Goal: Find specific page/section: Find specific page/section

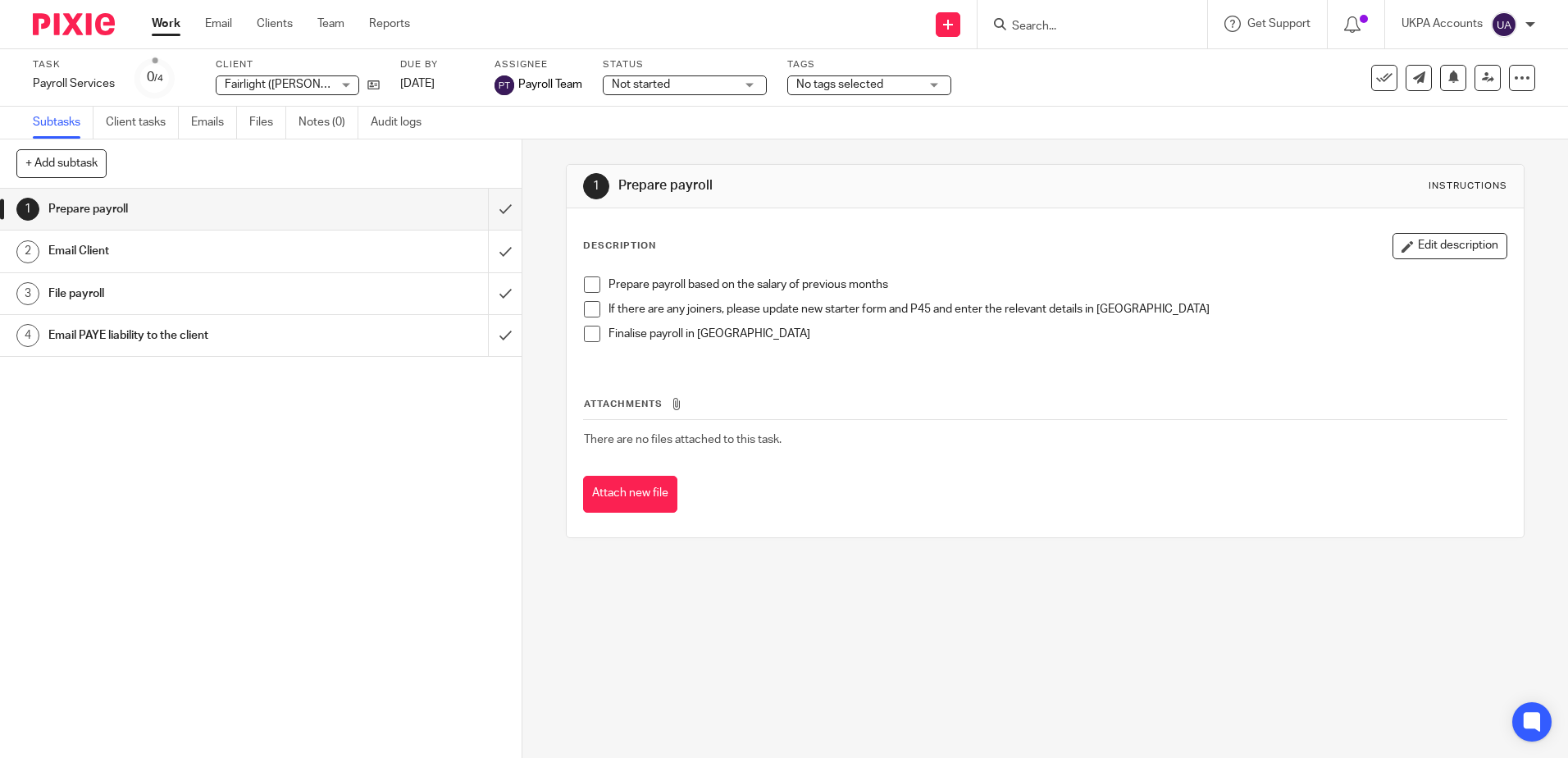
click at [1037, 23] on input "Search" at bounding box center [1084, 27] width 148 height 14
paste input "Fairlight ([PERSON_NAME] Management & Investment) Limited"
type input "Fairlight ([PERSON_NAME] Management & Investment) Limited"
click button "submit" at bounding box center [0, 0] width 0 height 0
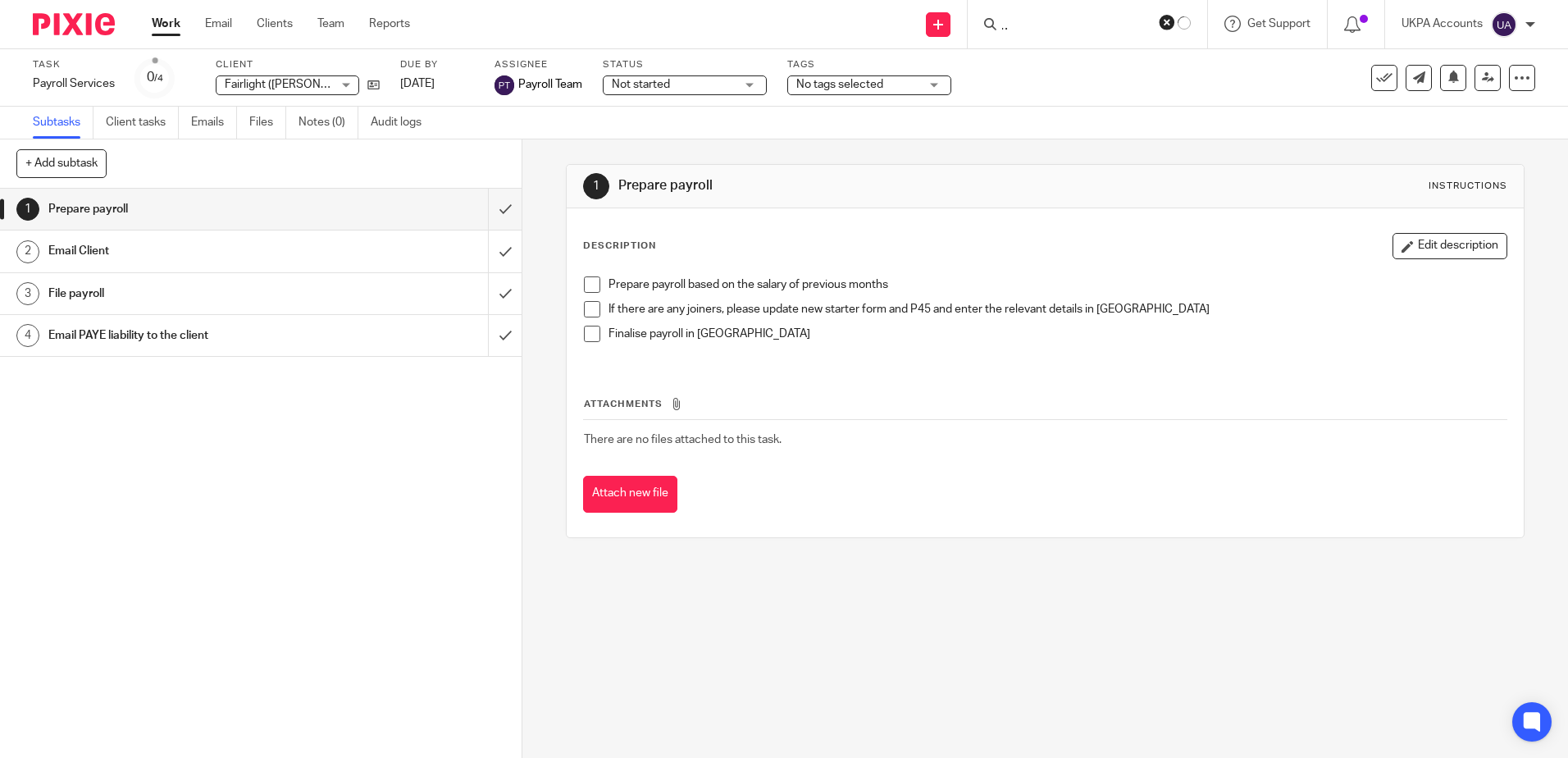
scroll to position [0, 0]
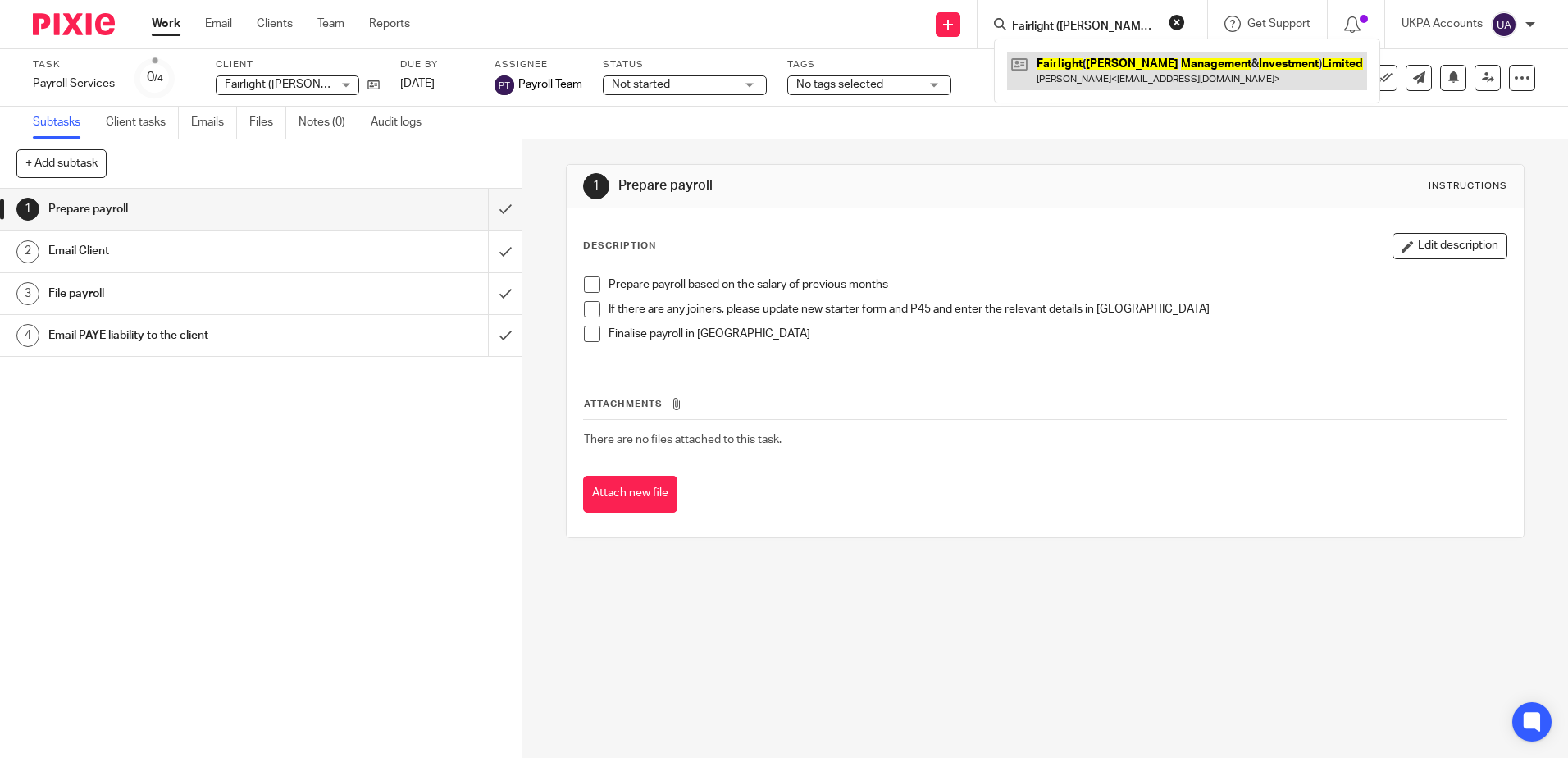
click at [1109, 63] on link at bounding box center [1188, 71] width 360 height 38
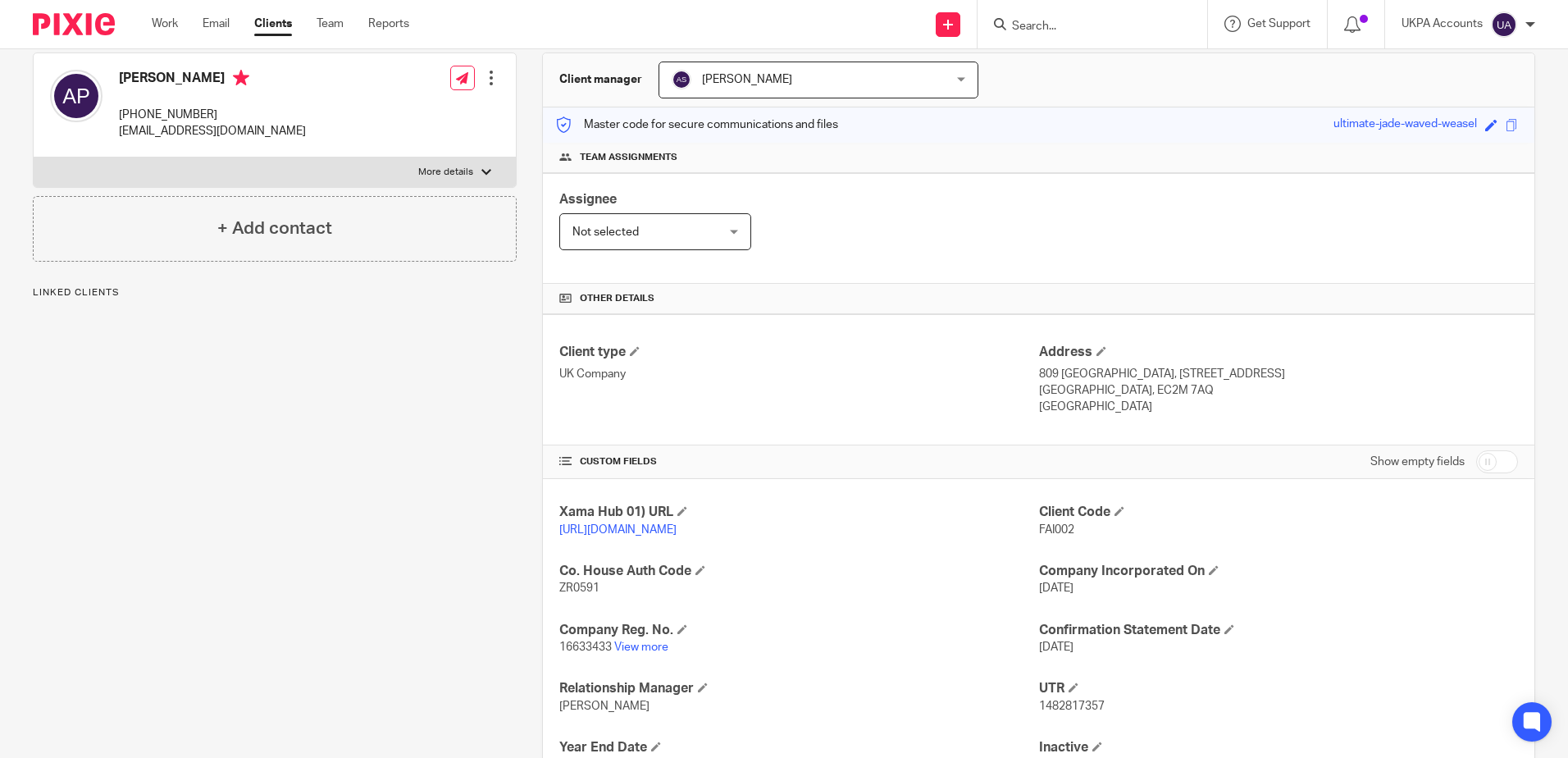
scroll to position [301, 0]
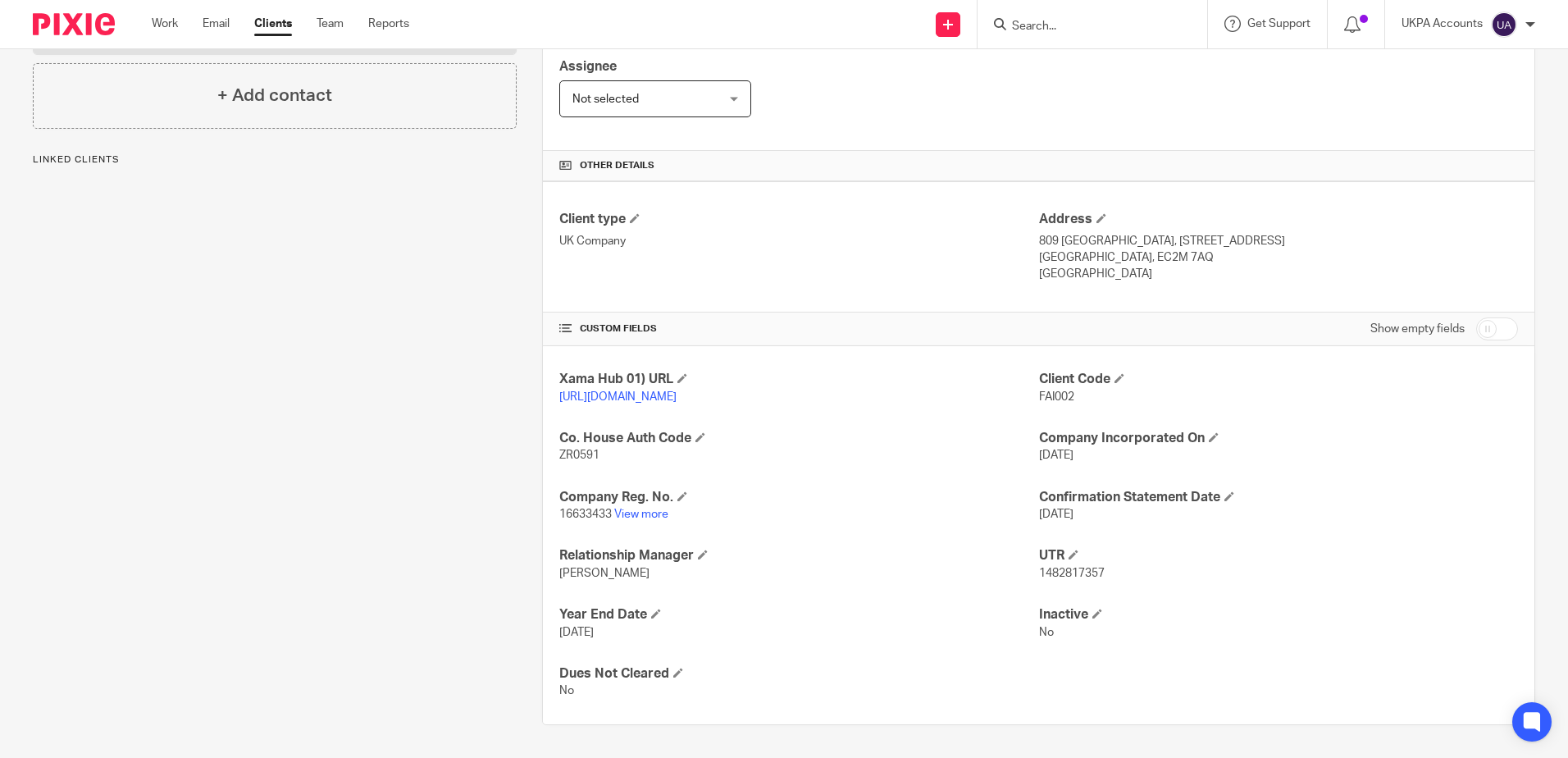
click at [1486, 318] on input "checkbox" at bounding box center [1497, 329] width 42 height 23
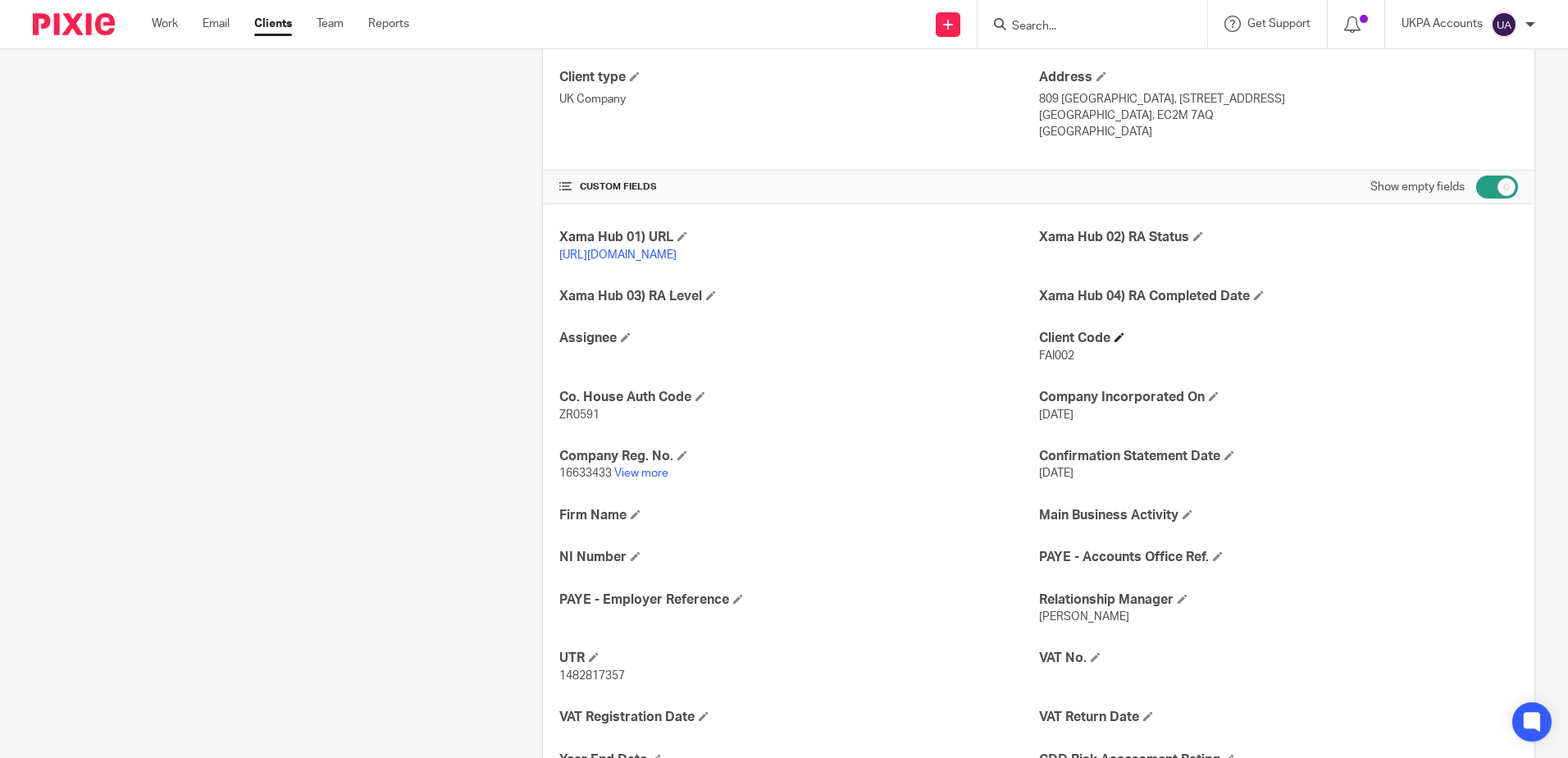
scroll to position [16, 0]
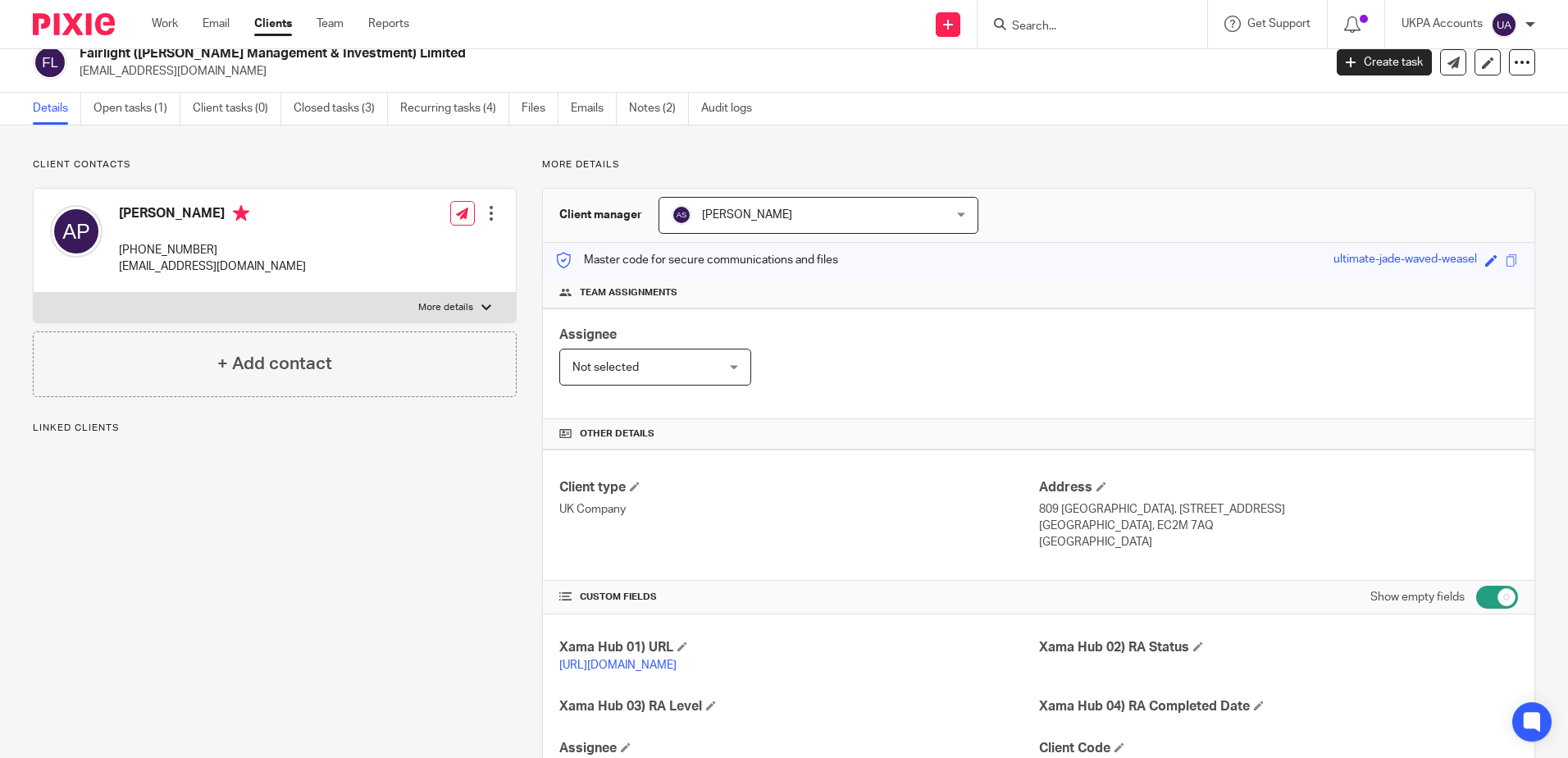
click at [1476, 594] on input "checkbox" at bounding box center [1497, 597] width 42 height 23
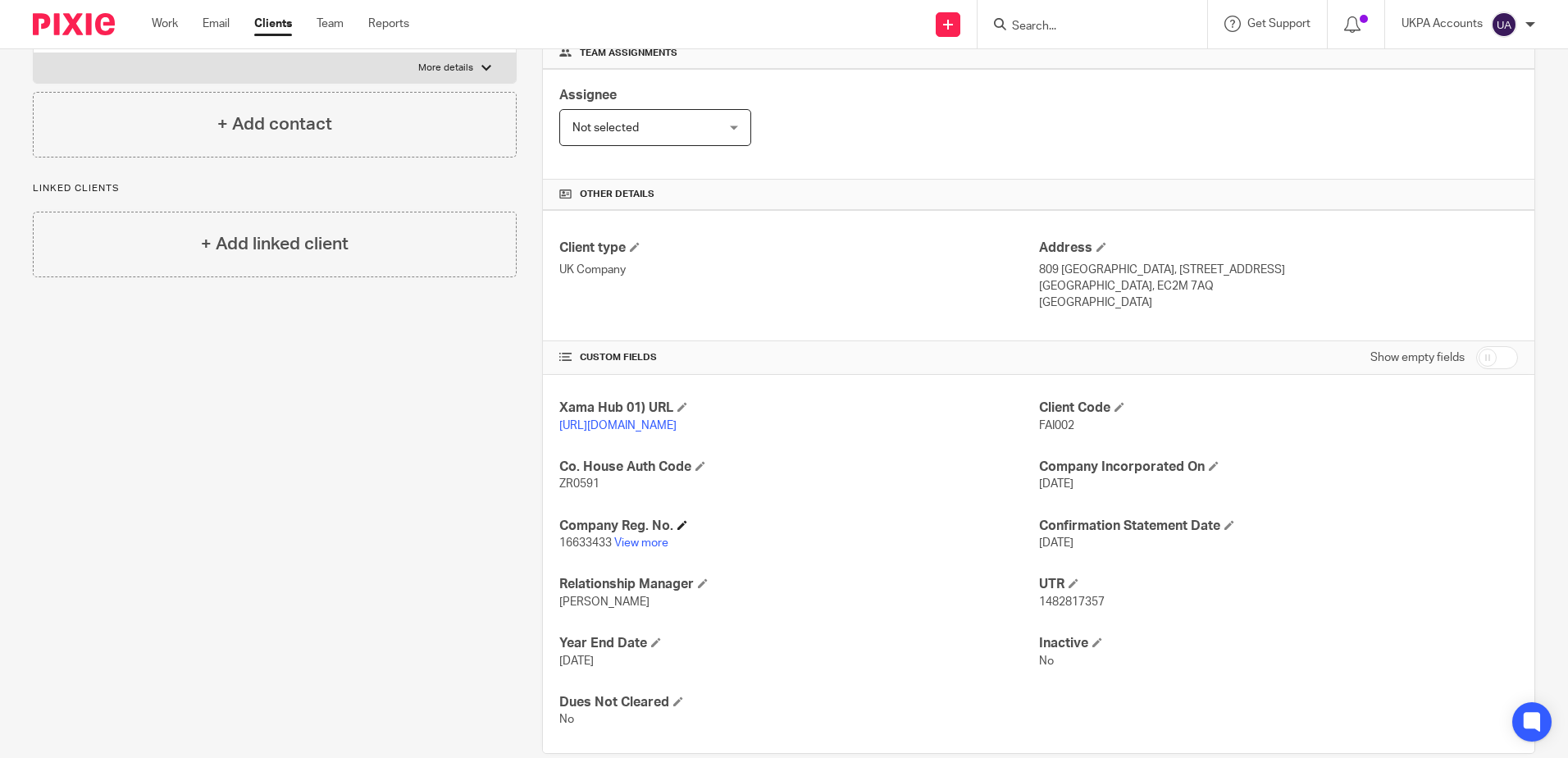
scroll to position [262, 0]
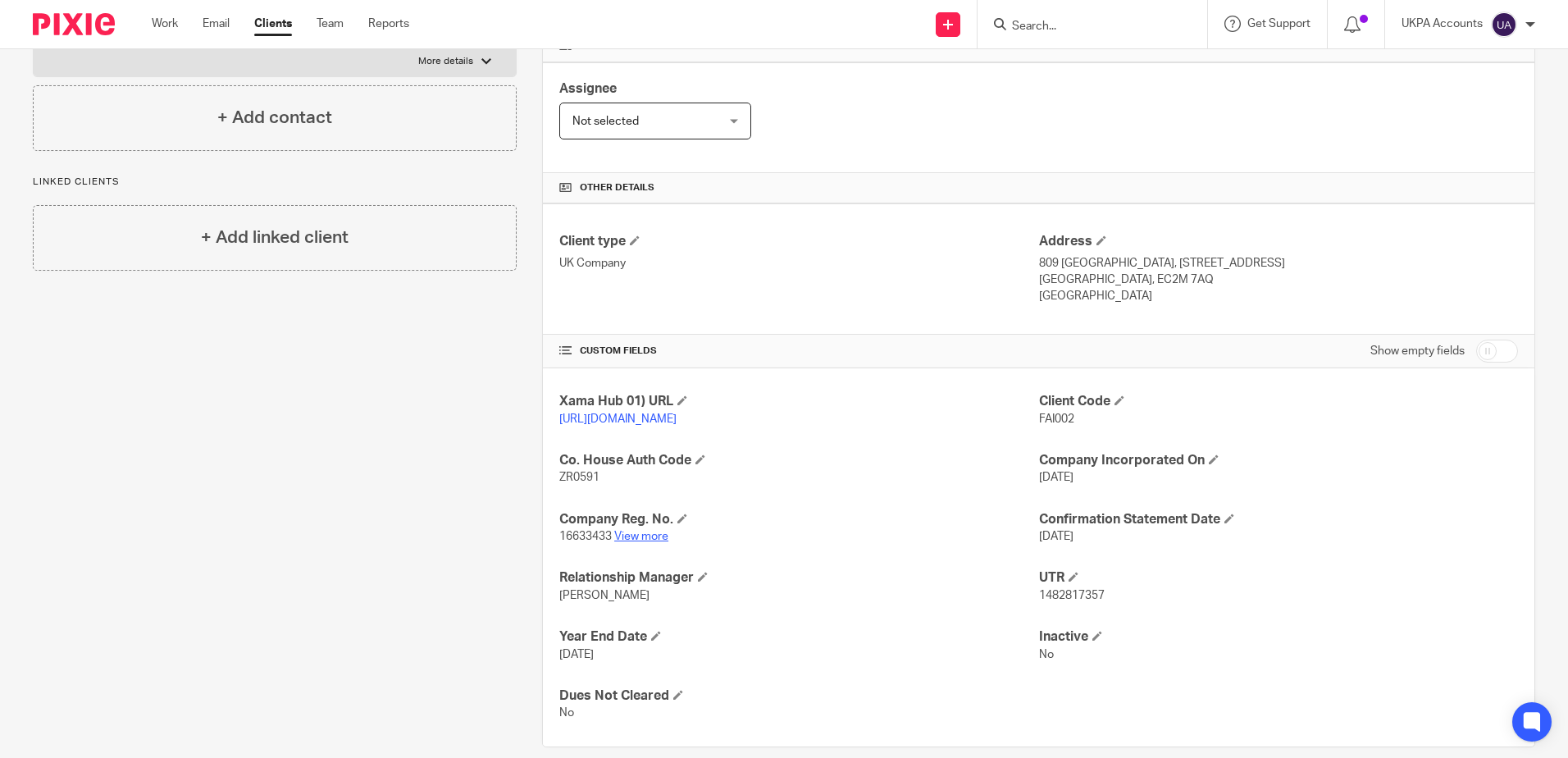
click at [638, 543] on link "View more" at bounding box center [641, 537] width 54 height 11
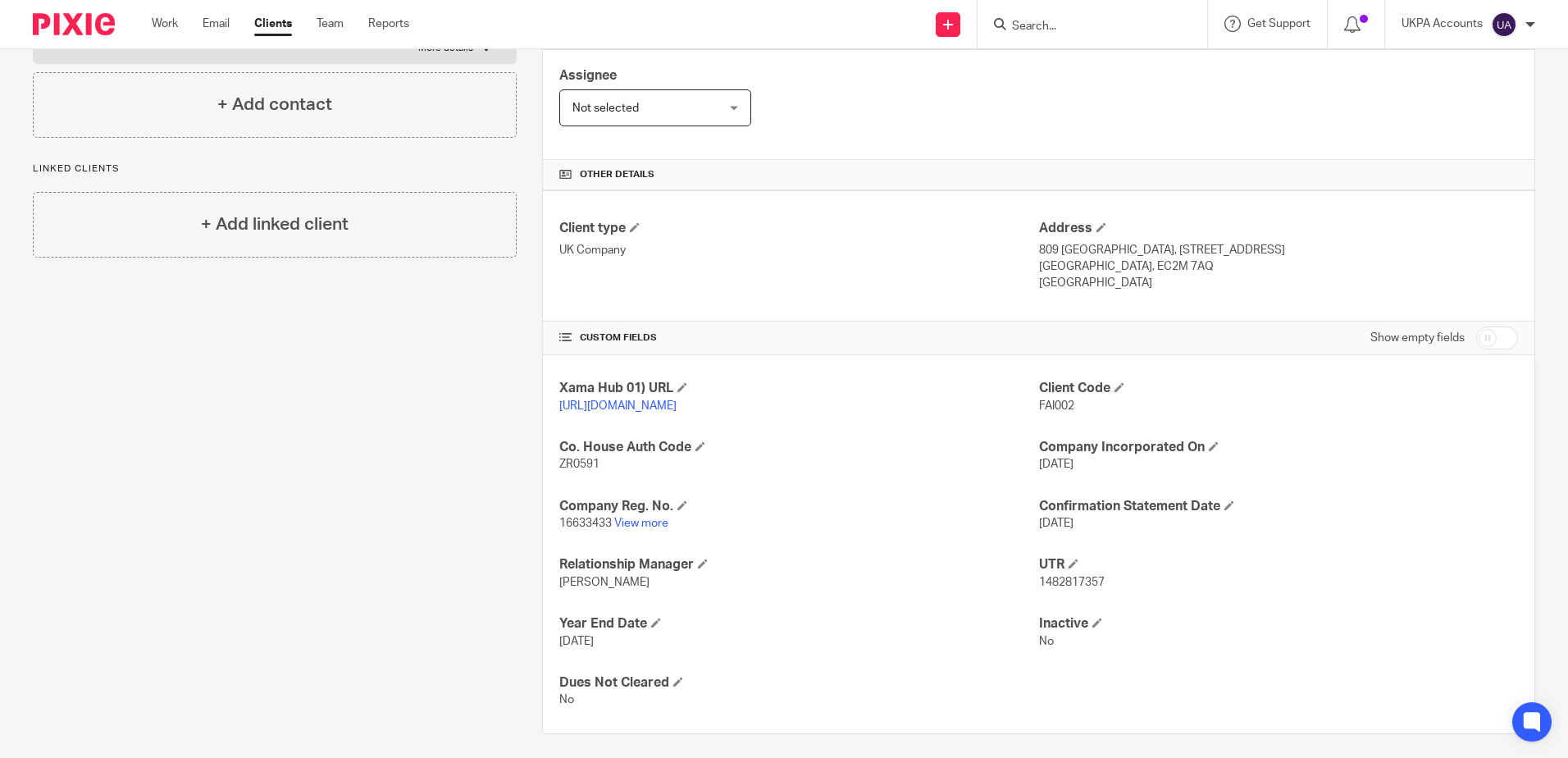
scroll to position [301, 0]
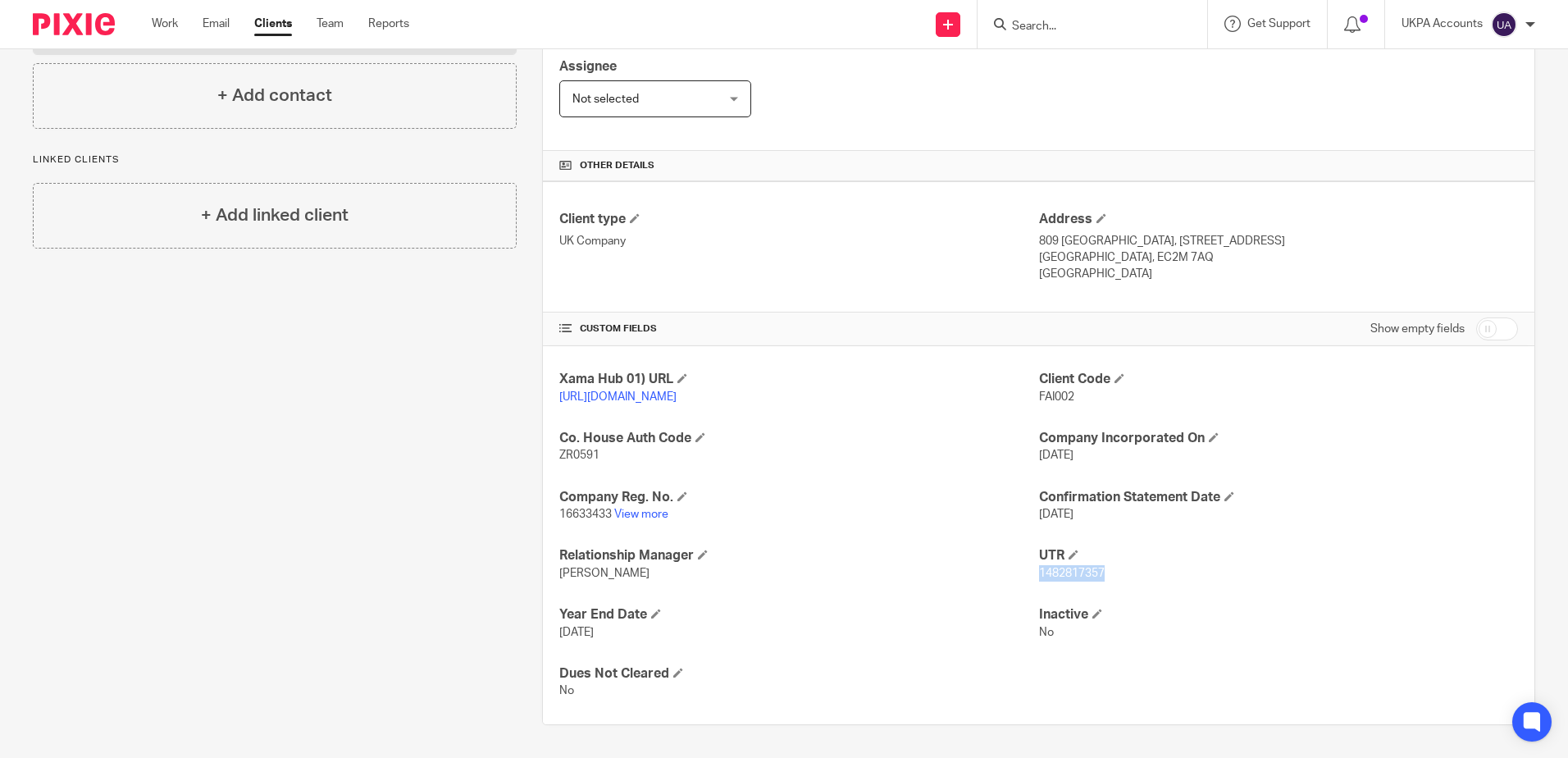
drag, startPoint x: 1111, startPoint y: 574, endPoint x: 1030, endPoint y: 573, distance: 81.0
click at [1039, 573] on p "1482817357" at bounding box center [1278, 573] width 479 height 16
copy span "1482817357"
click at [1418, 612] on h4 "Inactive" at bounding box center [1278, 615] width 479 height 17
drag, startPoint x: 607, startPoint y: 515, endPoint x: 556, endPoint y: 517, distance: 51.0
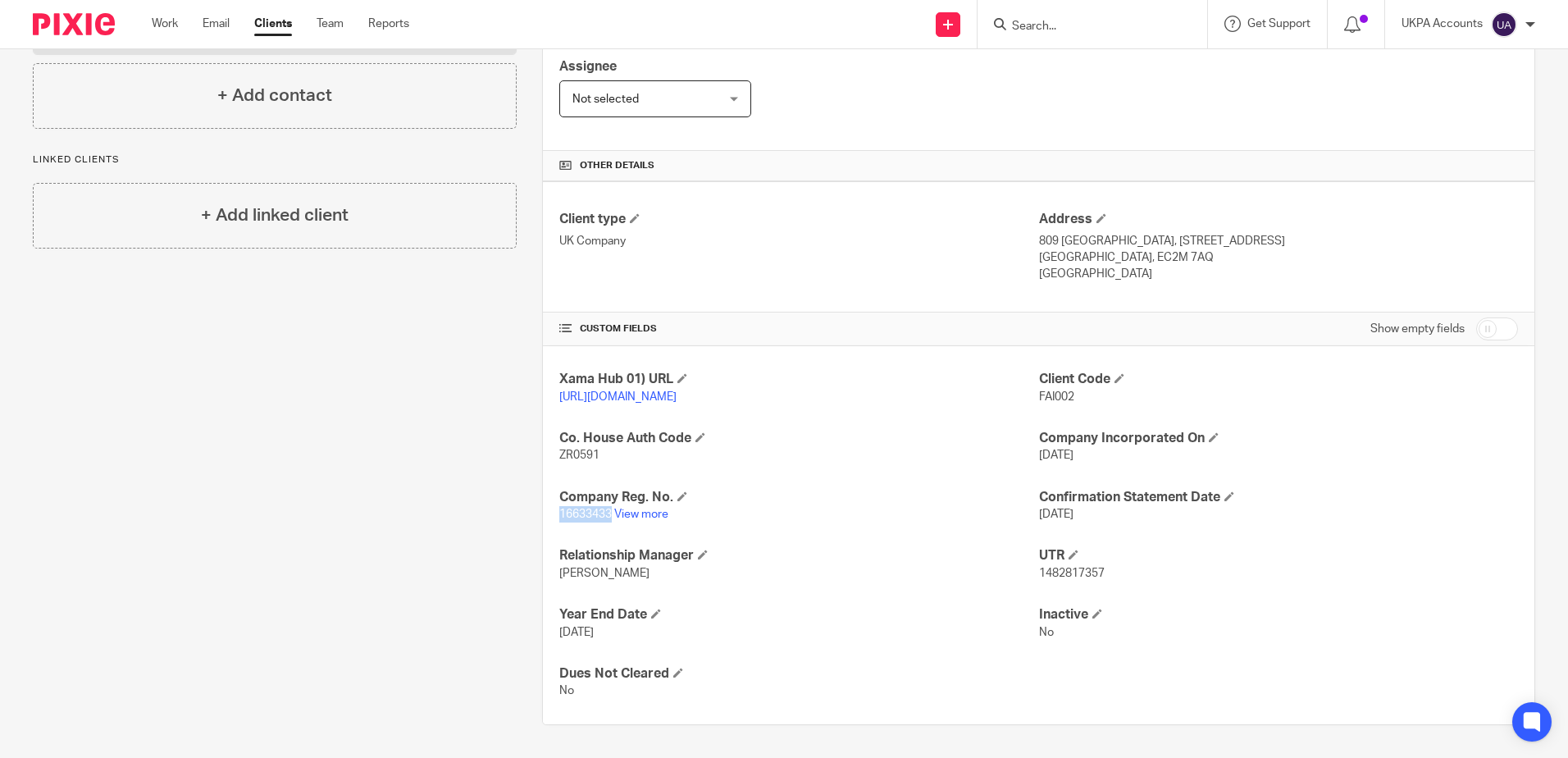
click at [560, 517] on span "16633433" at bounding box center [585, 514] width 52 height 11
drag, startPoint x: 556, startPoint y: 517, endPoint x: 566, endPoint y: 518, distance: 10.0
copy span "16633433"
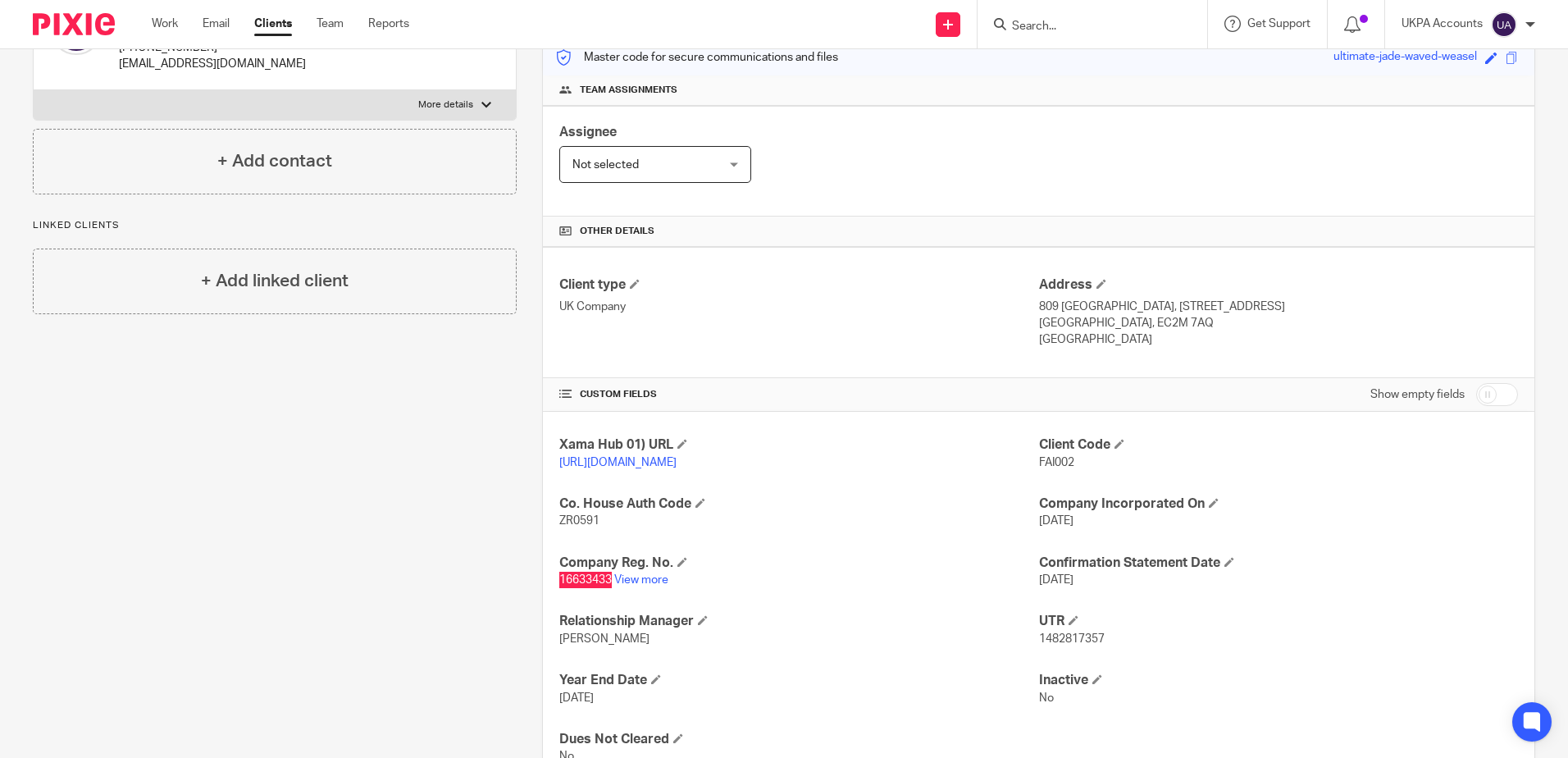
scroll to position [0, 0]
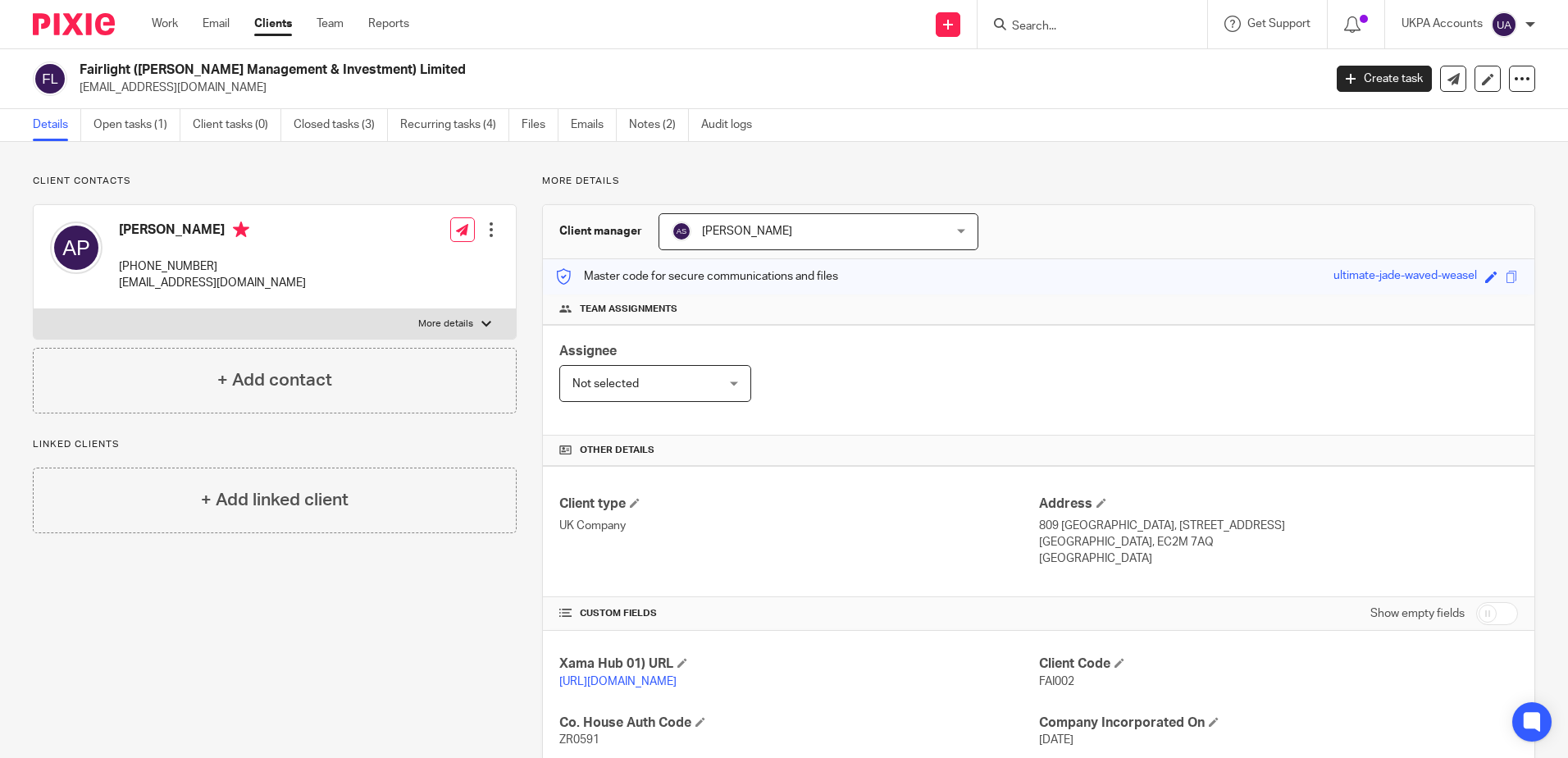
drag, startPoint x: 122, startPoint y: 231, endPoint x: 275, endPoint y: 231, distance: 153.0
click at [275, 231] on h4 "Anthony Graham Padgett" at bounding box center [213, 232] width 187 height 21
drag, startPoint x: 275, startPoint y: 231, endPoint x: 214, endPoint y: 232, distance: 61.0
copy h4 "Anthony Graham Padgett"
drag, startPoint x: 215, startPoint y: 270, endPoint x: 126, endPoint y: 271, distance: 89.0
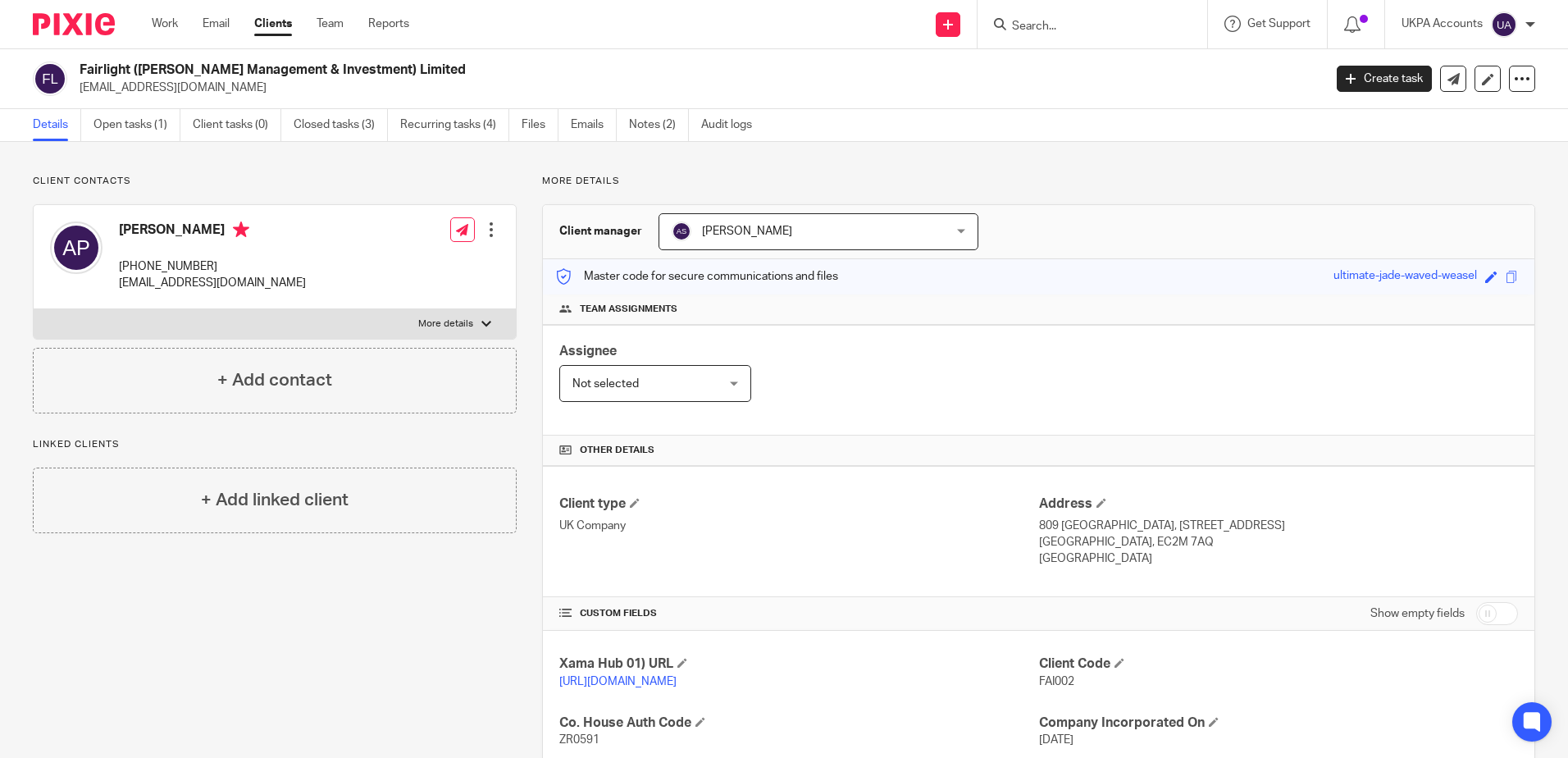
click at [126, 271] on p "+44 780 190 4846" at bounding box center [213, 266] width 187 height 16
copy p "44 780 190 4846"
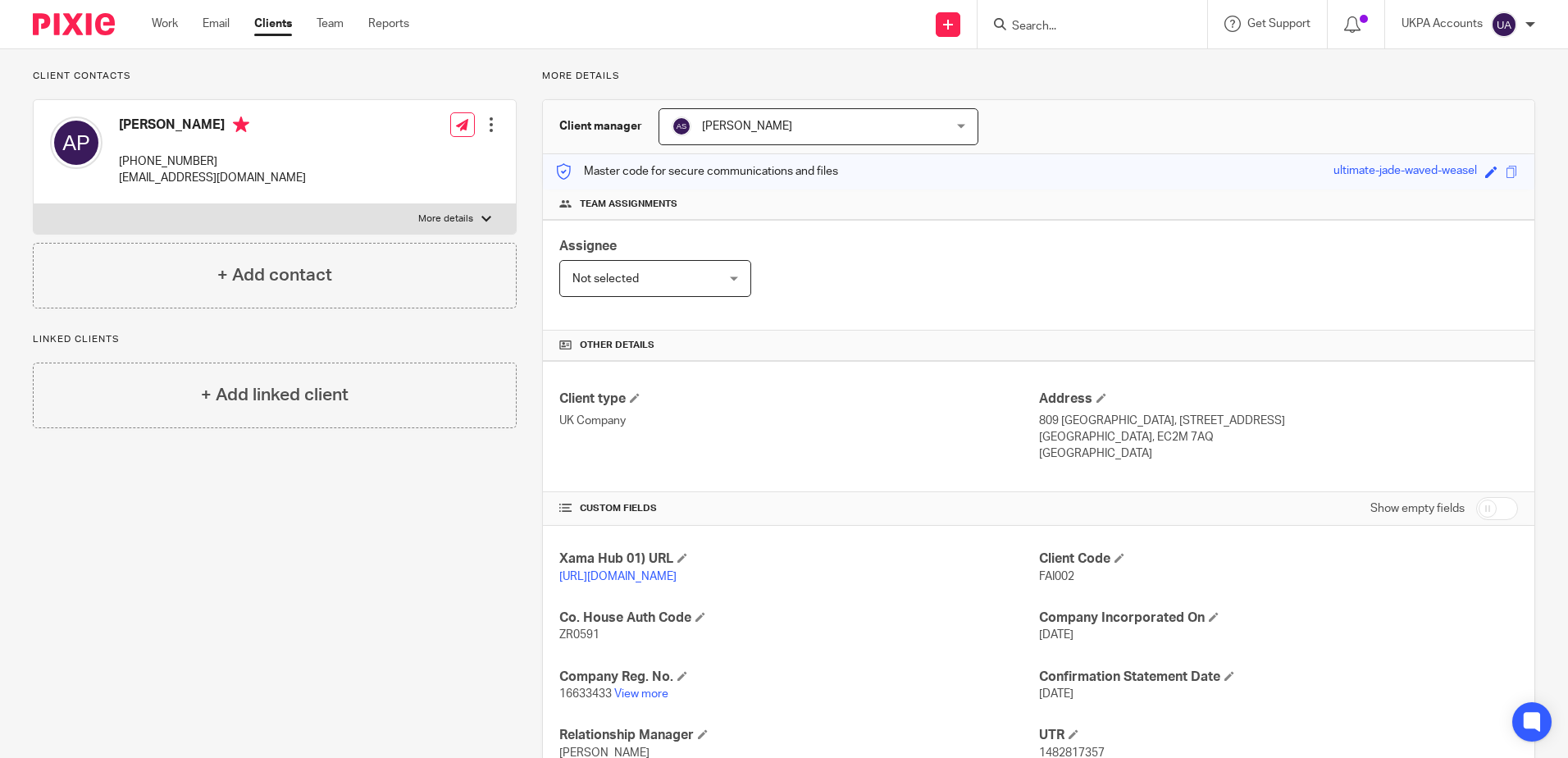
scroll to position [301, 0]
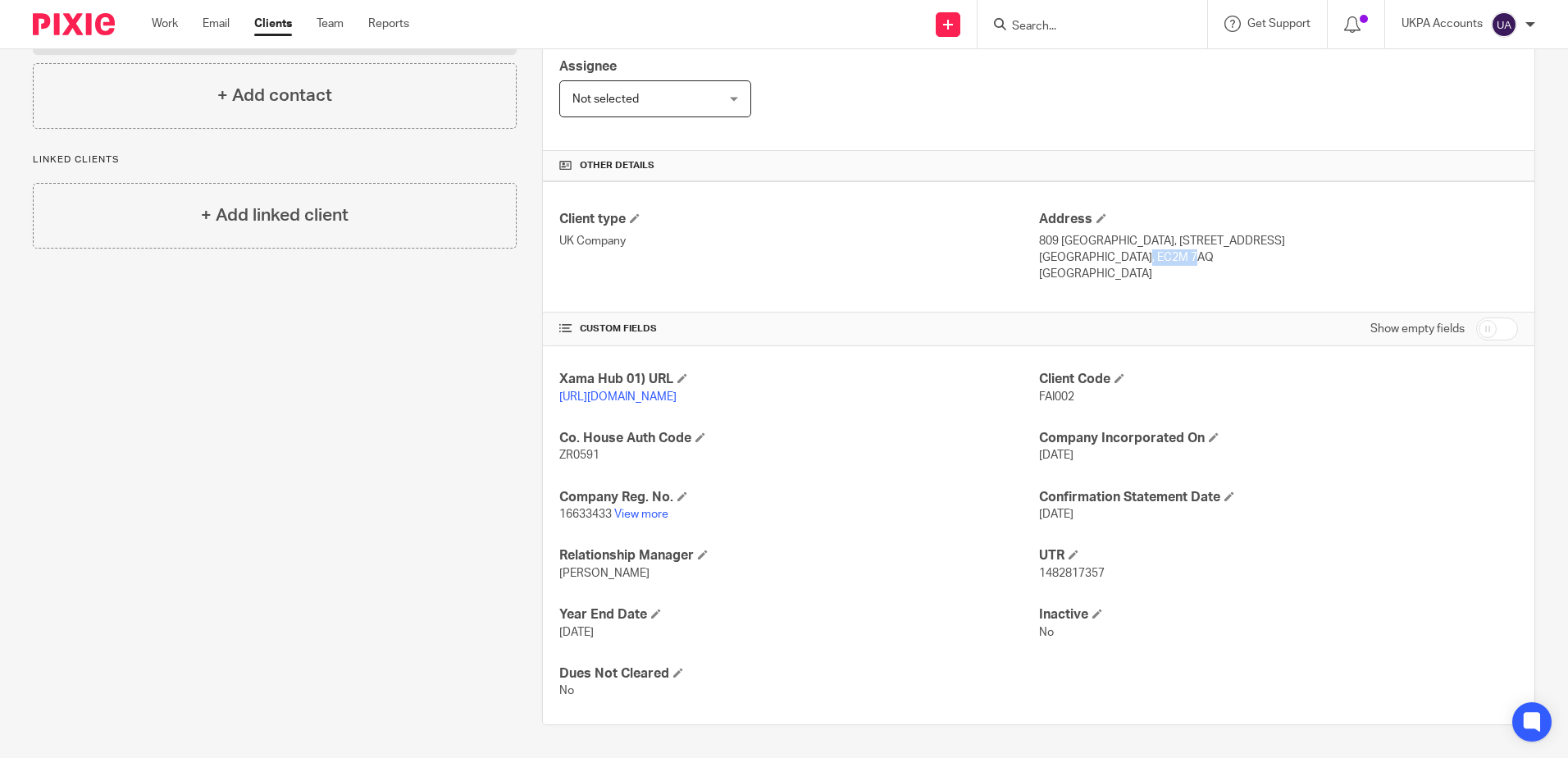
drag, startPoint x: 1133, startPoint y: 244, endPoint x: 1077, endPoint y: 242, distance: 56.0
click at [1077, 250] on p "London, EC2M 7AQ" at bounding box center [1278, 257] width 479 height 16
copy p "EC2M 7AQ"
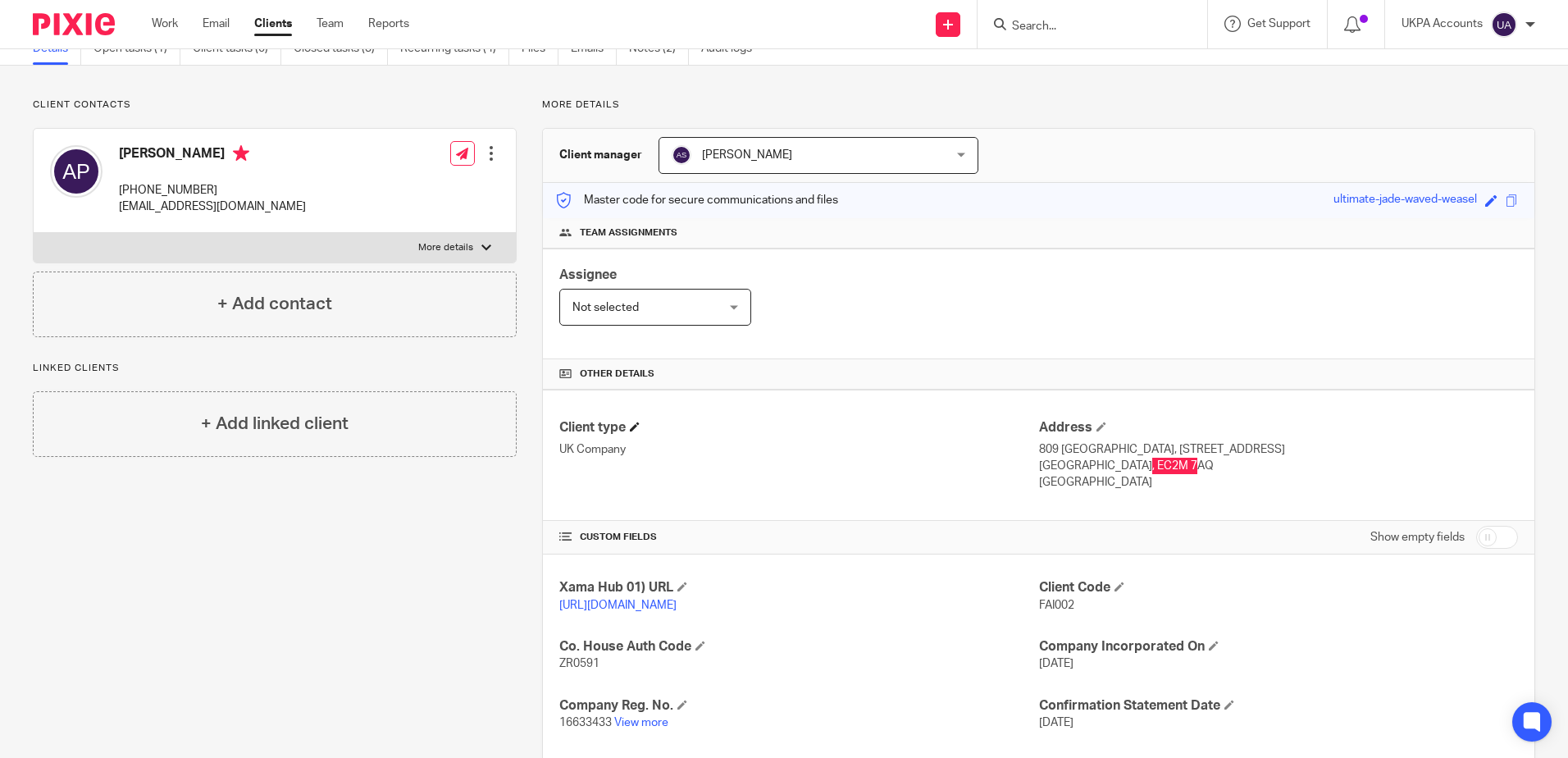
scroll to position [55, 0]
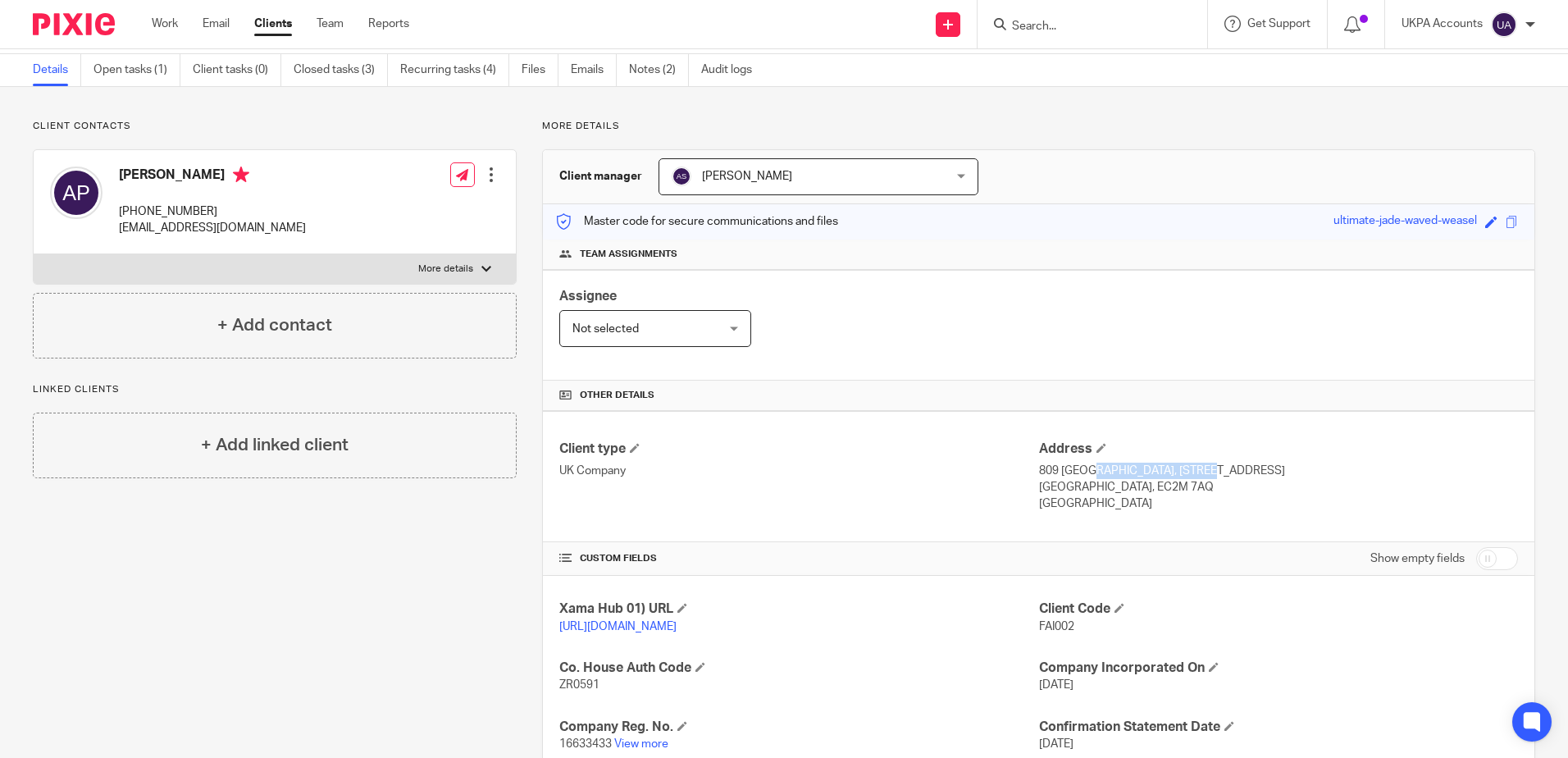
drag, startPoint x: 1139, startPoint y: 469, endPoint x: 1031, endPoint y: 473, distance: 108.1
click at [1039, 473] on p "809 Salisbury House, 29 Finsbury Circus" at bounding box center [1278, 470] width 479 height 16
copy p "809 Salisbury House,"
click at [1221, 526] on div "Client type UK Company Address 809 Salisbury House, 29 Finsbury Circus London, …" at bounding box center [1039, 477] width 991 height 132
drag, startPoint x: 1142, startPoint y: 472, endPoint x: 1237, endPoint y: 475, distance: 95.0
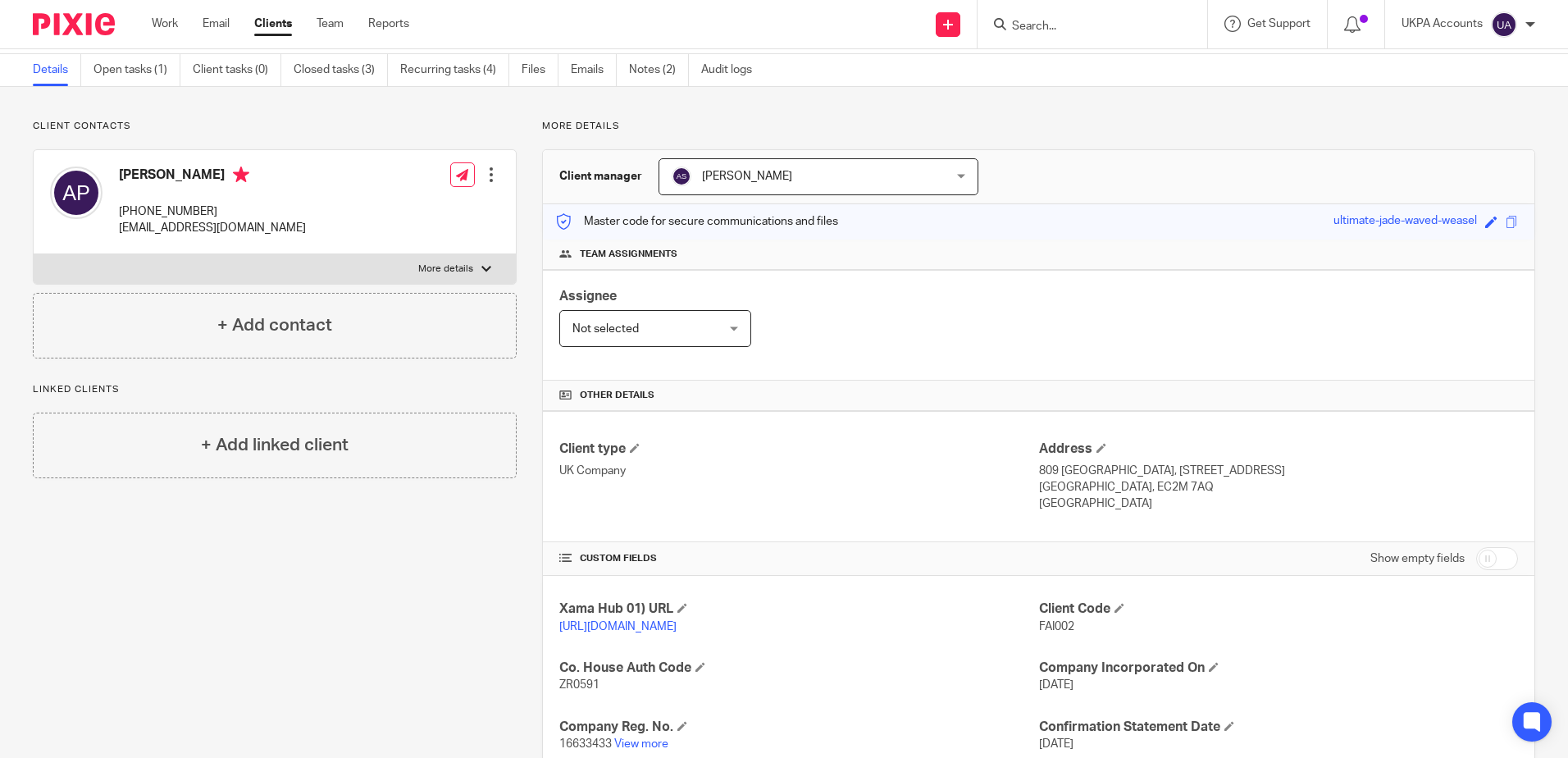
click at [1237, 475] on p "809 Salisbury House, 29 Finsbury Circus" at bounding box center [1278, 470] width 479 height 16
copy p "29 Finsbury Circus"
drag, startPoint x: 172, startPoint y: 174, endPoint x: 112, endPoint y: 179, distance: 60.2
click at [112, 179] on div "Anthony Graham Padgett +44 780 190 4846 tonypadgett1@gmail.com" at bounding box center [177, 201] width 255 height 87
copy h4 "Anthony"
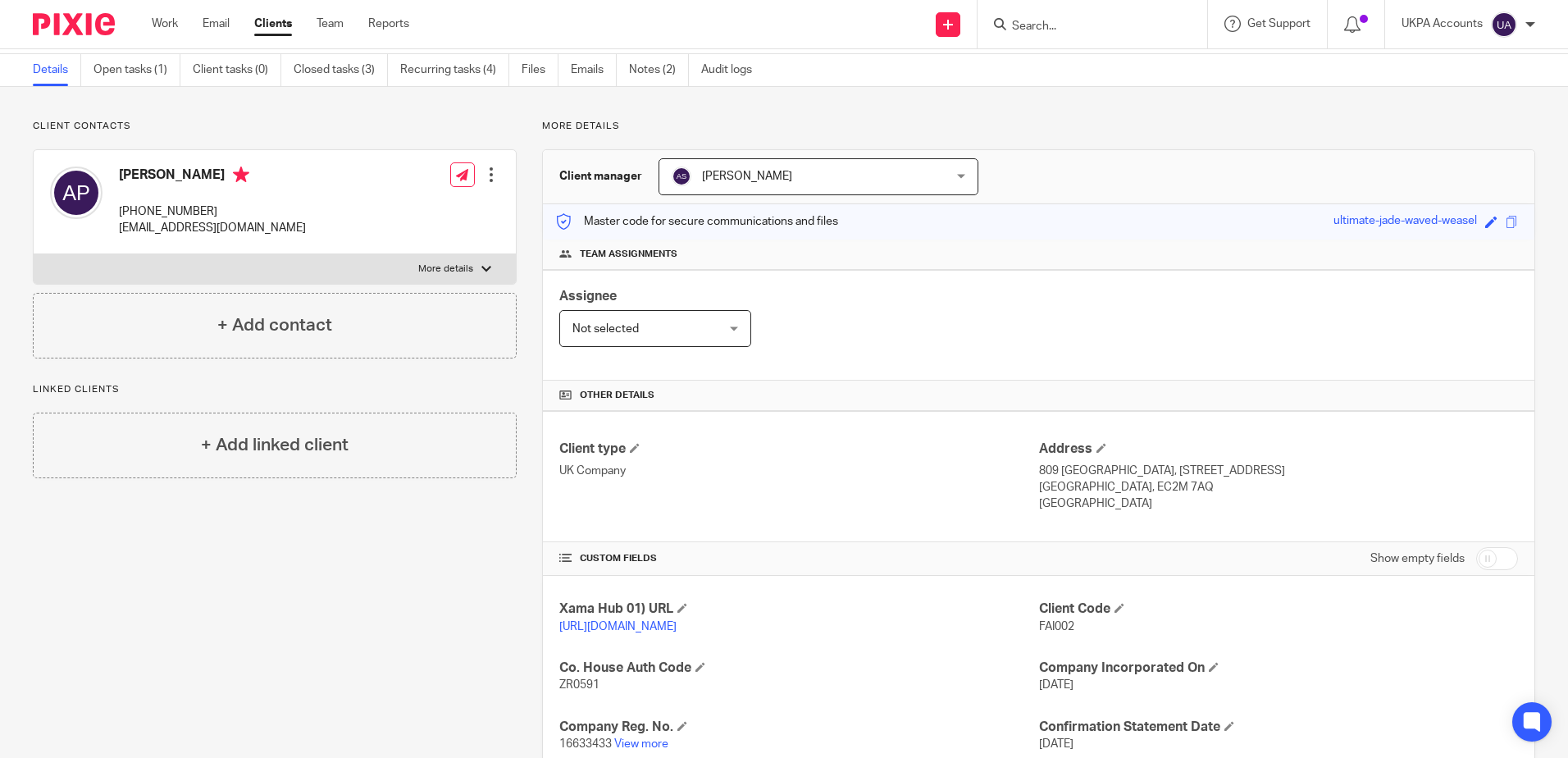
drag, startPoint x: 226, startPoint y: 174, endPoint x: 261, endPoint y: 210, distance: 50.2
click at [173, 177] on h4 "Anthony Graham Padgett" at bounding box center [213, 177] width 187 height 21
copy h4 "Graham"
drag, startPoint x: 275, startPoint y: 178, endPoint x: 230, endPoint y: 179, distance: 45.0
click at [230, 179] on h4 "Anthony Graham Padgett" at bounding box center [213, 177] width 187 height 21
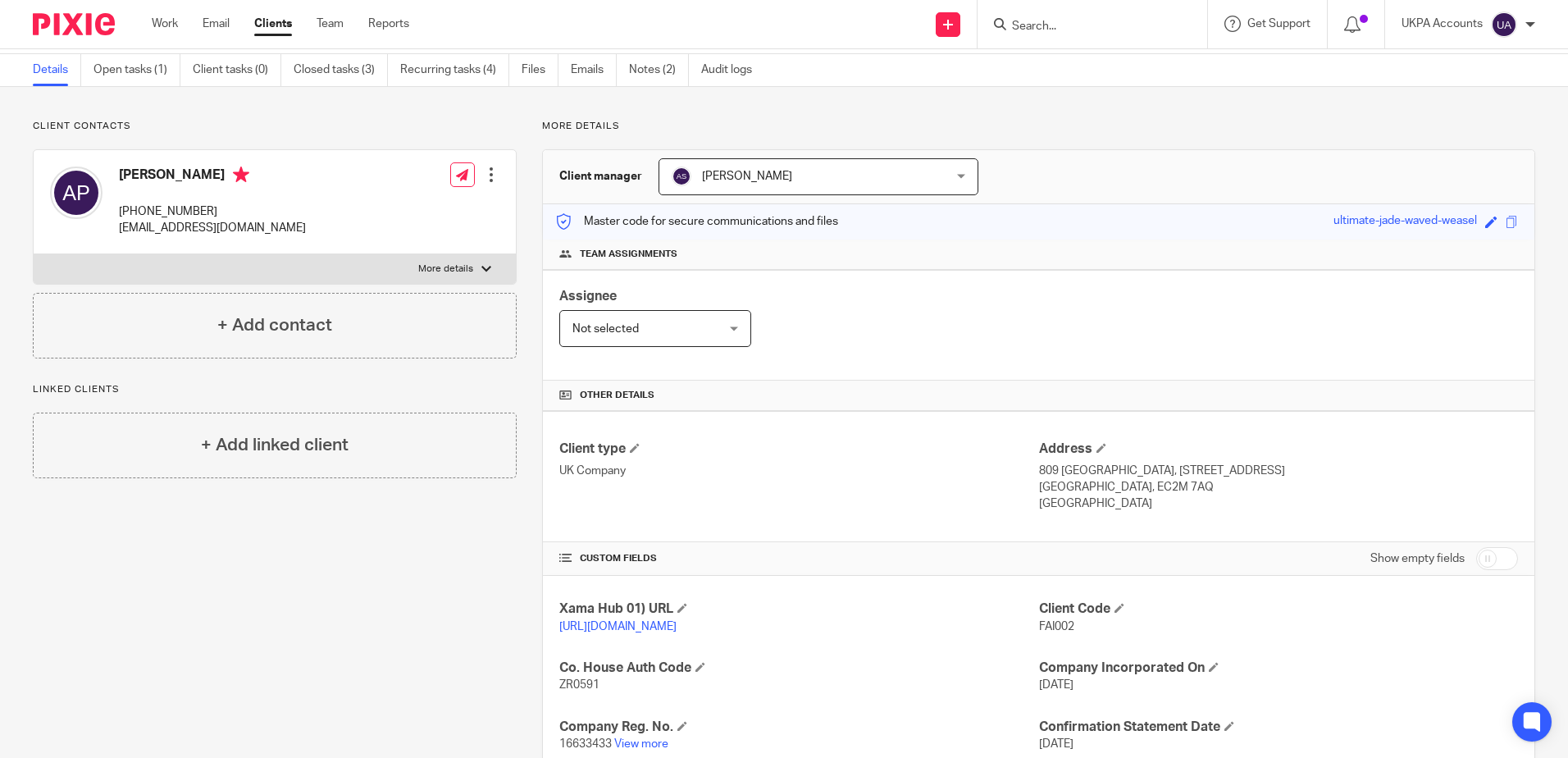
copy h4 "Padgett"
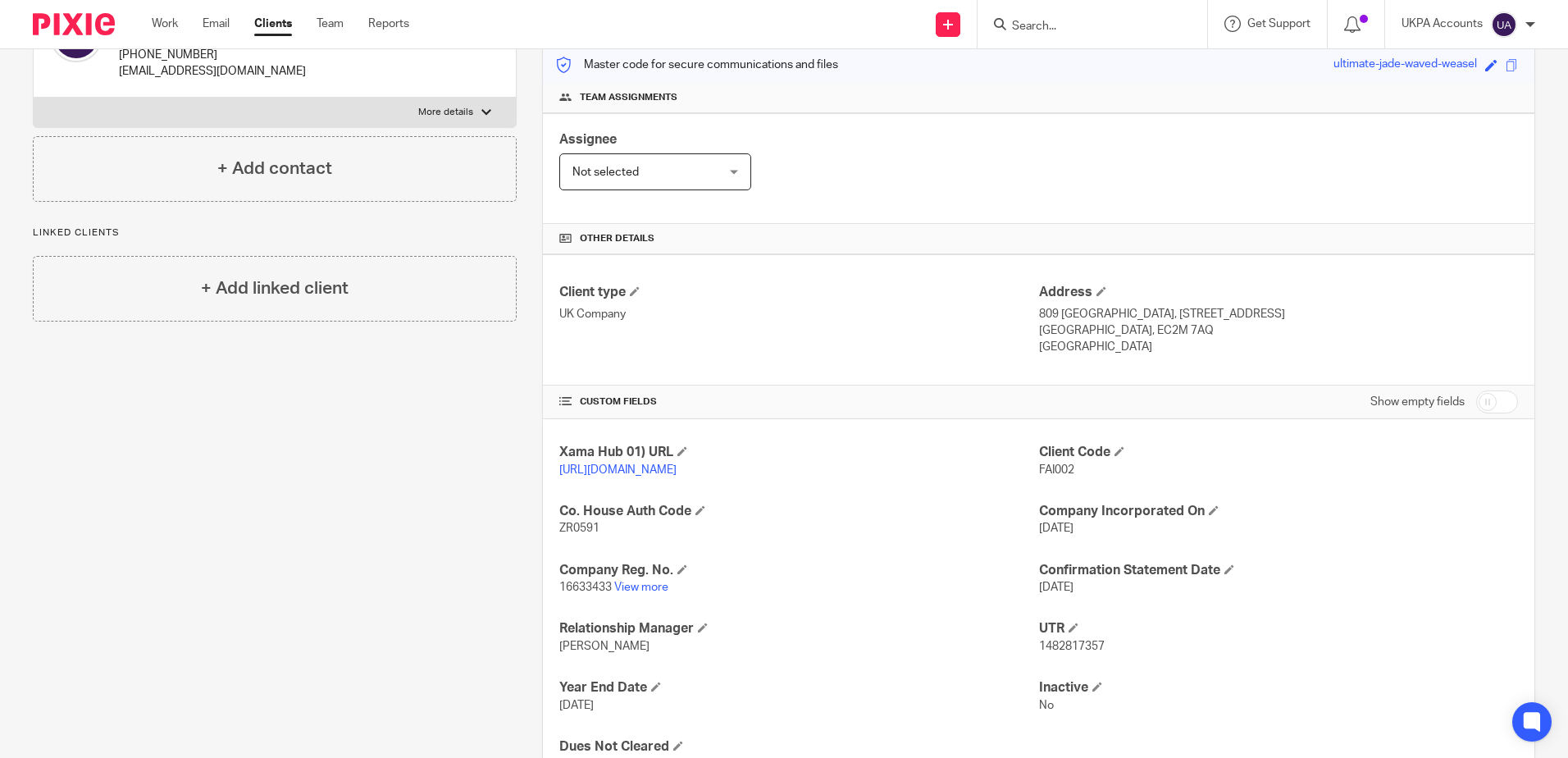
scroll to position [301, 0]
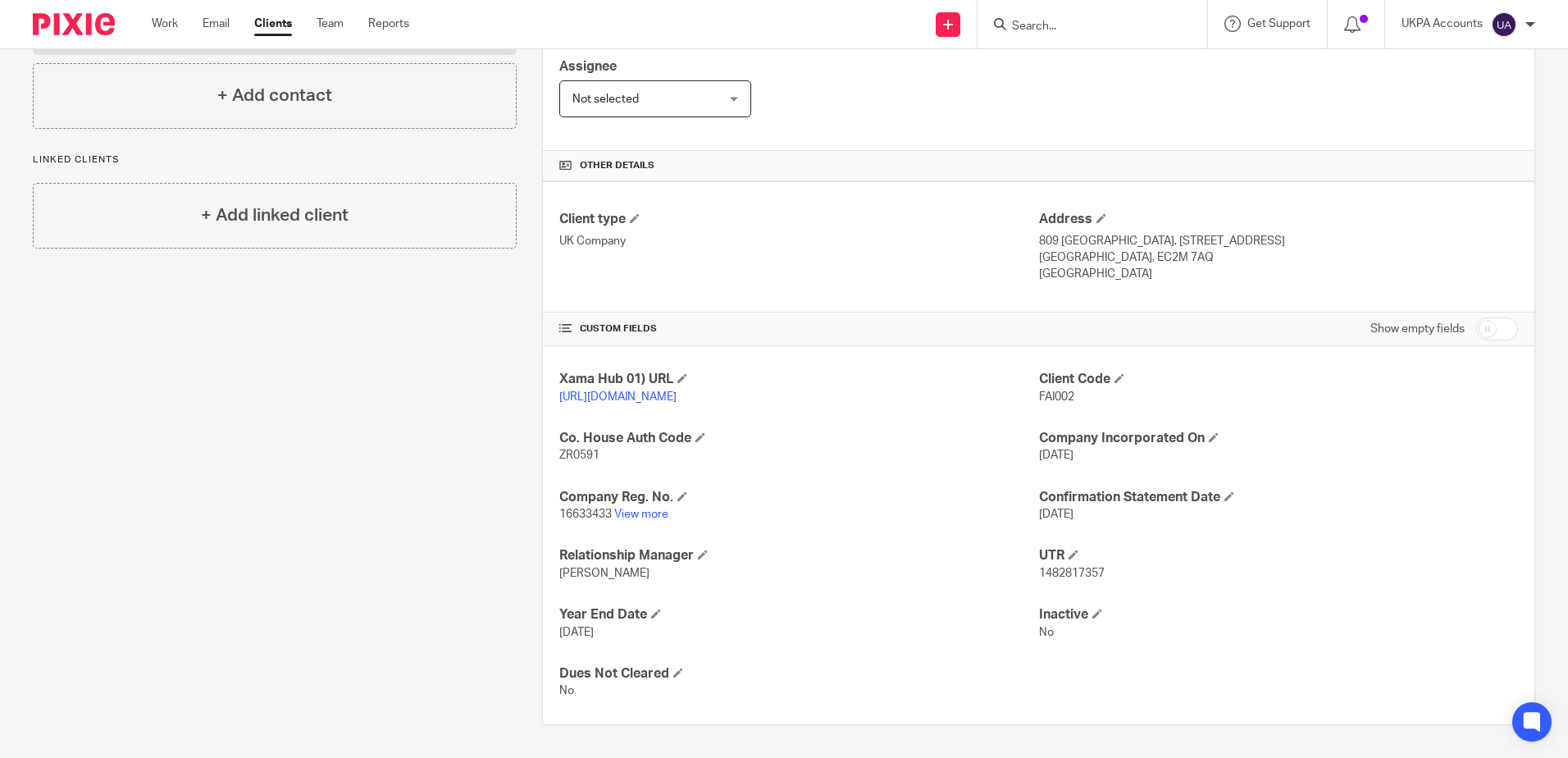
click at [1476, 318] on input "checkbox" at bounding box center [1497, 329] width 42 height 23
checkbox input "true"
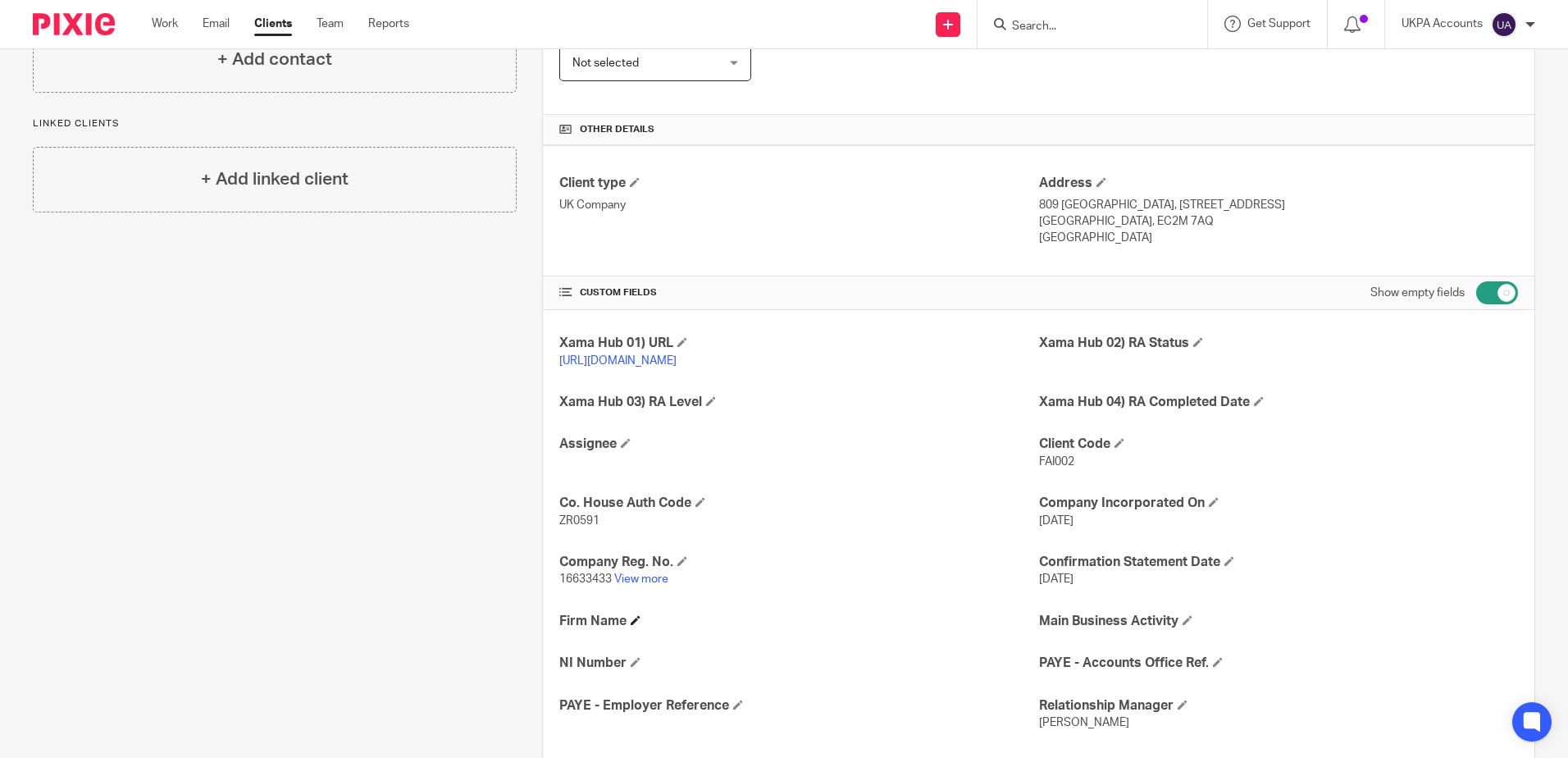
scroll to position [82, 0]
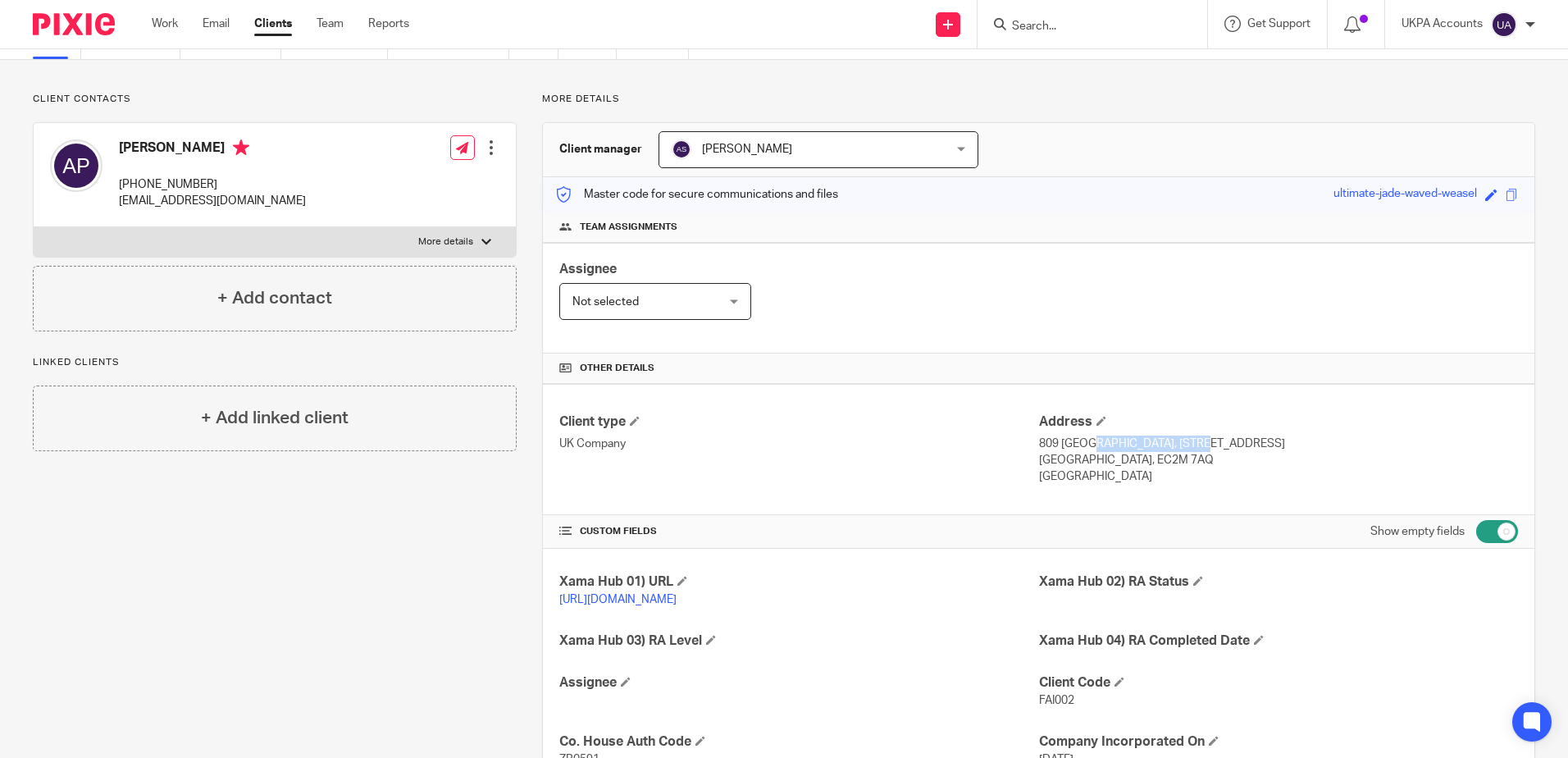
drag, startPoint x: 1031, startPoint y: 441, endPoint x: 1136, endPoint y: 445, distance: 105.1
click at [1136, 445] on p "809 Salisbury House, 29 Finsbury Circus" at bounding box center [1278, 443] width 479 height 16
drag, startPoint x: 1145, startPoint y: 443, endPoint x: 1244, endPoint y: 443, distance: 99.0
click at [1244, 443] on p "809 Salisbury House, 29 Finsbury Circus" at bounding box center [1278, 443] width 479 height 16
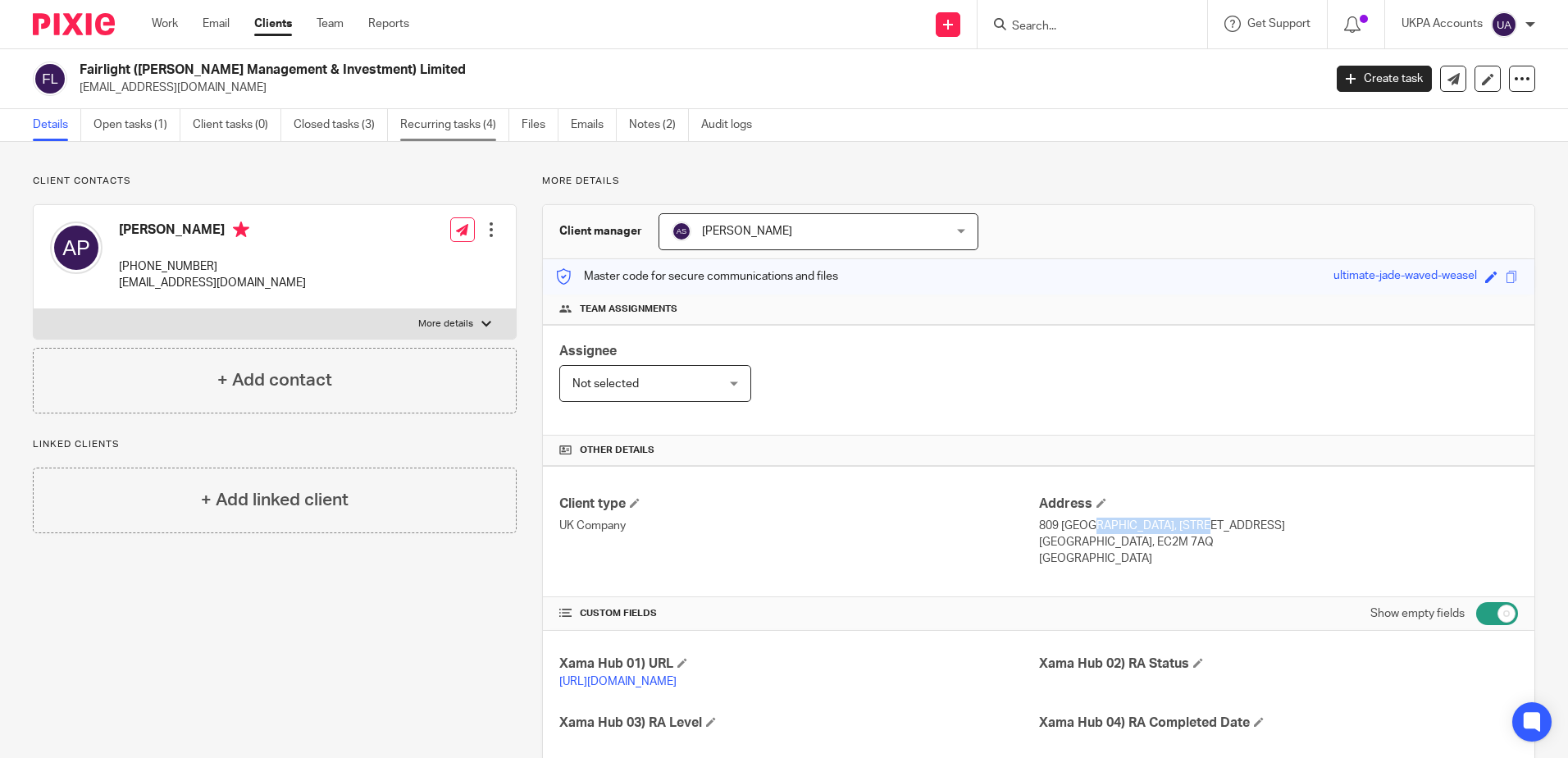
click at [457, 115] on link "Recurring tasks (4)" at bounding box center [455, 125] width 109 height 32
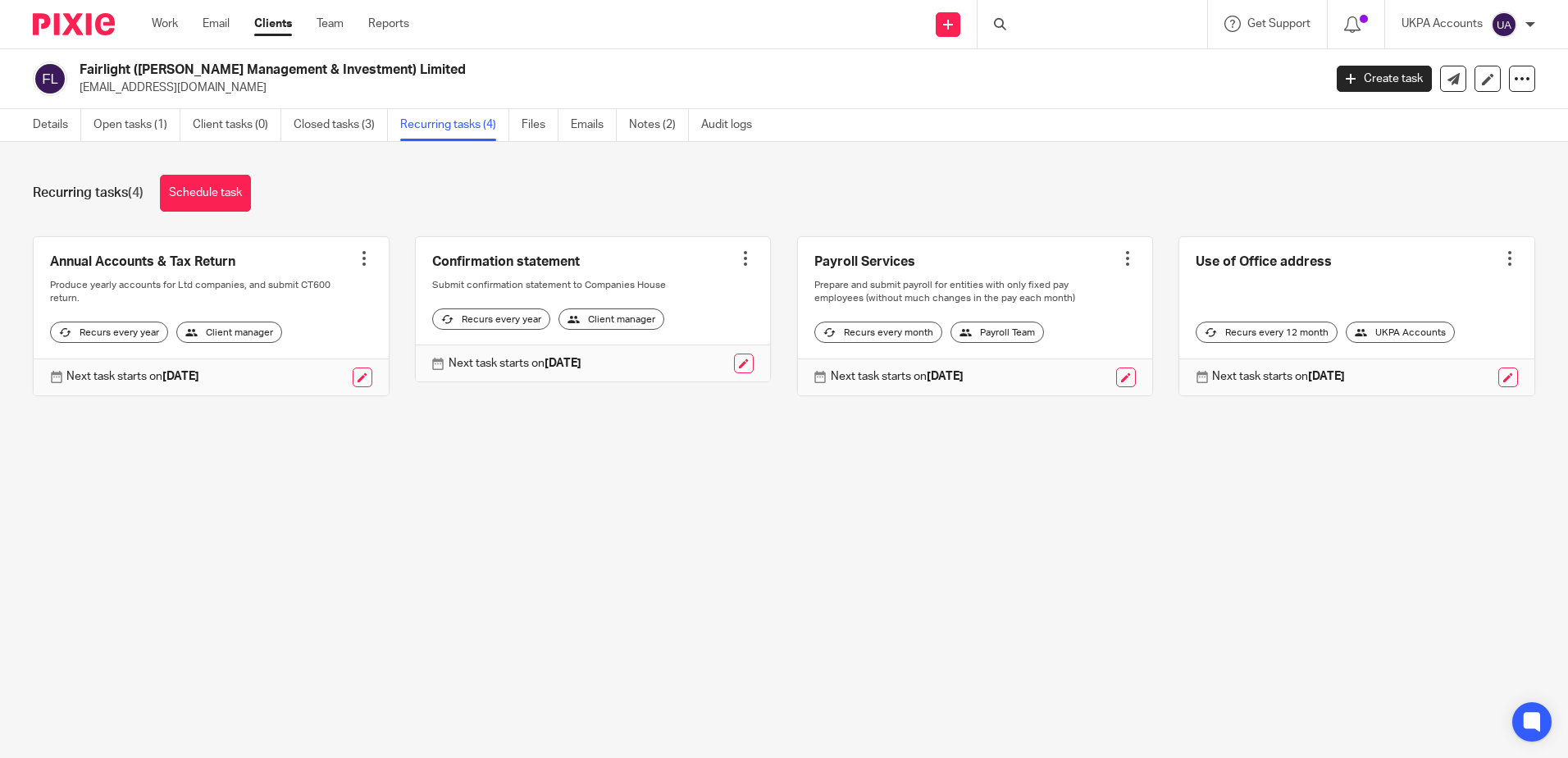
click at [868, 259] on link at bounding box center [975, 317] width 356 height 158
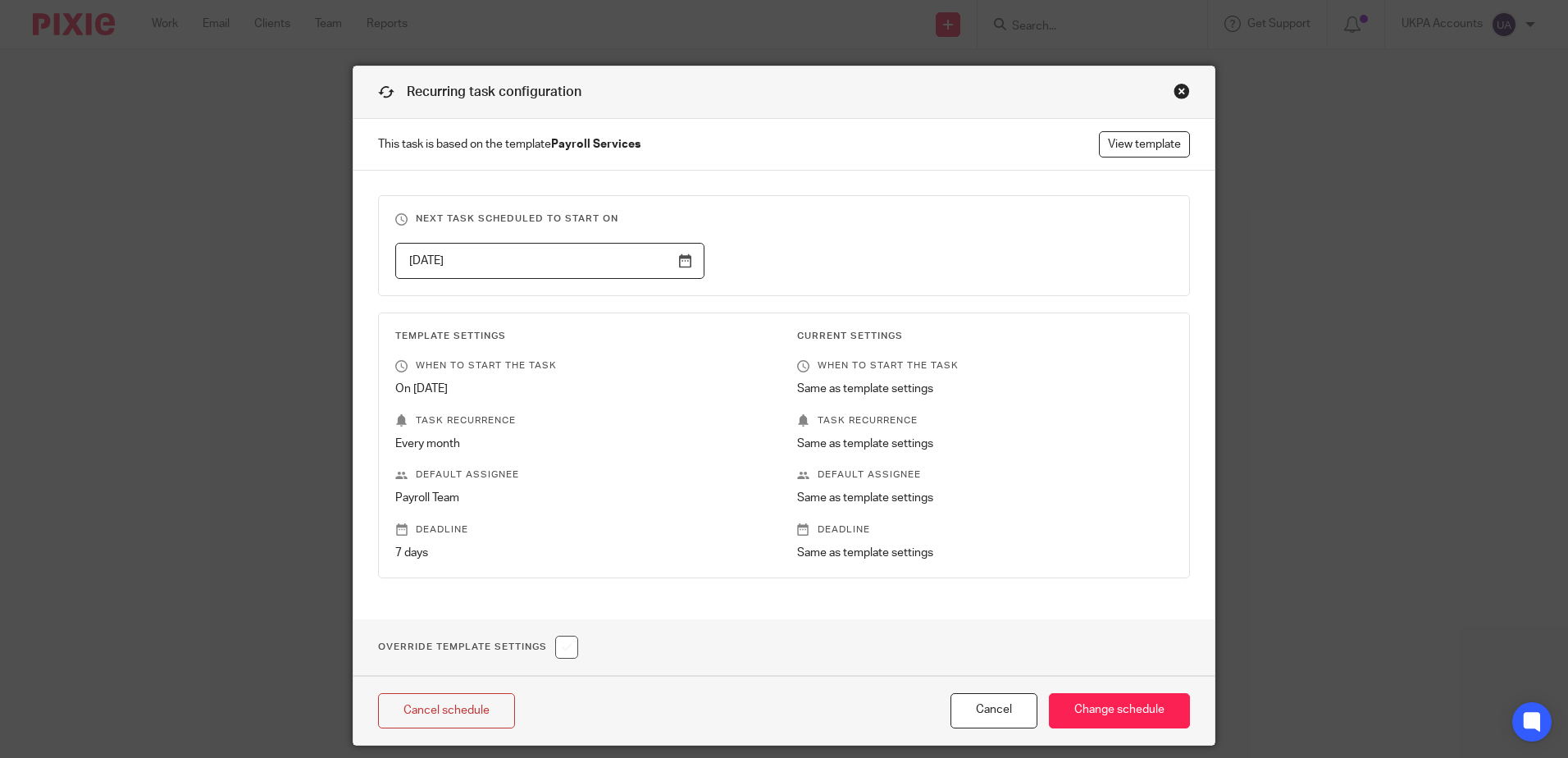
click at [1173, 92] on div "Close this dialog window" at bounding box center [1181, 91] width 16 height 16
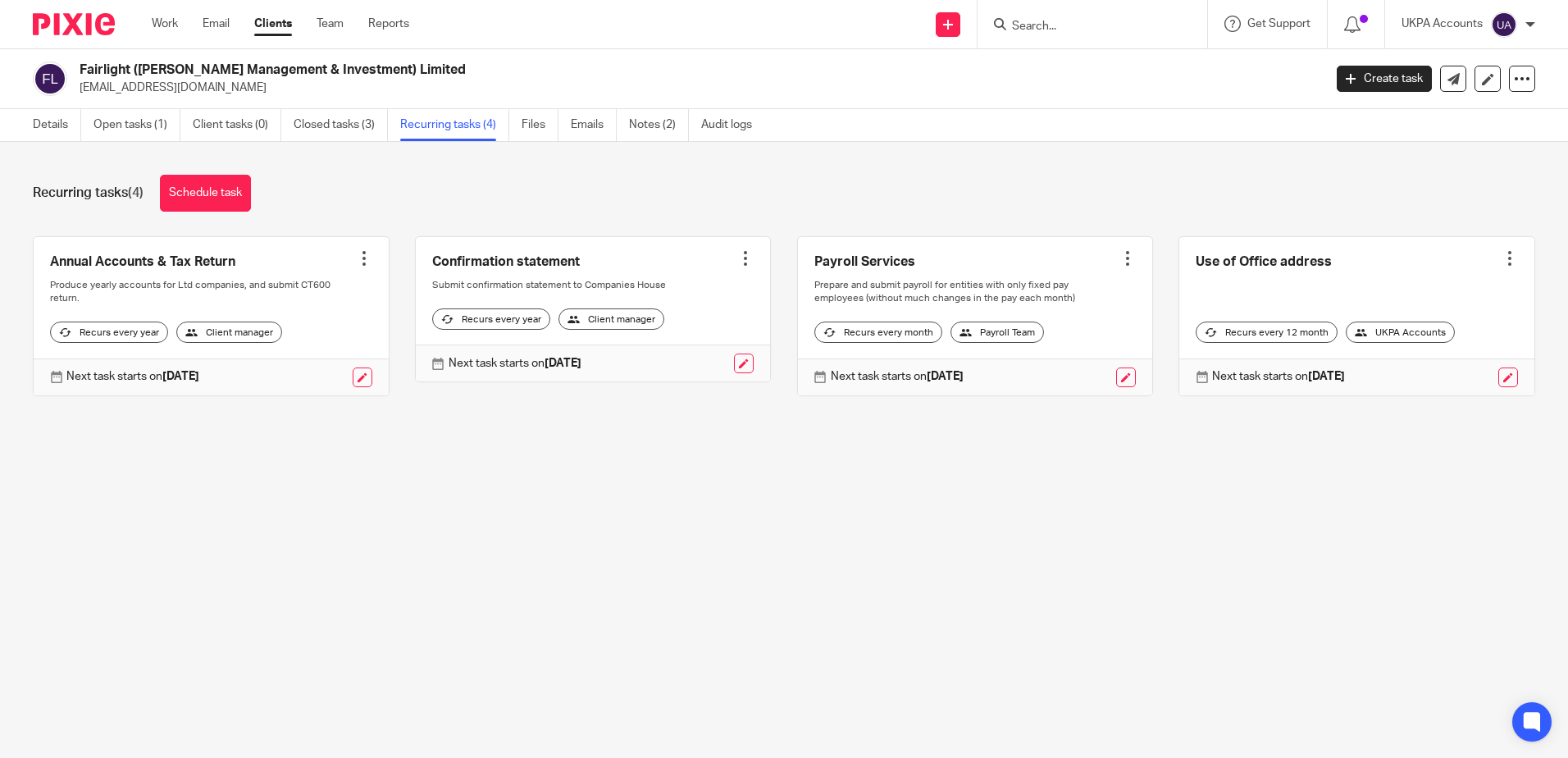
drag, startPoint x: 420, startPoint y: 68, endPoint x: 76, endPoint y: 54, distance: 344.3
click at [76, 54] on div "Fairlight ([PERSON_NAME] Management & Investment) Limited [EMAIL_ADDRESS][DOMAI…" at bounding box center [784, 79] width 1568 height 60
copy h2 "Fairlight ([PERSON_NAME] Management & Investment) Limited"
click at [888, 261] on link at bounding box center [975, 317] width 356 height 158
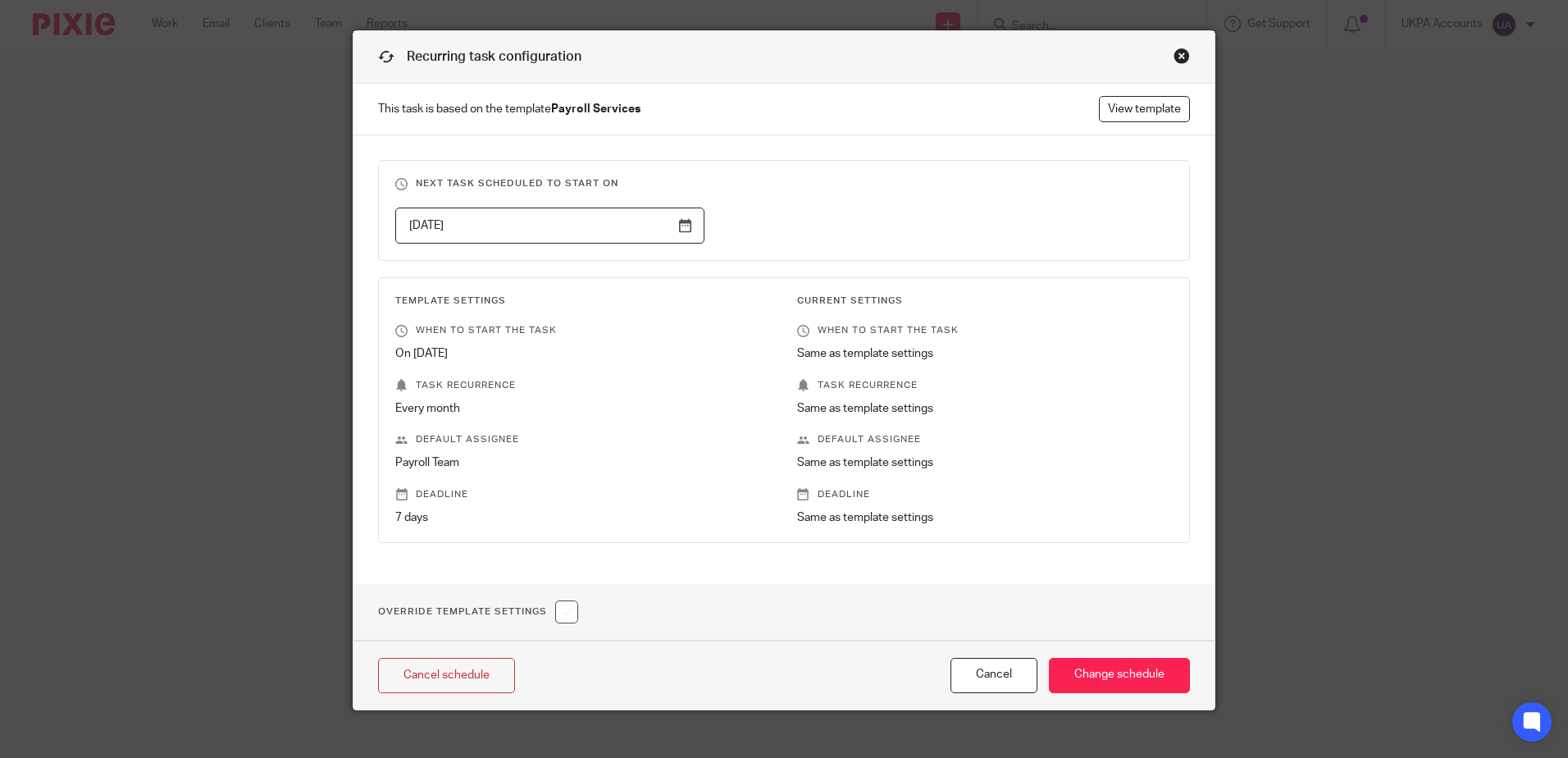
scroll to position [53, 0]
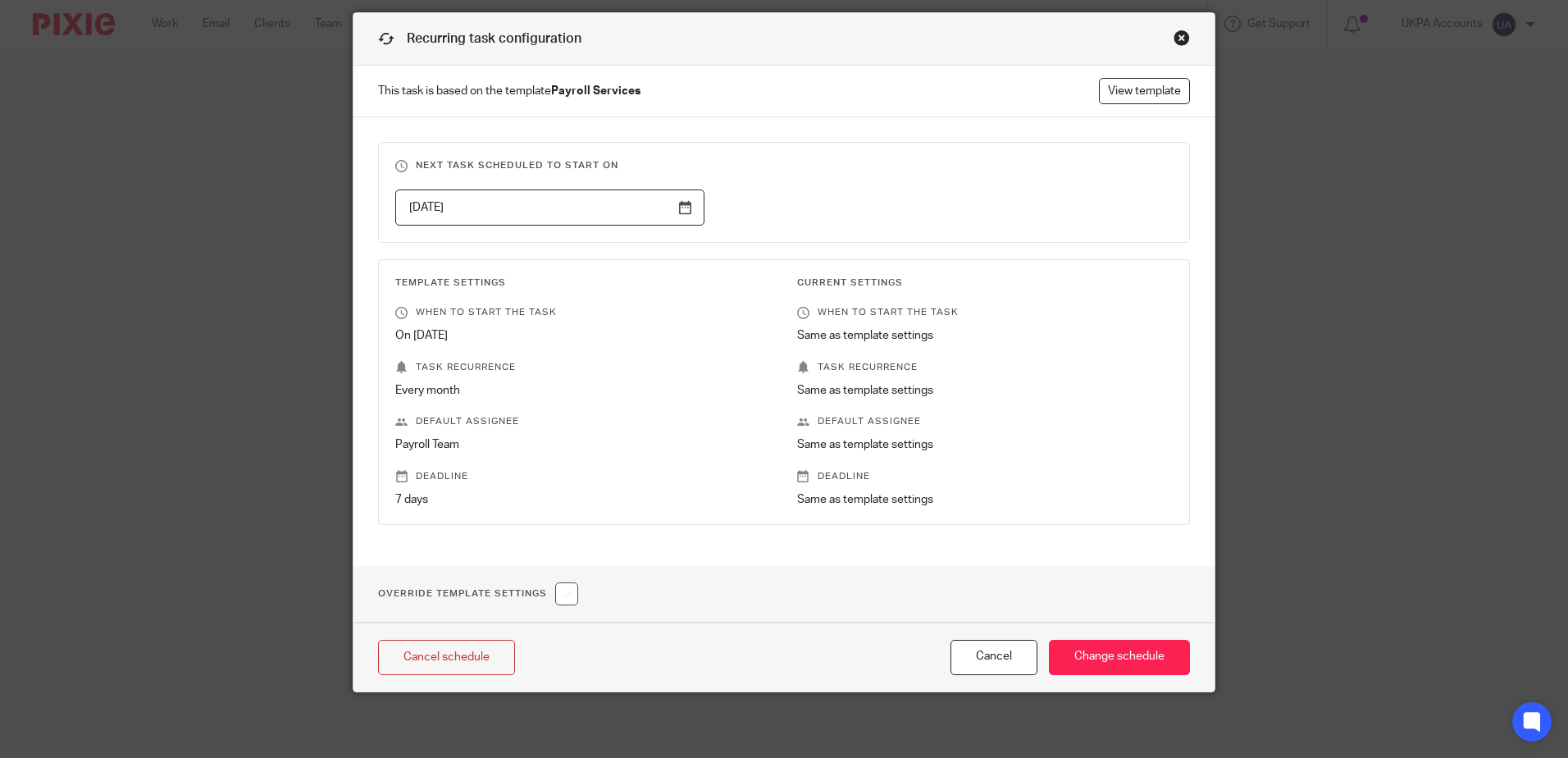
click at [1165, 36] on div "Recurring task configuration" at bounding box center [784, 39] width 861 height 52
click at [1173, 38] on div "Close this dialog window" at bounding box center [1181, 37] width 16 height 16
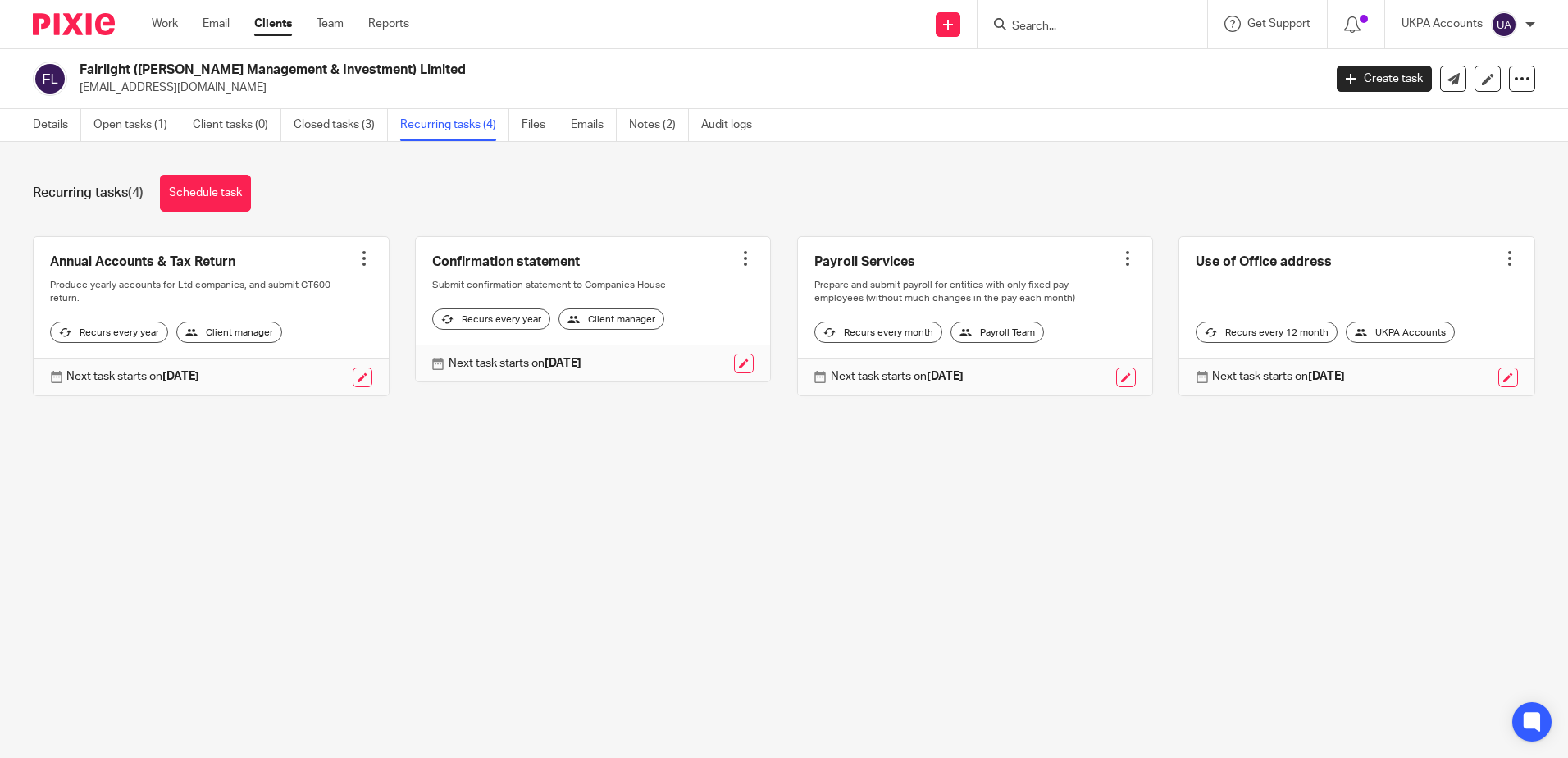
drag, startPoint x: 414, startPoint y: 70, endPoint x: 71, endPoint y: 66, distance: 343.0
click at [71, 66] on div "Fairlight ([PERSON_NAME] Management & Investment) Limited [EMAIL_ADDRESS][DOMAI…" at bounding box center [672, 79] width 1279 height 34
copy div "Fairlight ([PERSON_NAME] Management & Investment) Limited"
drag, startPoint x: 551, startPoint y: 707, endPoint x: 526, endPoint y: 671, distance: 43.8
click at [551, 707] on main "Fairlight (Cosimo Management & Investment) Limited tonypadgett1@gmail.com Creat…" at bounding box center [784, 379] width 1568 height 758
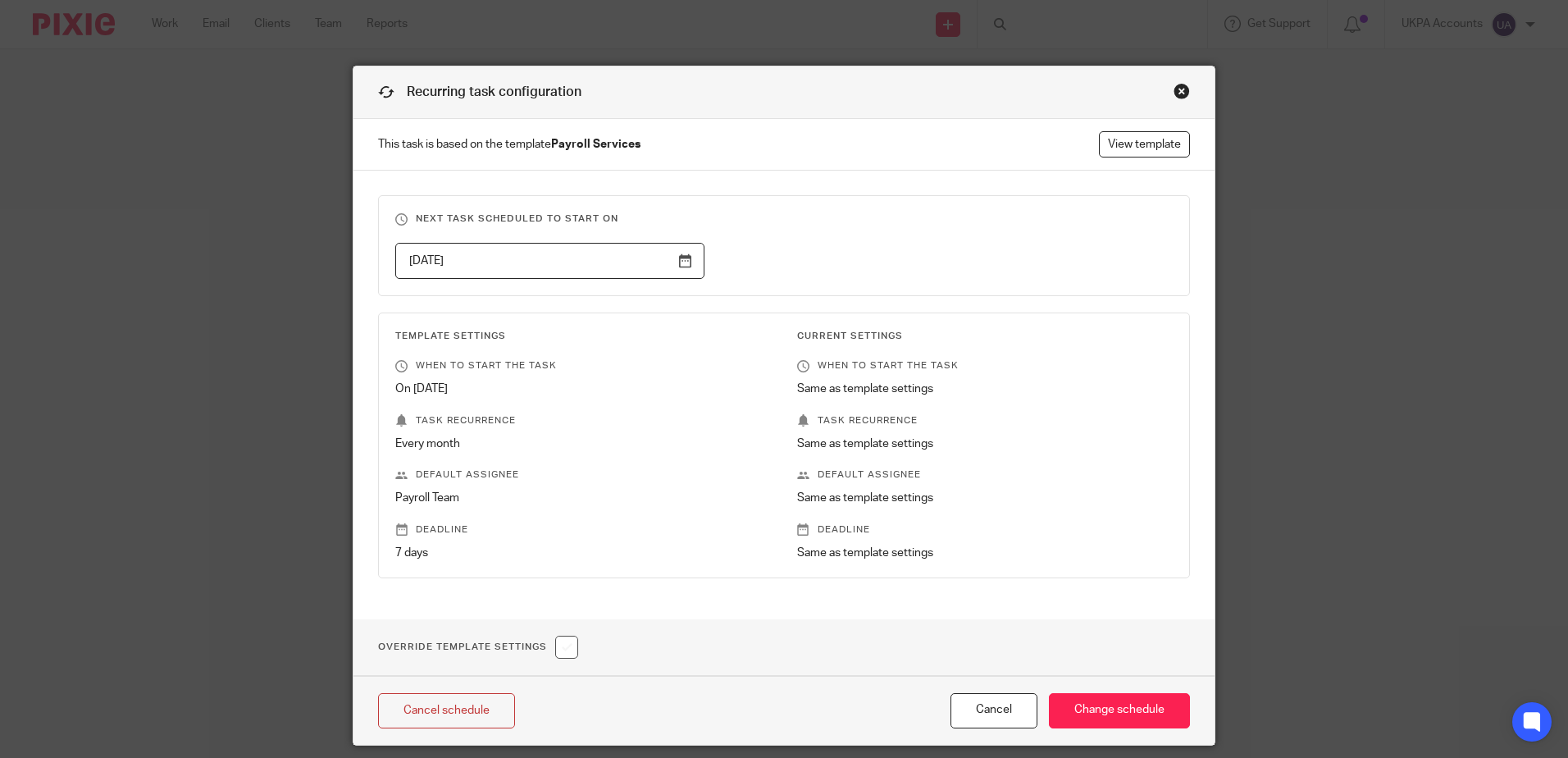
click at [1173, 85] on div "Close this dialog window" at bounding box center [1181, 91] width 16 height 16
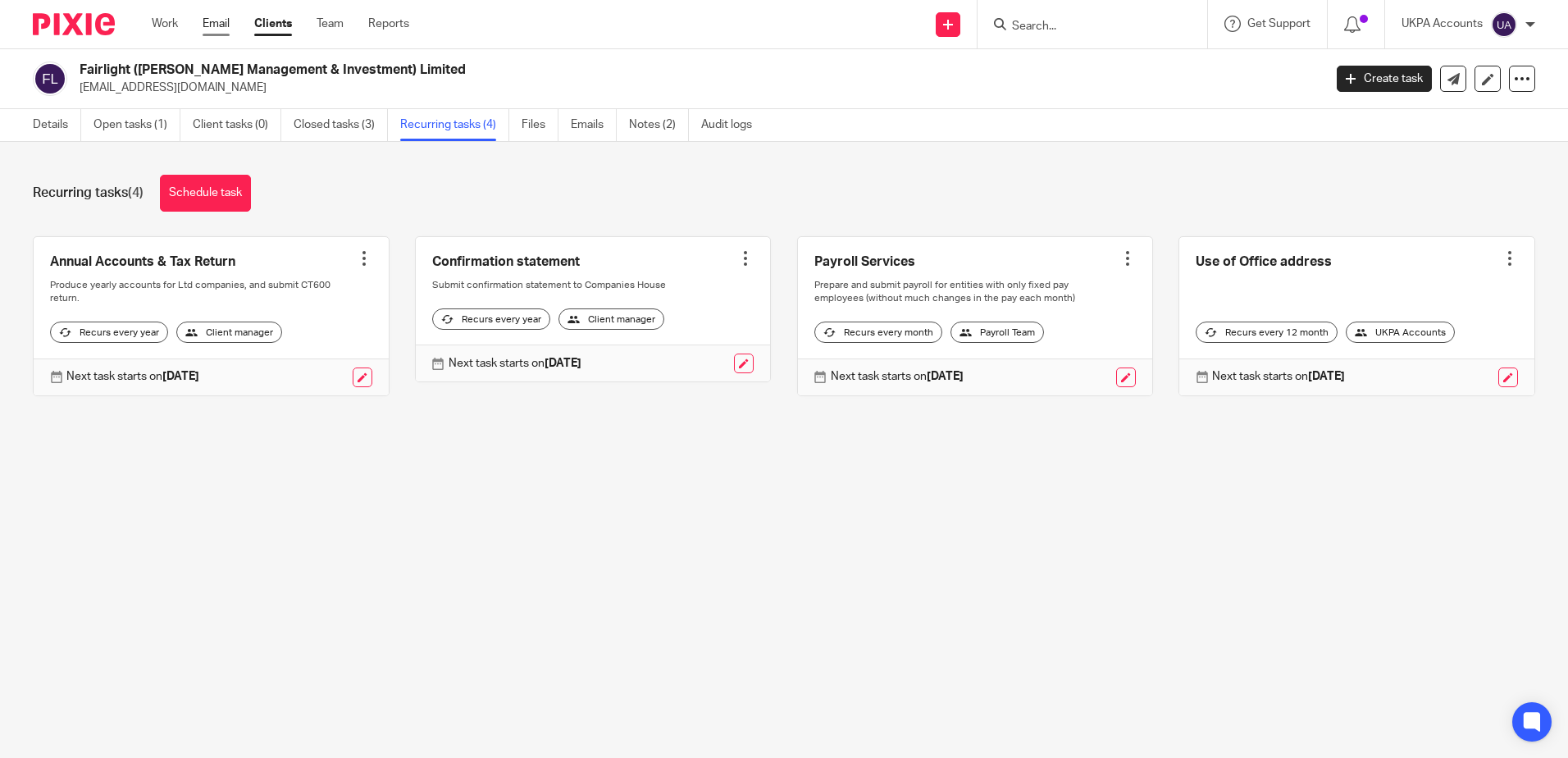
click at [219, 20] on link "Email" at bounding box center [216, 23] width 27 height 16
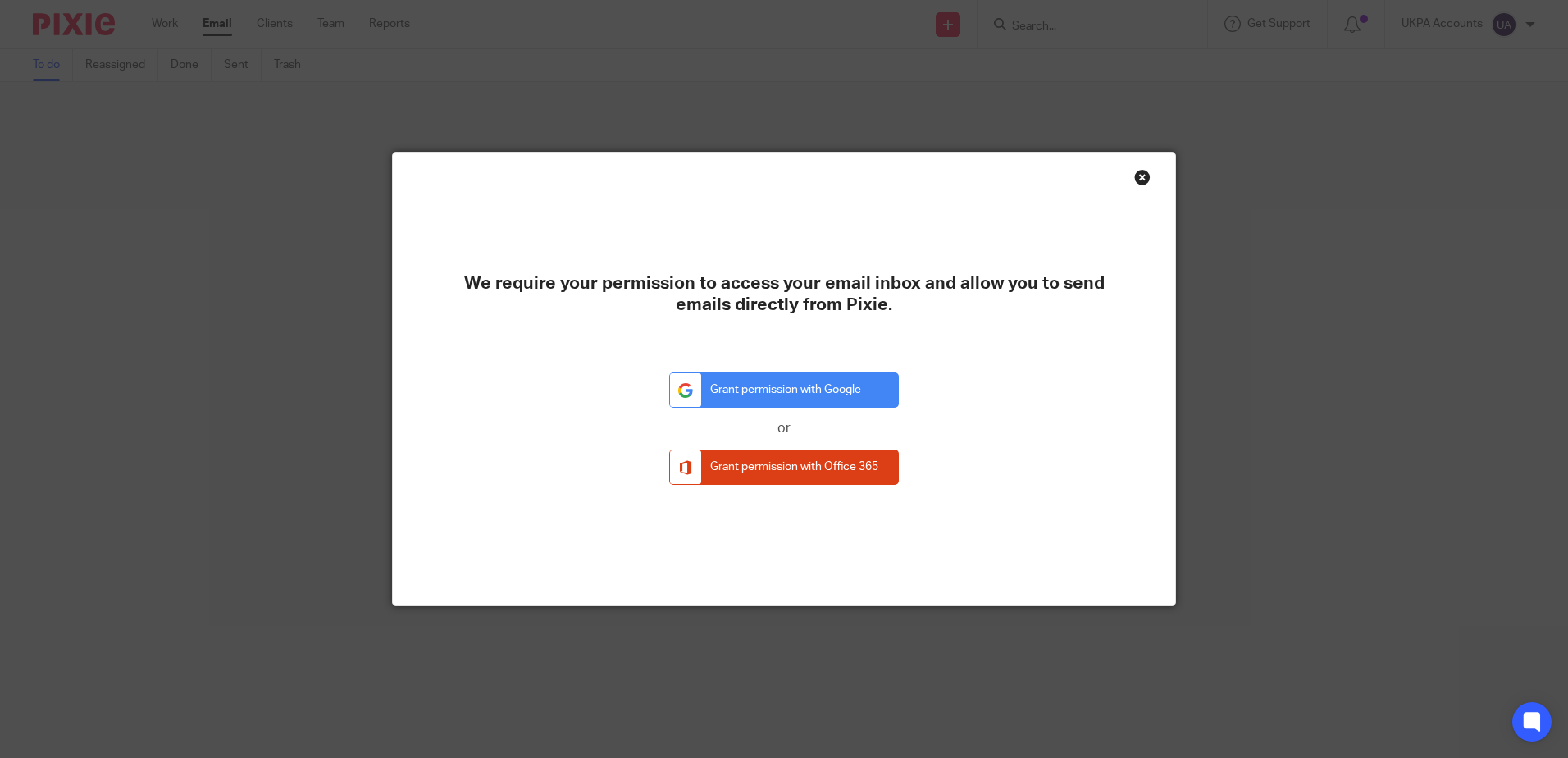
click at [1138, 175] on div "Close this dialog window" at bounding box center [1142, 176] width 16 height 16
click at [1135, 180] on div "Close this dialog window" at bounding box center [1142, 176] width 16 height 16
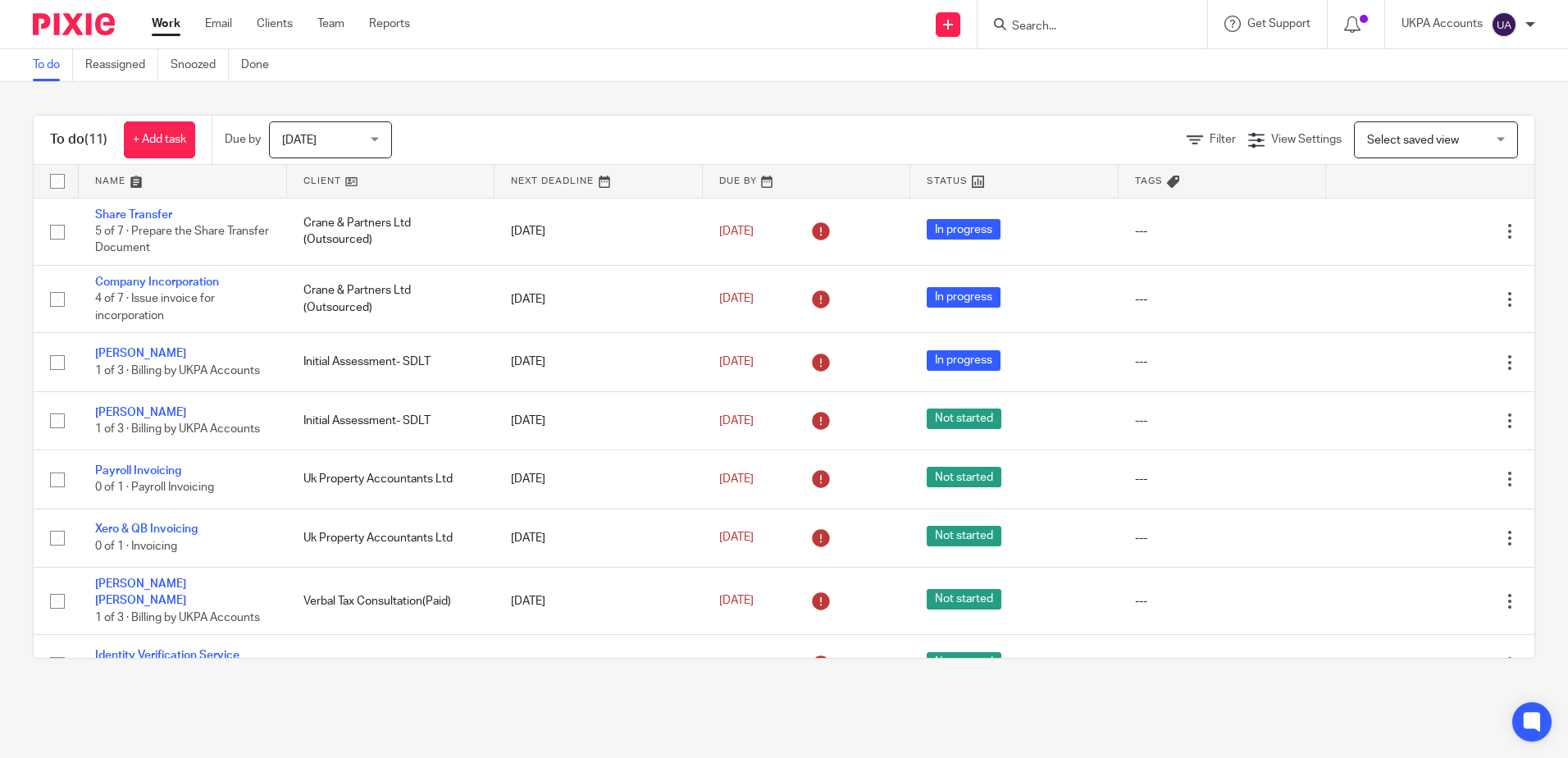
click at [1029, 16] on form at bounding box center [1097, 25] width 174 height 21
click at [1037, 24] on input "Search" at bounding box center [1084, 27] width 148 height 14
paste input "Fairlight (Cosimo Management & Investment) Limited"
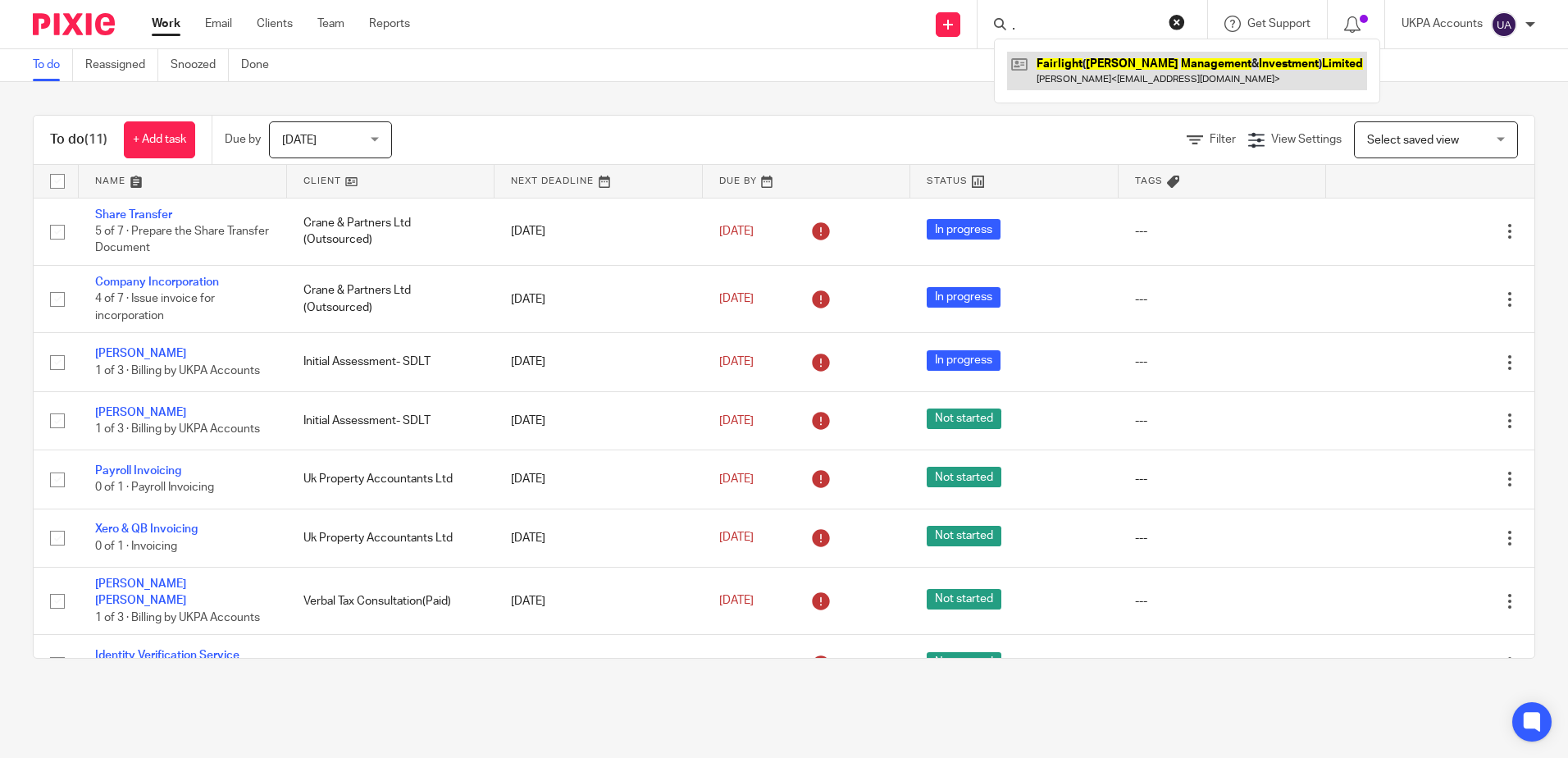
type input "Fairlight (Cosimo Management & Investment) Limited"
click at [1085, 73] on link at bounding box center [1188, 71] width 360 height 38
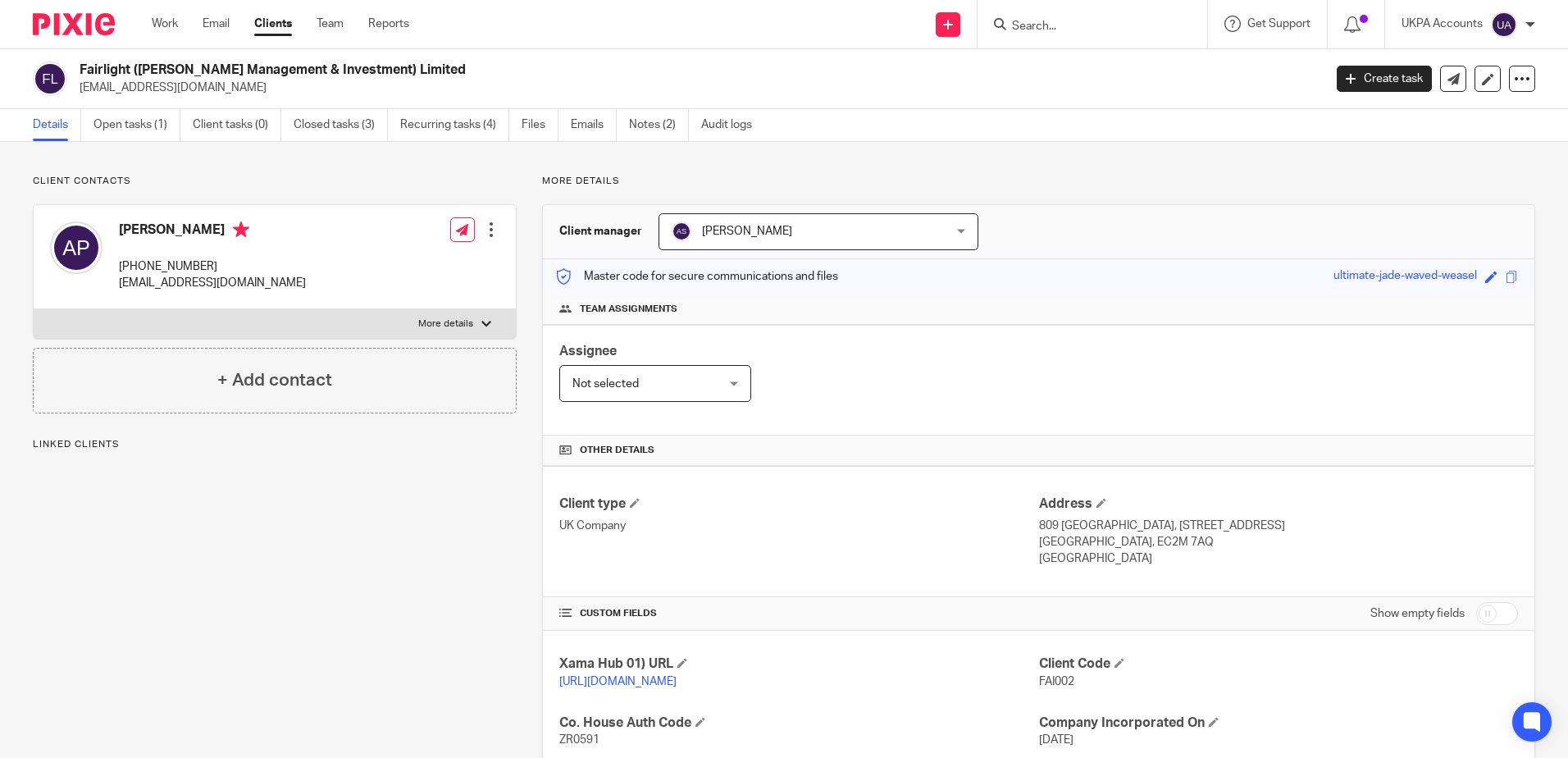
scroll to position [246, 0]
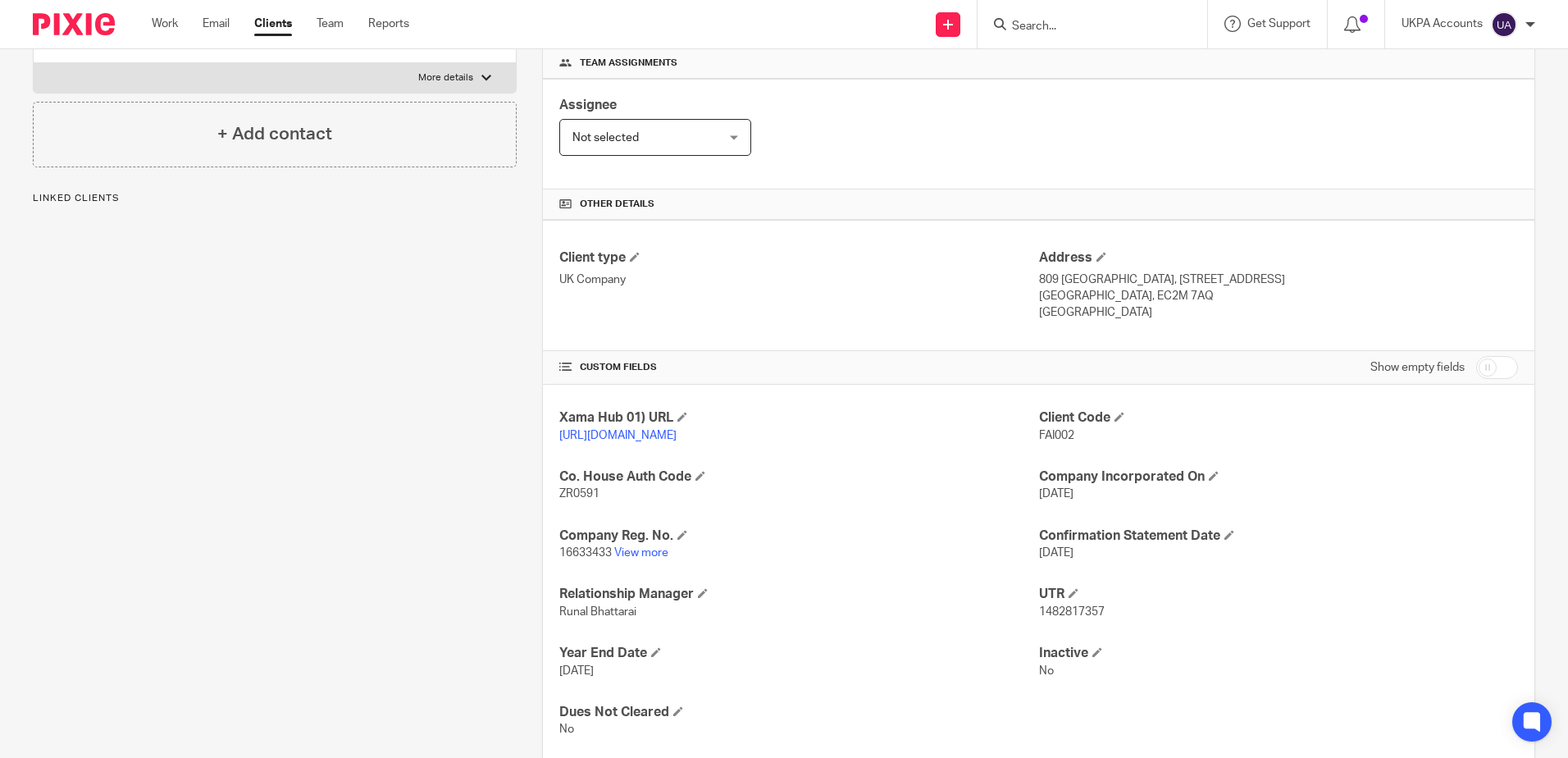
click at [1493, 361] on input "checkbox" at bounding box center [1497, 367] width 42 height 23
checkbox input "true"
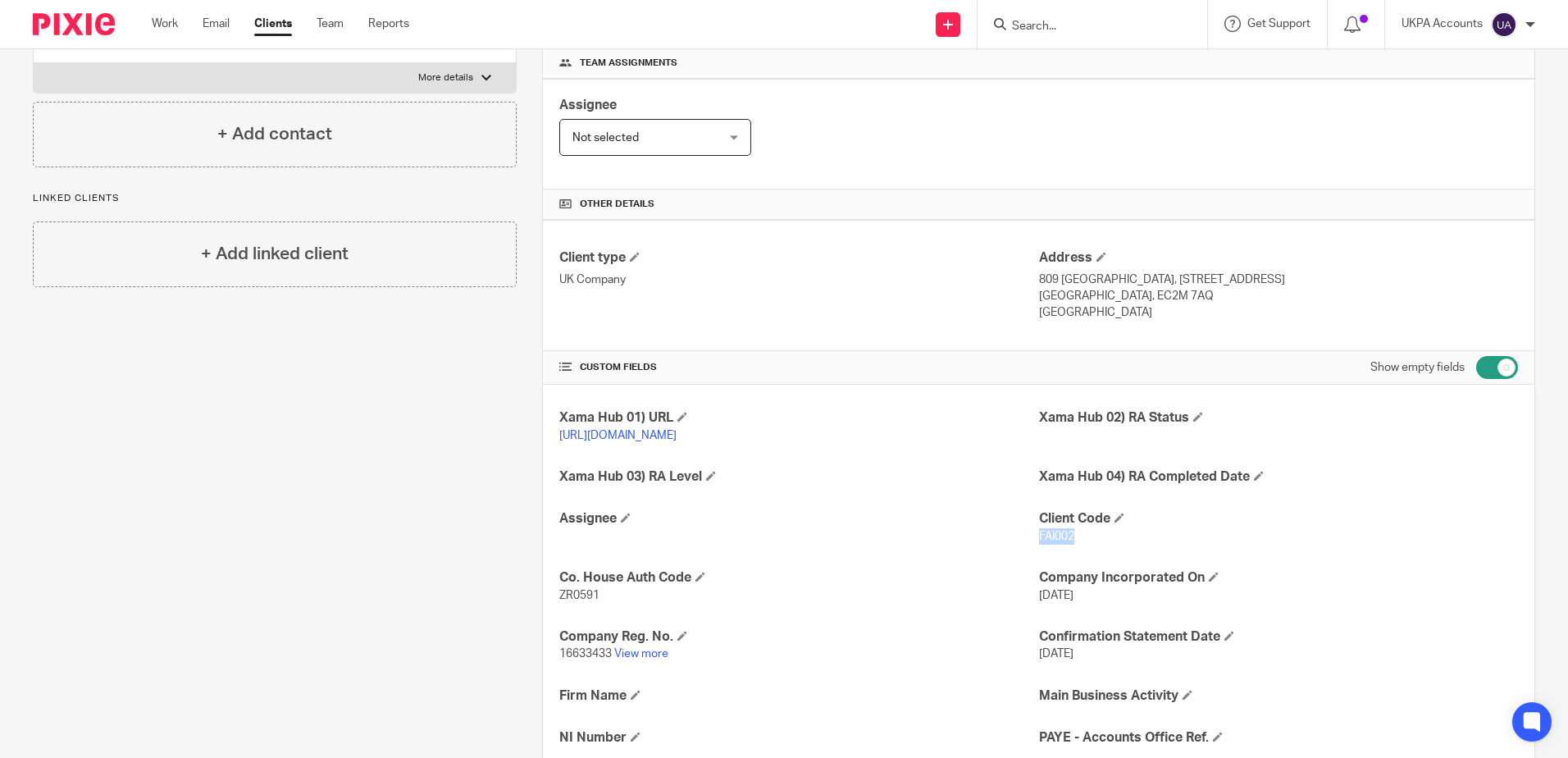
drag, startPoint x: 1075, startPoint y: 558, endPoint x: 1030, endPoint y: 556, distance: 45.0
click at [1039, 544] on p "FAI002" at bounding box center [1278, 536] width 479 height 16
copy span "FAI002"
click at [1294, 705] on h4 "Main Business Activity" at bounding box center [1278, 696] width 479 height 17
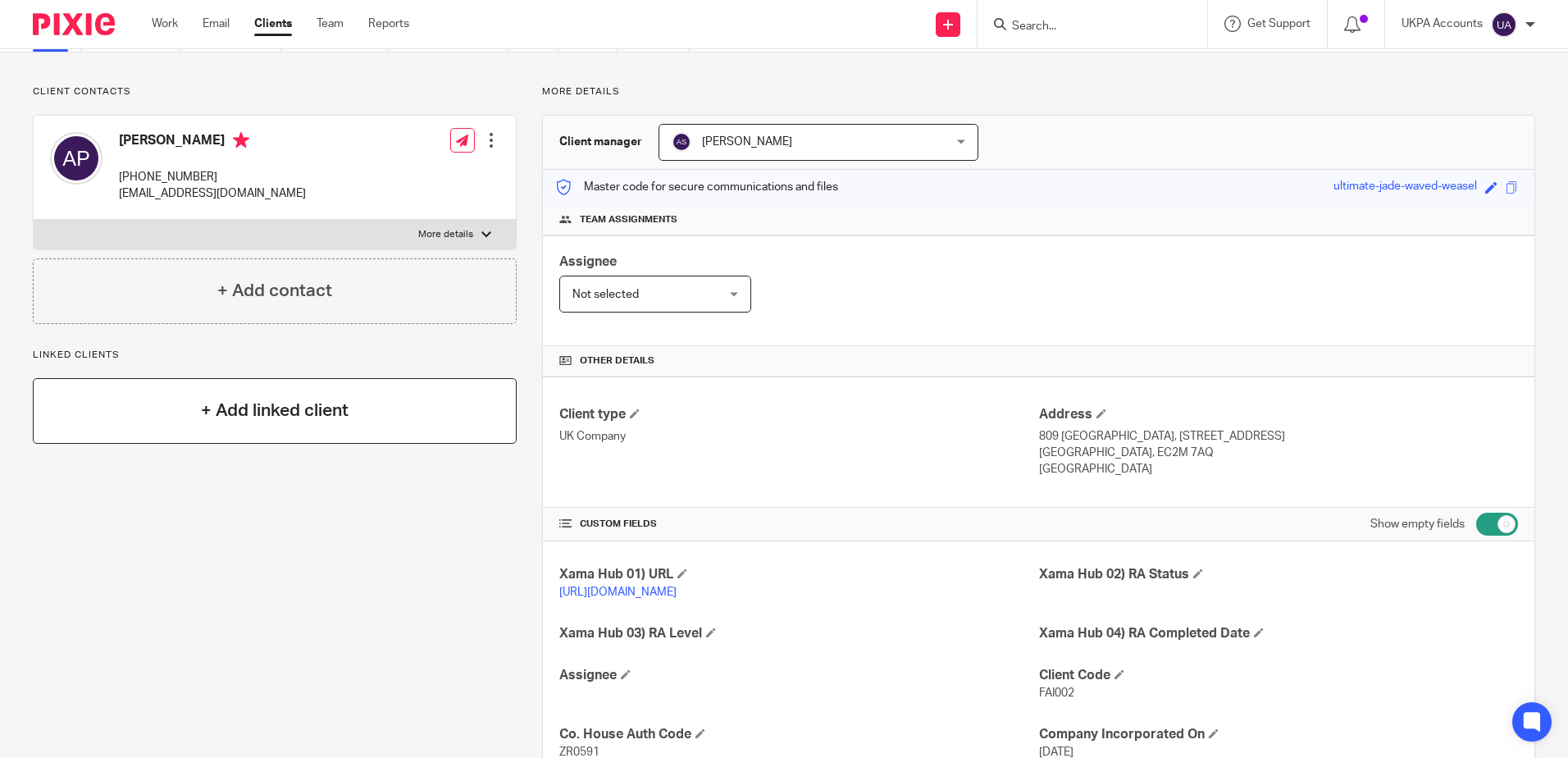
scroll to position [0, 0]
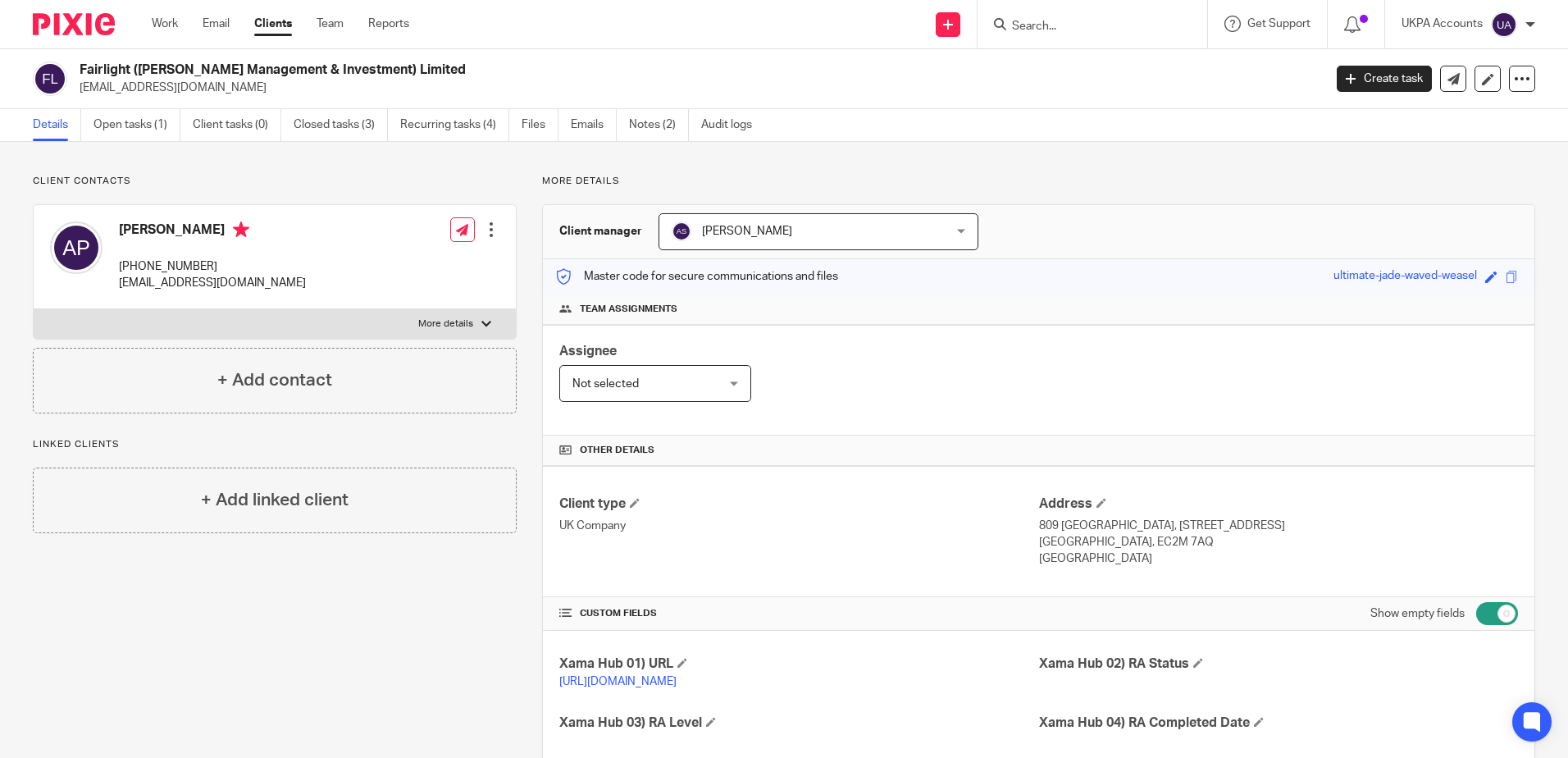
drag, startPoint x: 424, startPoint y: 66, endPoint x: 79, endPoint y: 65, distance: 345.0
click at [79, 65] on h2 "Fairlight (Cosimo Management & Investment) Limited" at bounding box center [572, 71] width 986 height 17
copy h2 "Fairlight (Cosimo Management & Investment) Limited"
drag, startPoint x: 263, startPoint y: 287, endPoint x: 115, endPoint y: 292, distance: 148.1
click at [115, 292] on div "Anthony Graham Padgett +44 780 190 4846 tonypadgett1@gmail.com" at bounding box center [177, 256] width 255 height 87
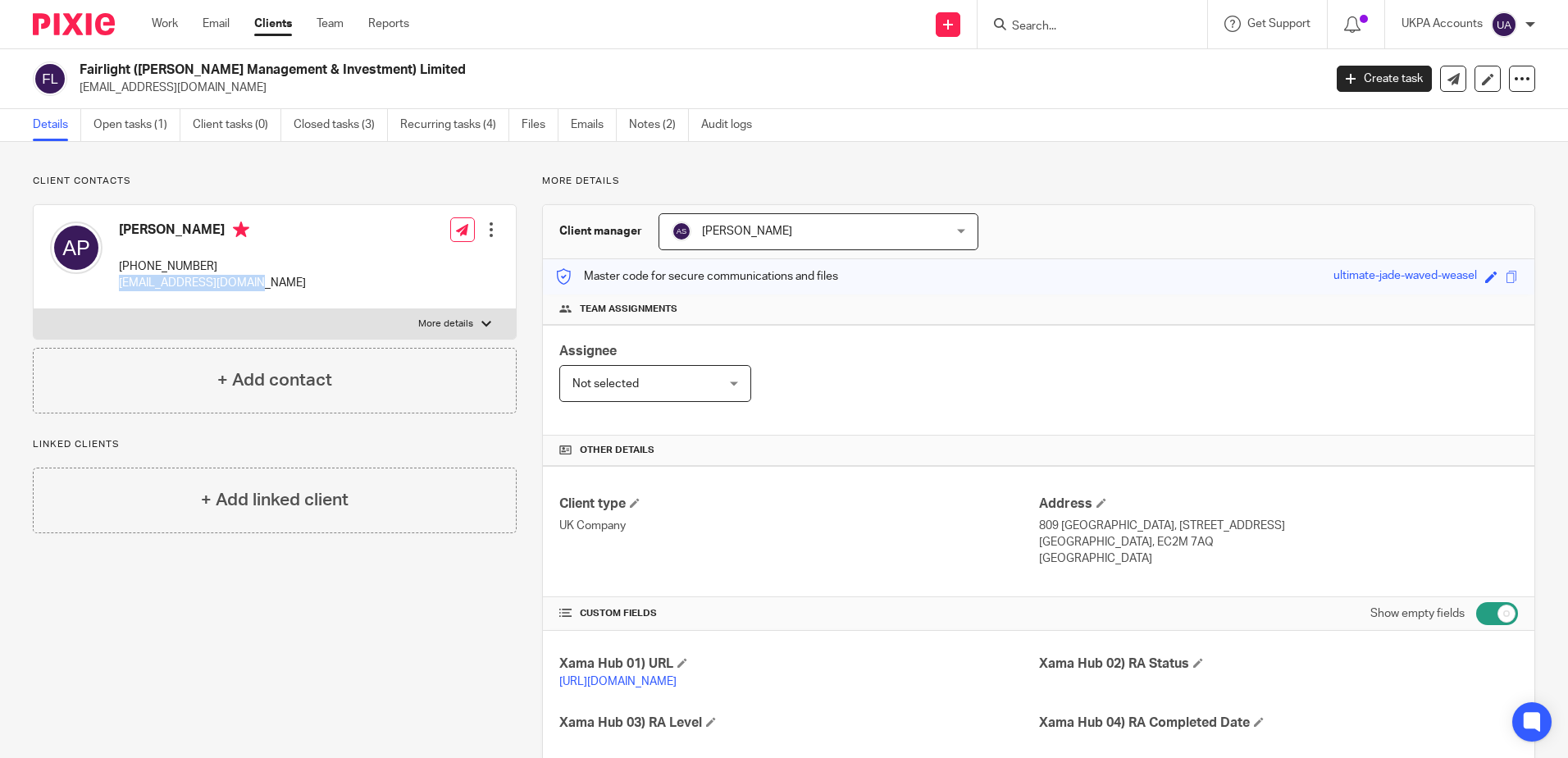
copy p "tonypadgett1@gmail.com"
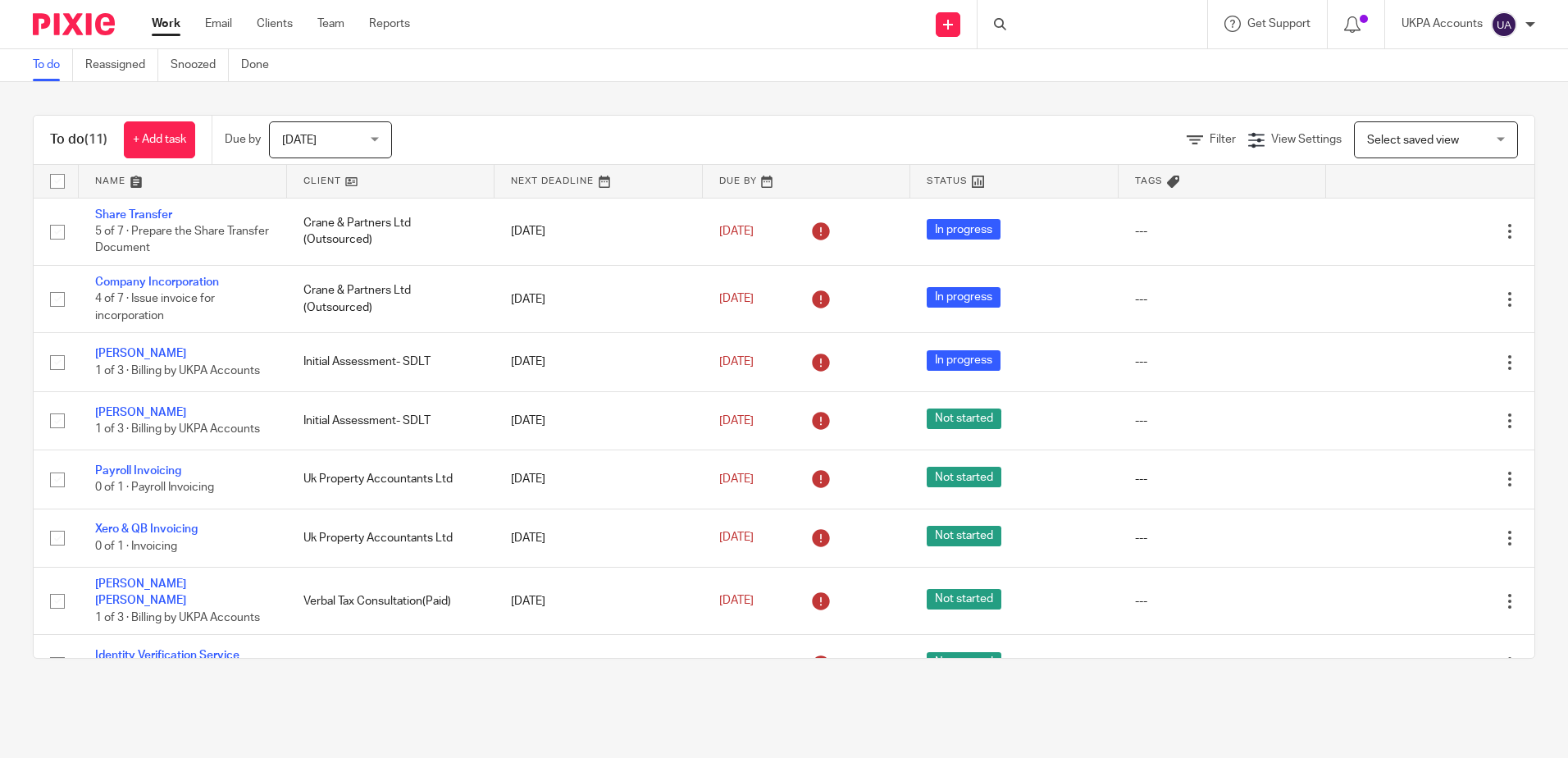
click at [1013, 35] on div at bounding box center [1092, 24] width 230 height 49
click at [1002, 27] on icon at bounding box center [1000, 24] width 12 height 12
click at [1037, 31] on input "Search" at bounding box center [1084, 27] width 148 height 14
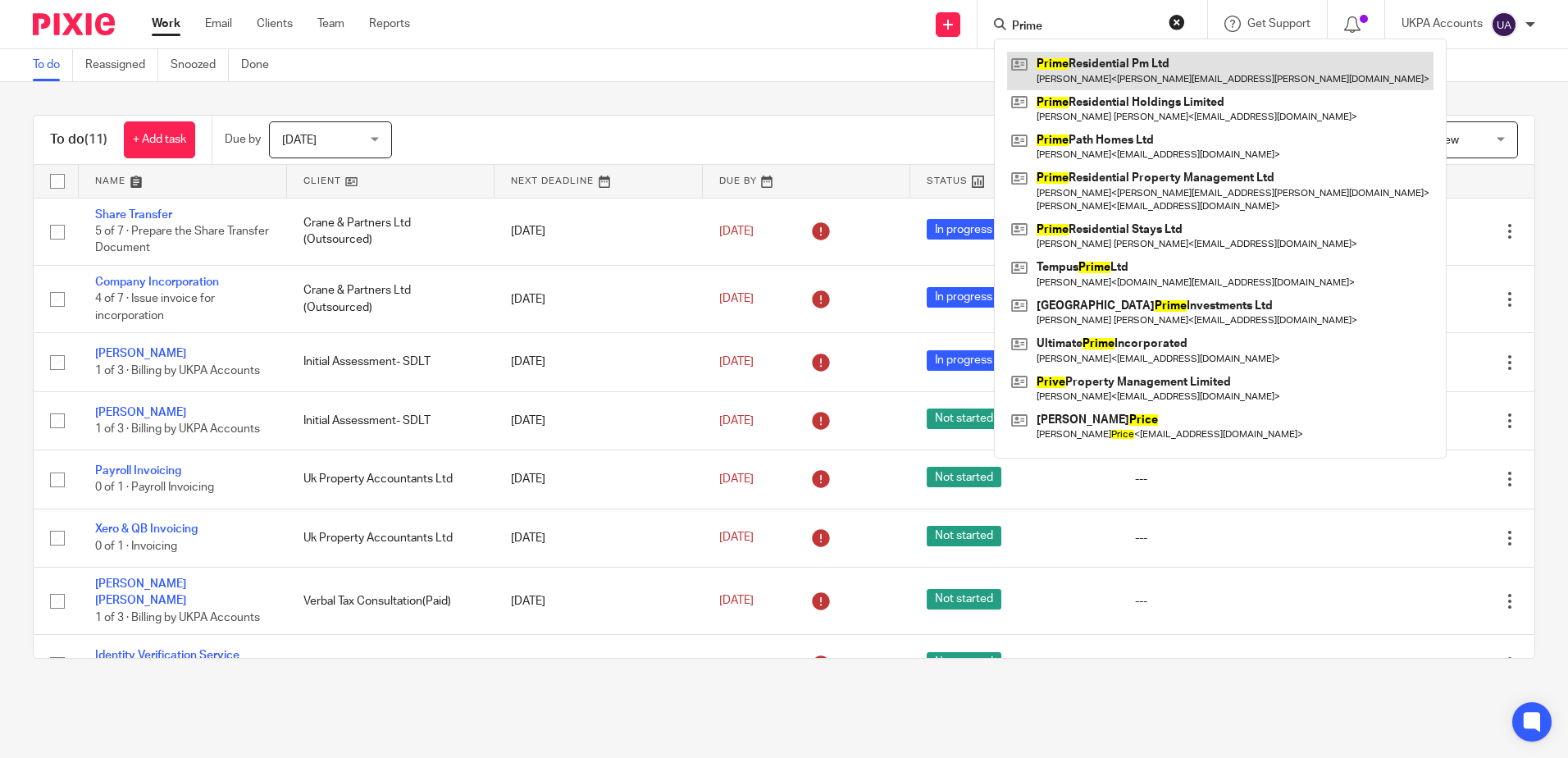
type input "Prime"
click at [1191, 71] on link at bounding box center [1220, 71] width 426 height 38
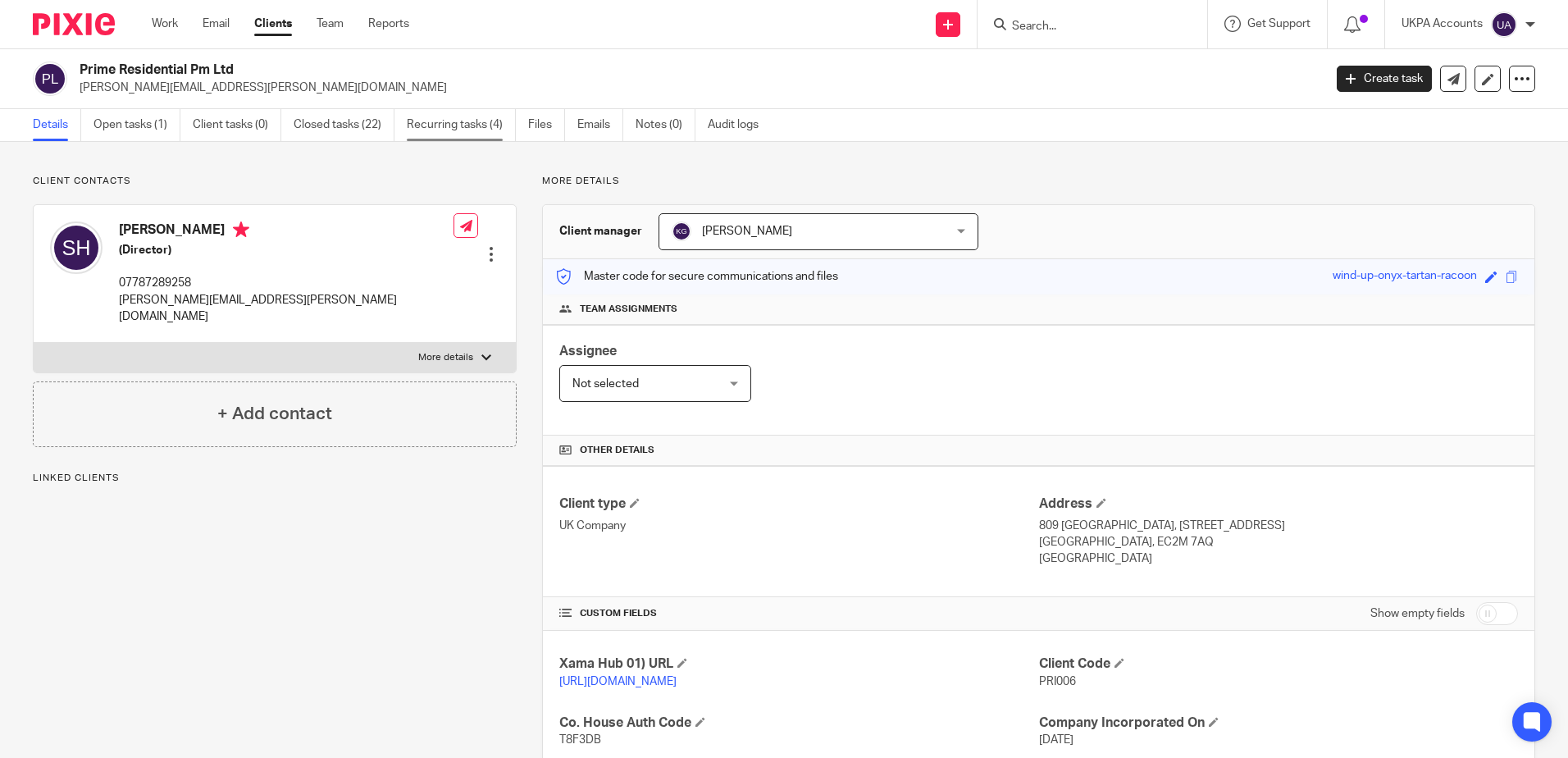
click at [449, 122] on link "Recurring tasks (4)" at bounding box center [461, 125] width 109 height 32
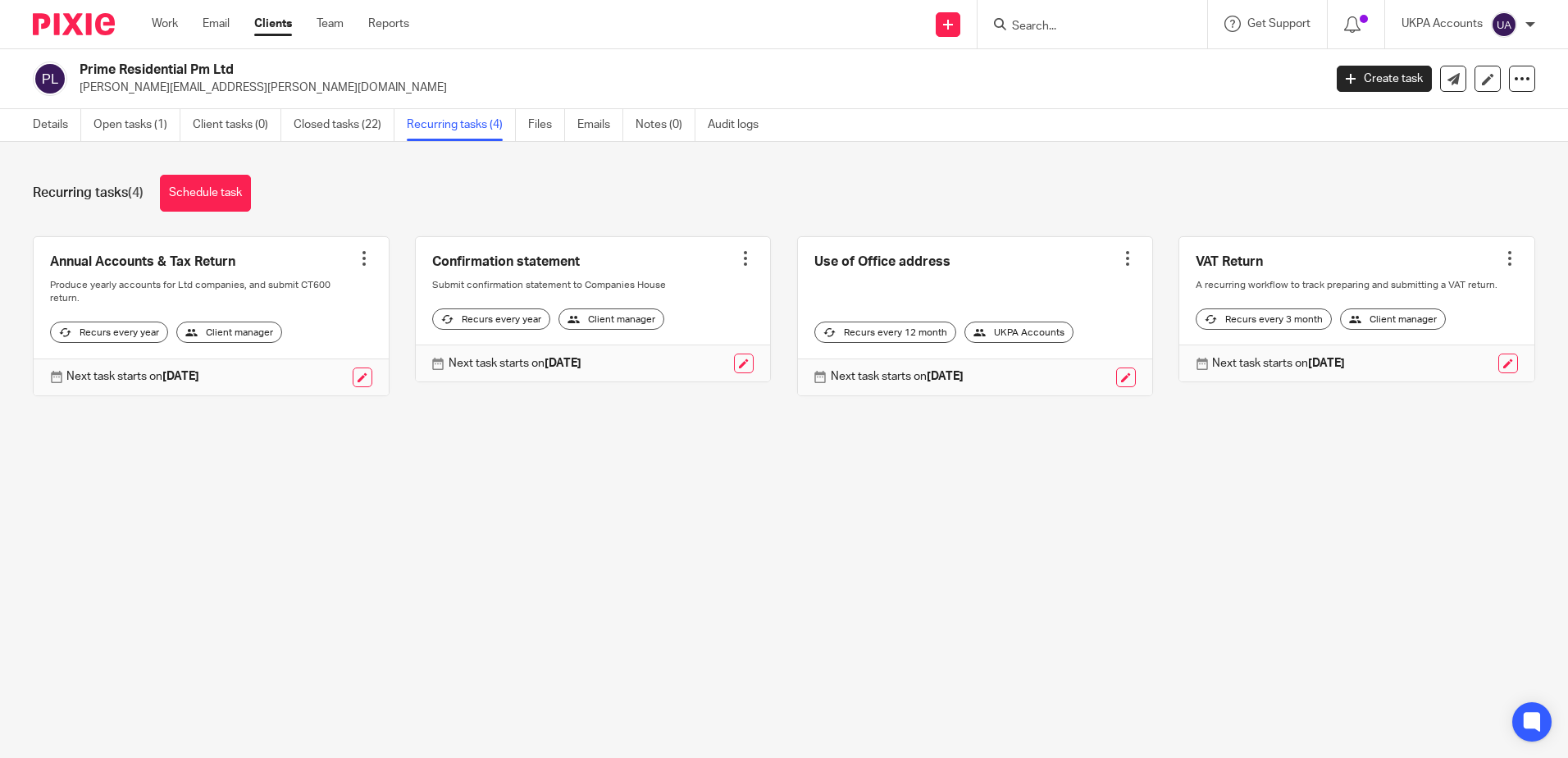
click at [1060, 29] on input "Search" at bounding box center [1084, 27] width 148 height 14
type input "Mighty"
click at [1129, 73] on link at bounding box center [1146, 71] width 277 height 38
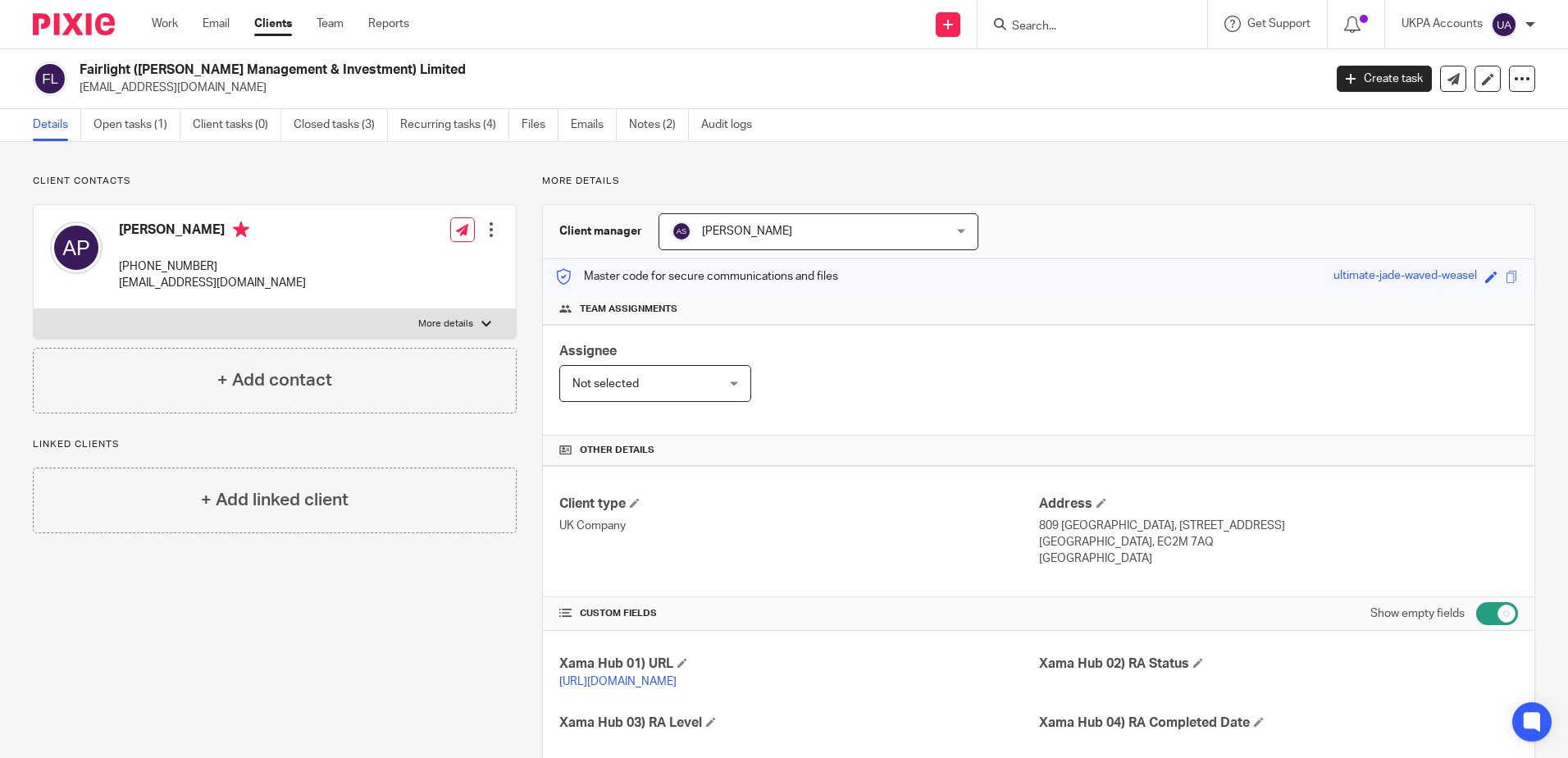
click at [1105, 26] on input "Search" at bounding box center [1084, 27] width 148 height 14
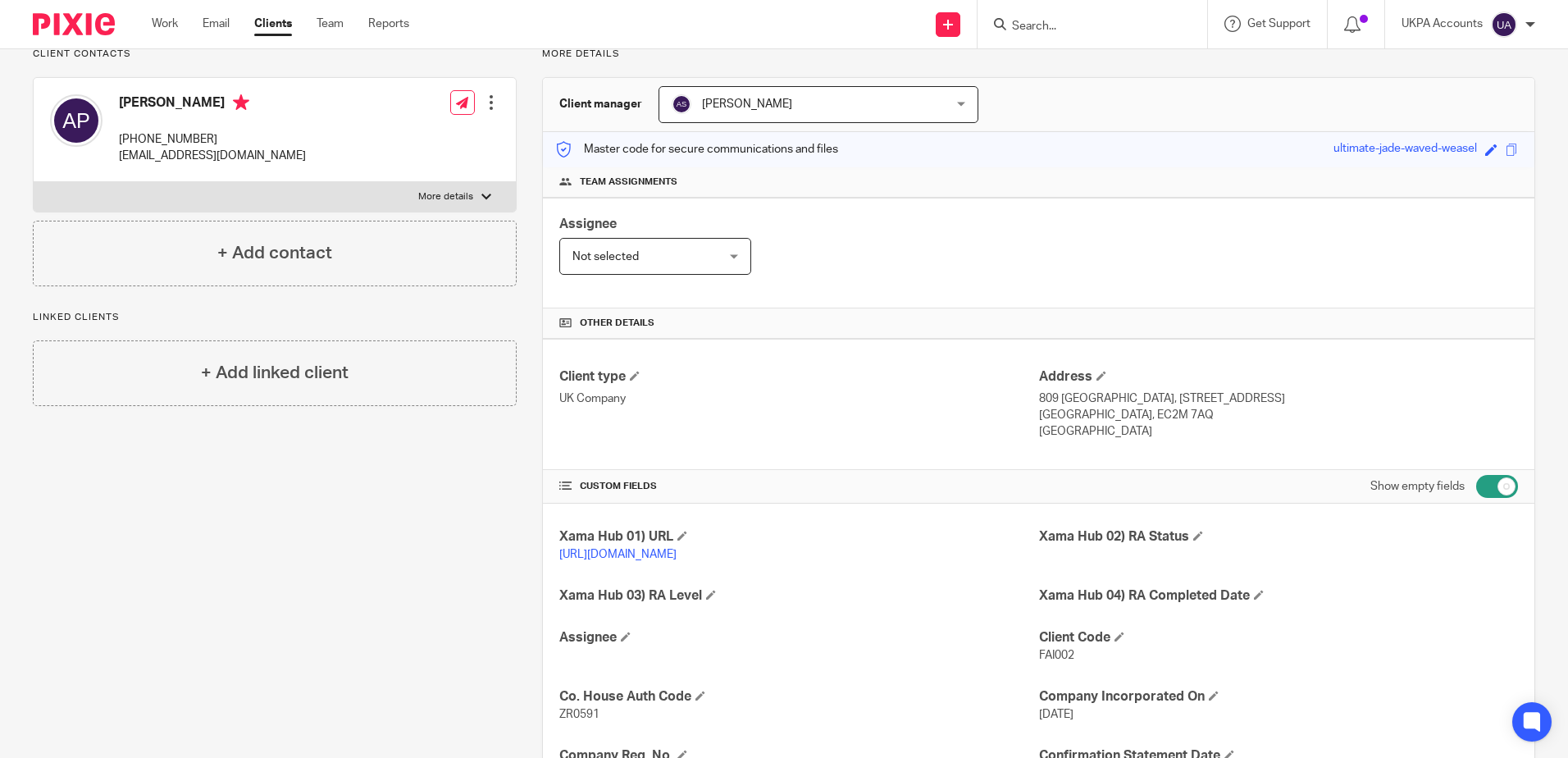
scroll to position [328, 0]
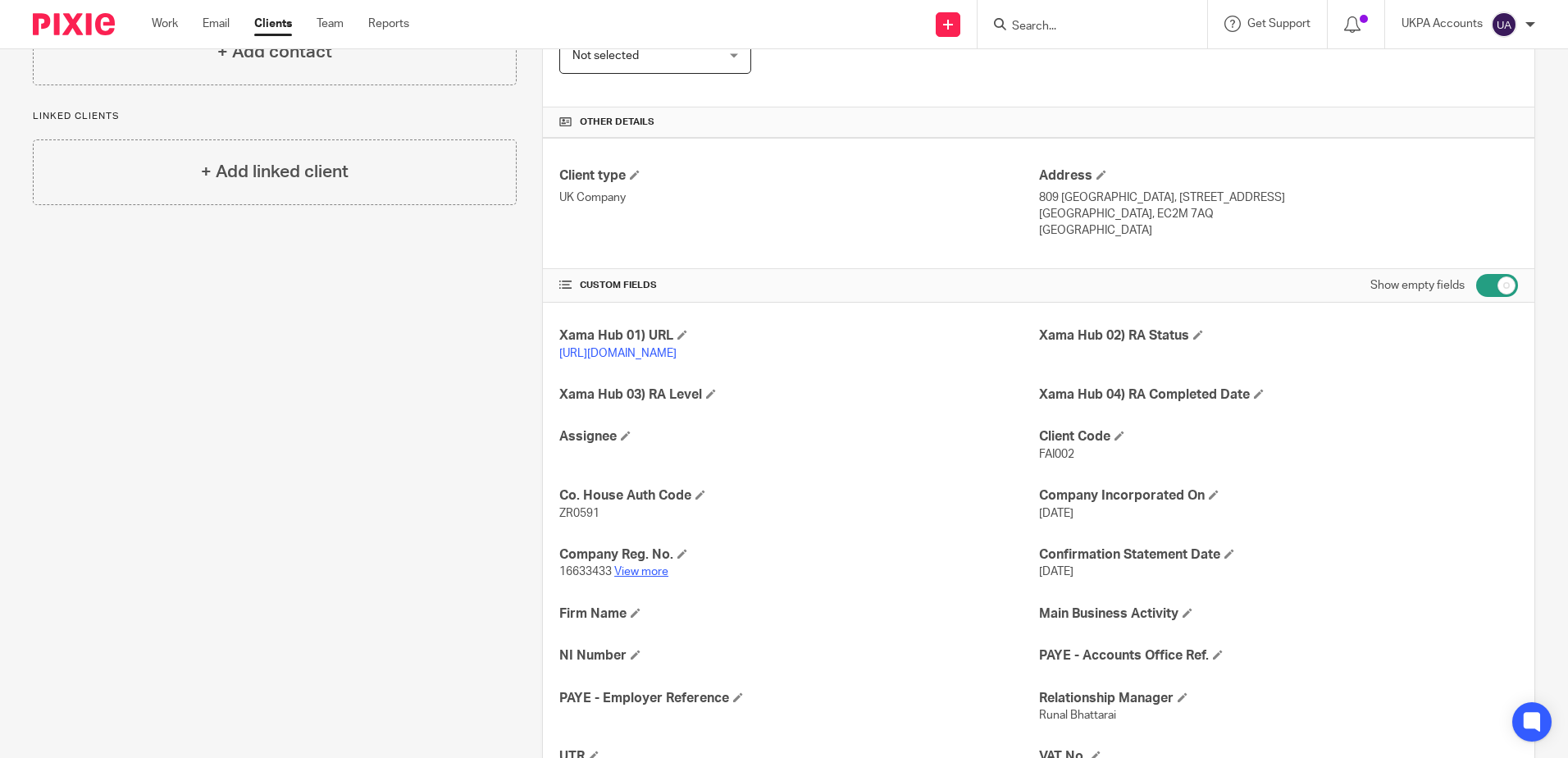
click at [638, 578] on link "View more" at bounding box center [641, 572] width 54 height 11
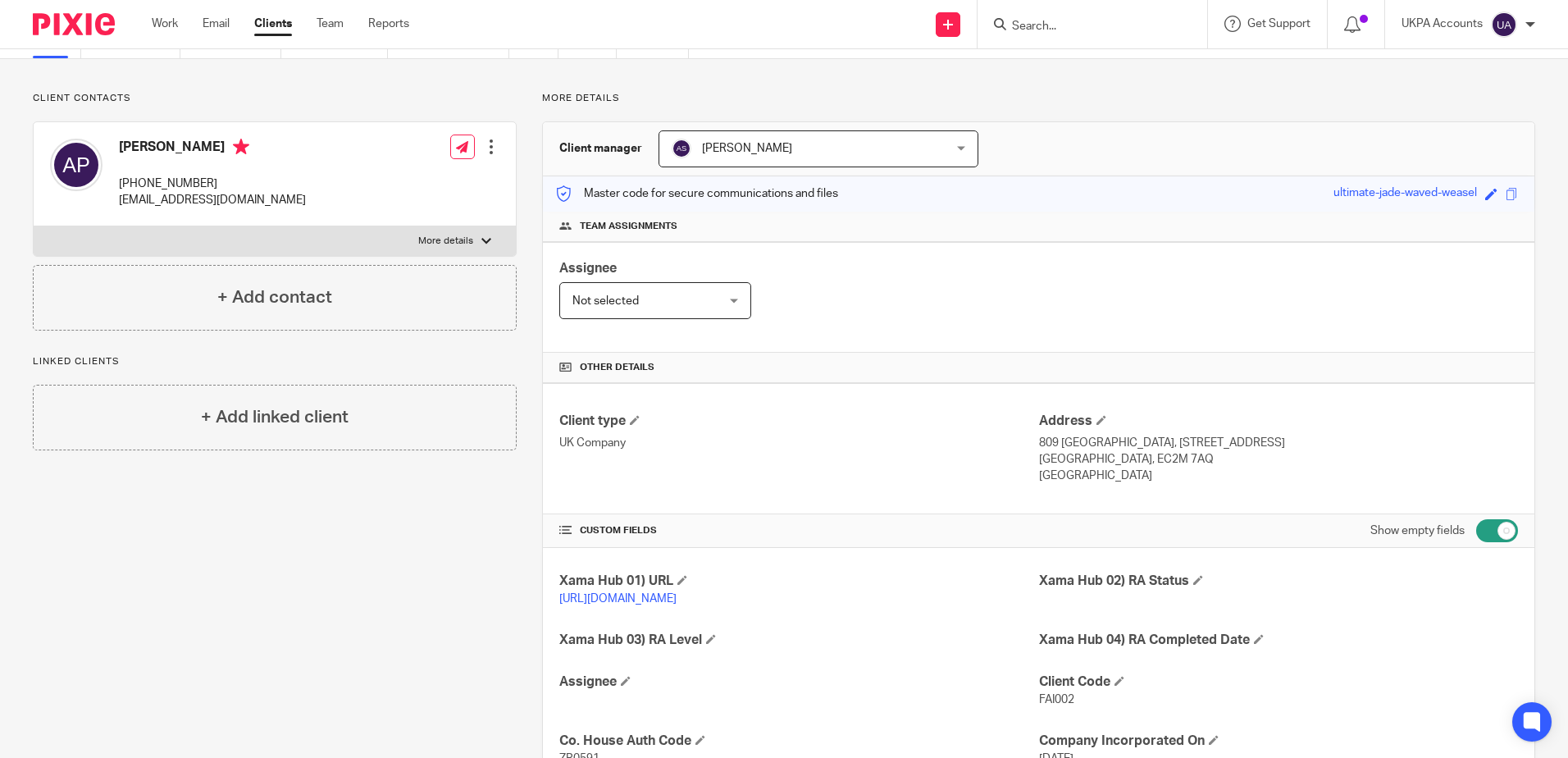
scroll to position [0, 0]
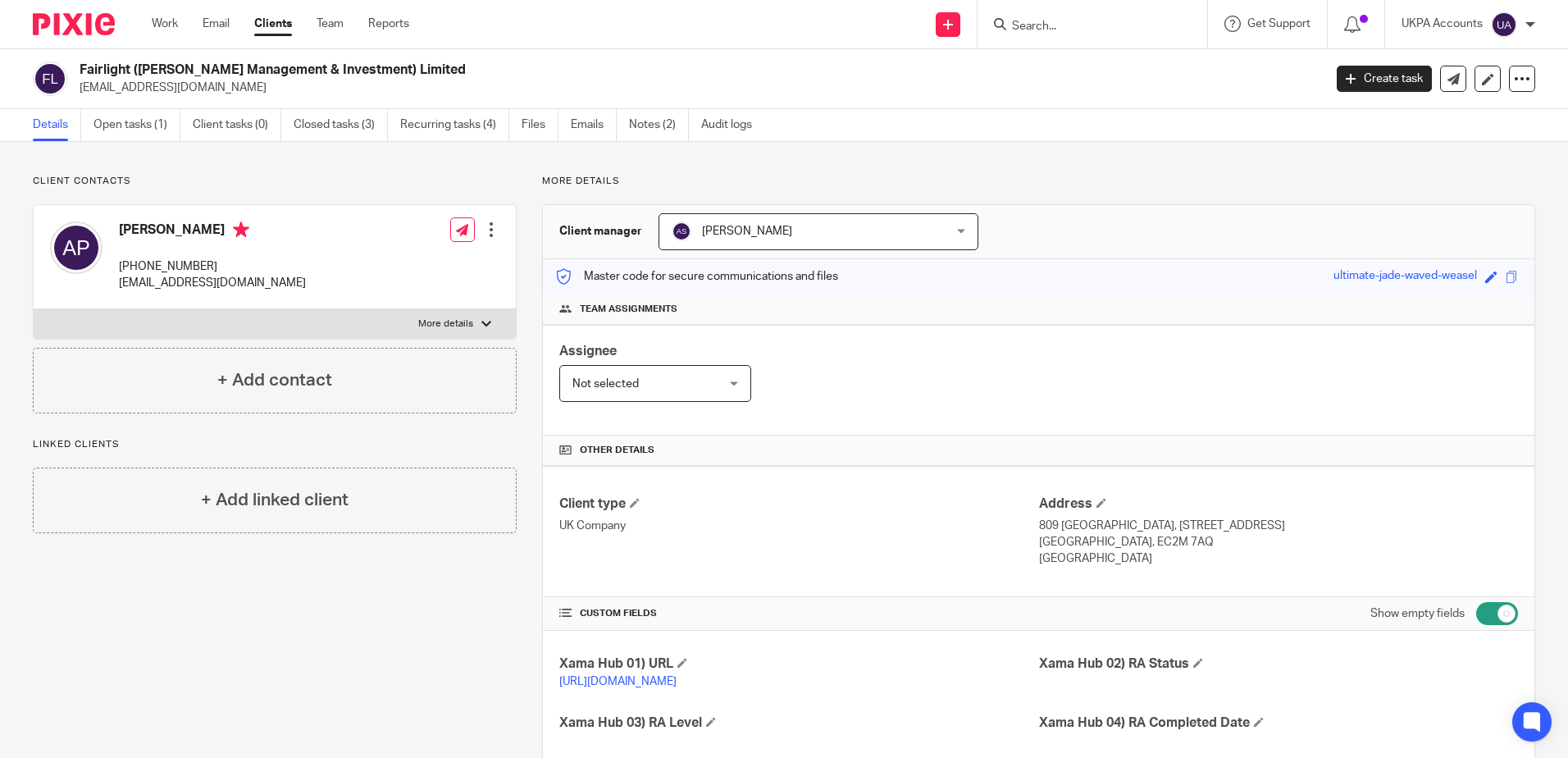
click at [1078, 26] on input "Search" at bounding box center [1084, 27] width 148 height 14
click at [1025, 23] on input "Search" at bounding box center [1084, 27] width 148 height 14
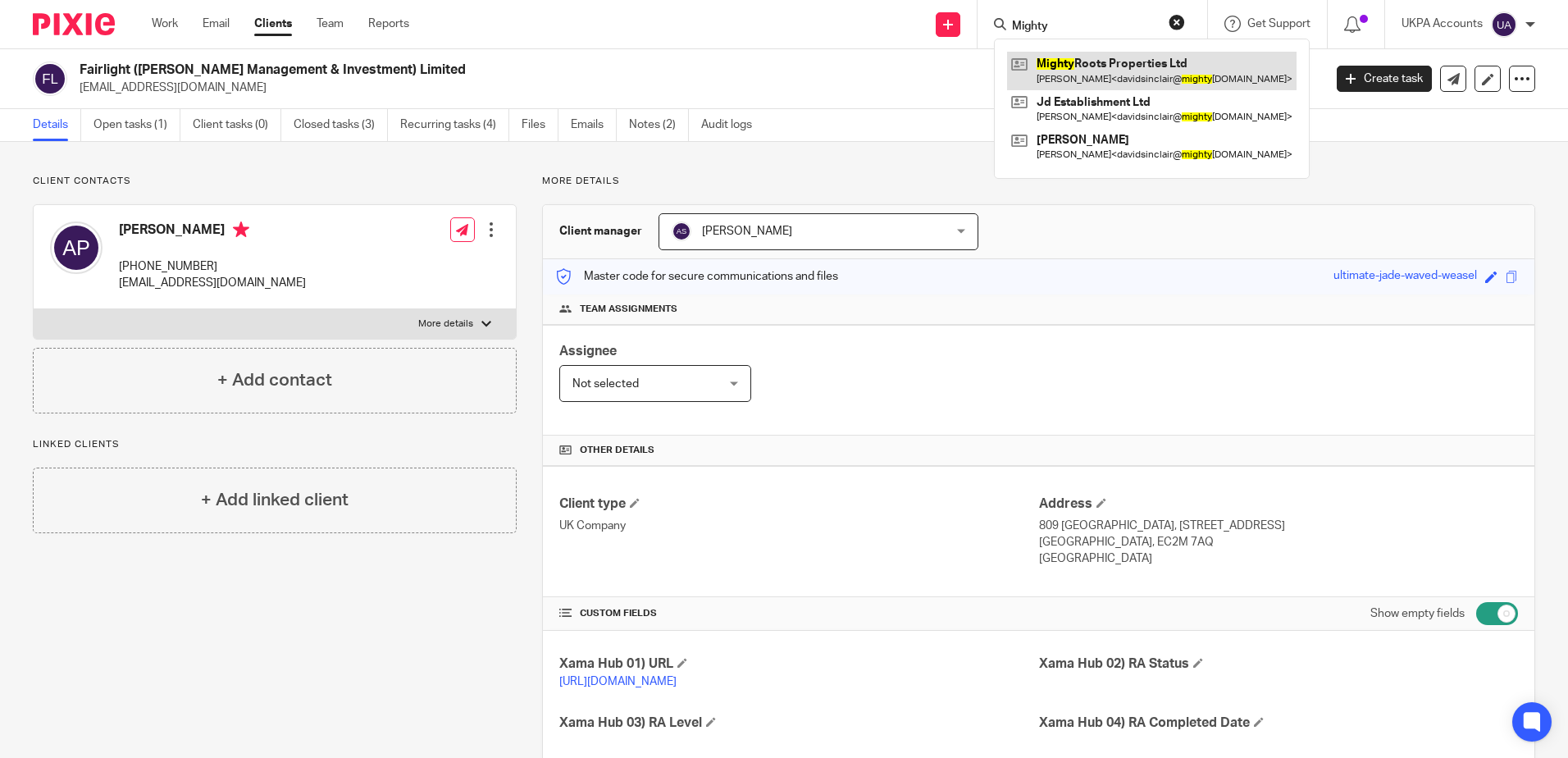
type input "Mighty"
click at [1110, 75] on link at bounding box center [1152, 71] width 290 height 38
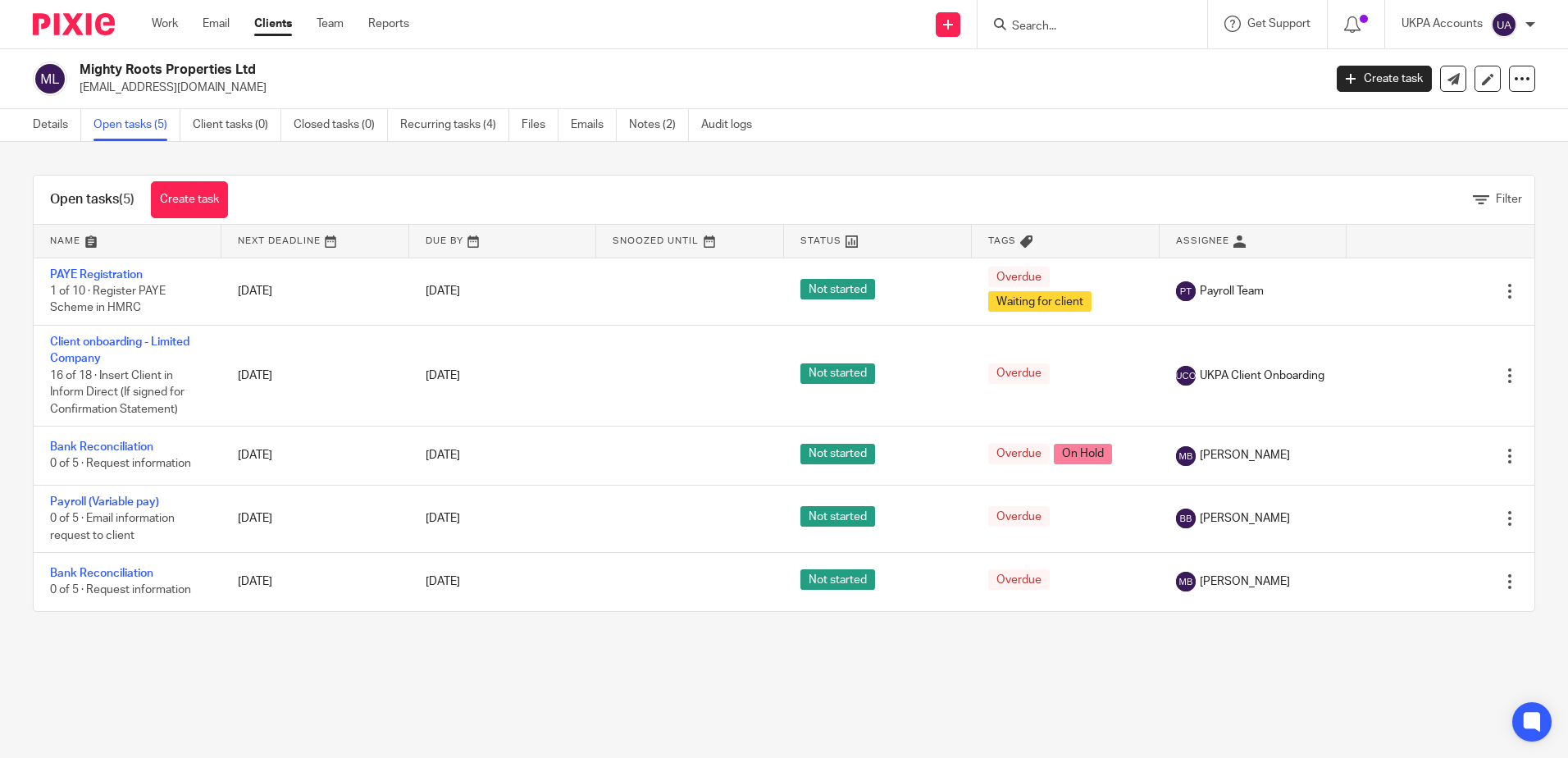
click at [124, 85] on p "[EMAIL_ADDRESS][DOMAIN_NAME]" at bounding box center [695, 87] width 1232 height 16
drag, startPoint x: 270, startPoint y: 68, endPoint x: 490, endPoint y: 104, distance: 222.9
click at [79, 63] on div "Mighty Roots Properties Ltd [EMAIL_ADDRESS][DOMAIN_NAME]" at bounding box center [672, 79] width 1279 height 34
copy h2 "Mighty Roots Properties Ltd"
click at [1075, 29] on input "Search" at bounding box center [1084, 27] width 148 height 14
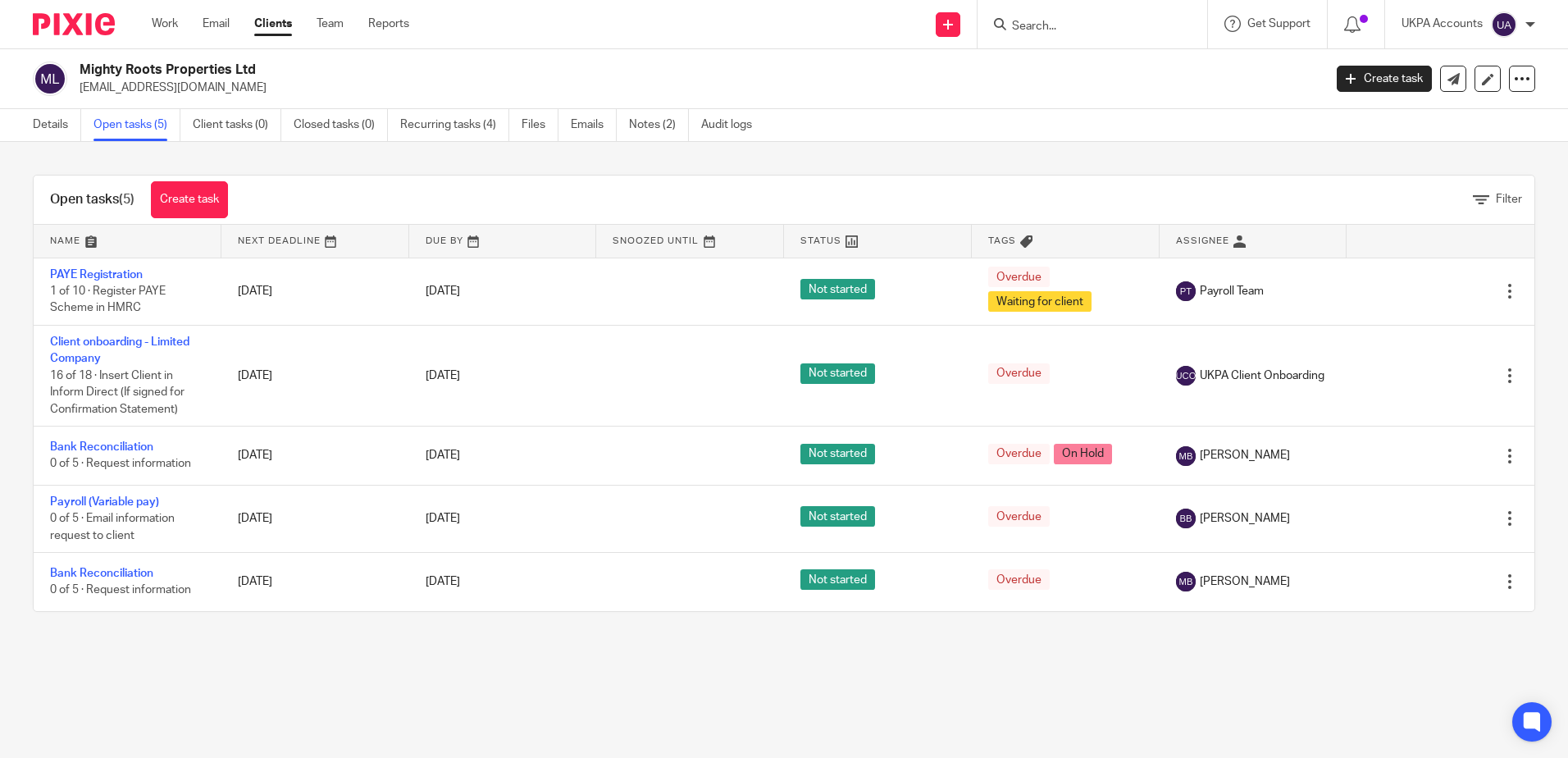
paste input "Mighty Roots Properties Ltd"
type input "Mighty Roots Properties Ltd"
click button "submit" at bounding box center [0, 0] width 0 height 0
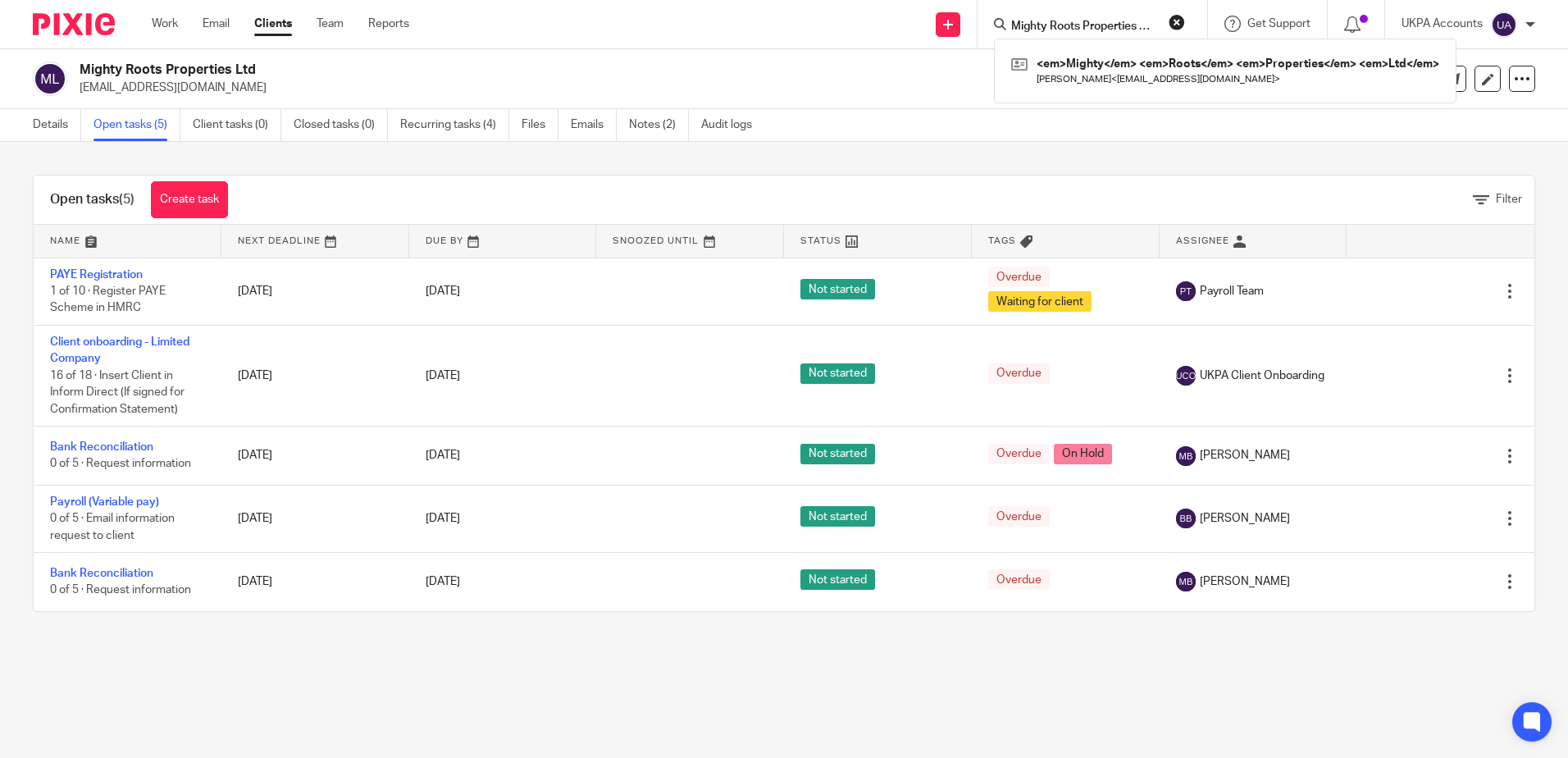
scroll to position [0, 0]
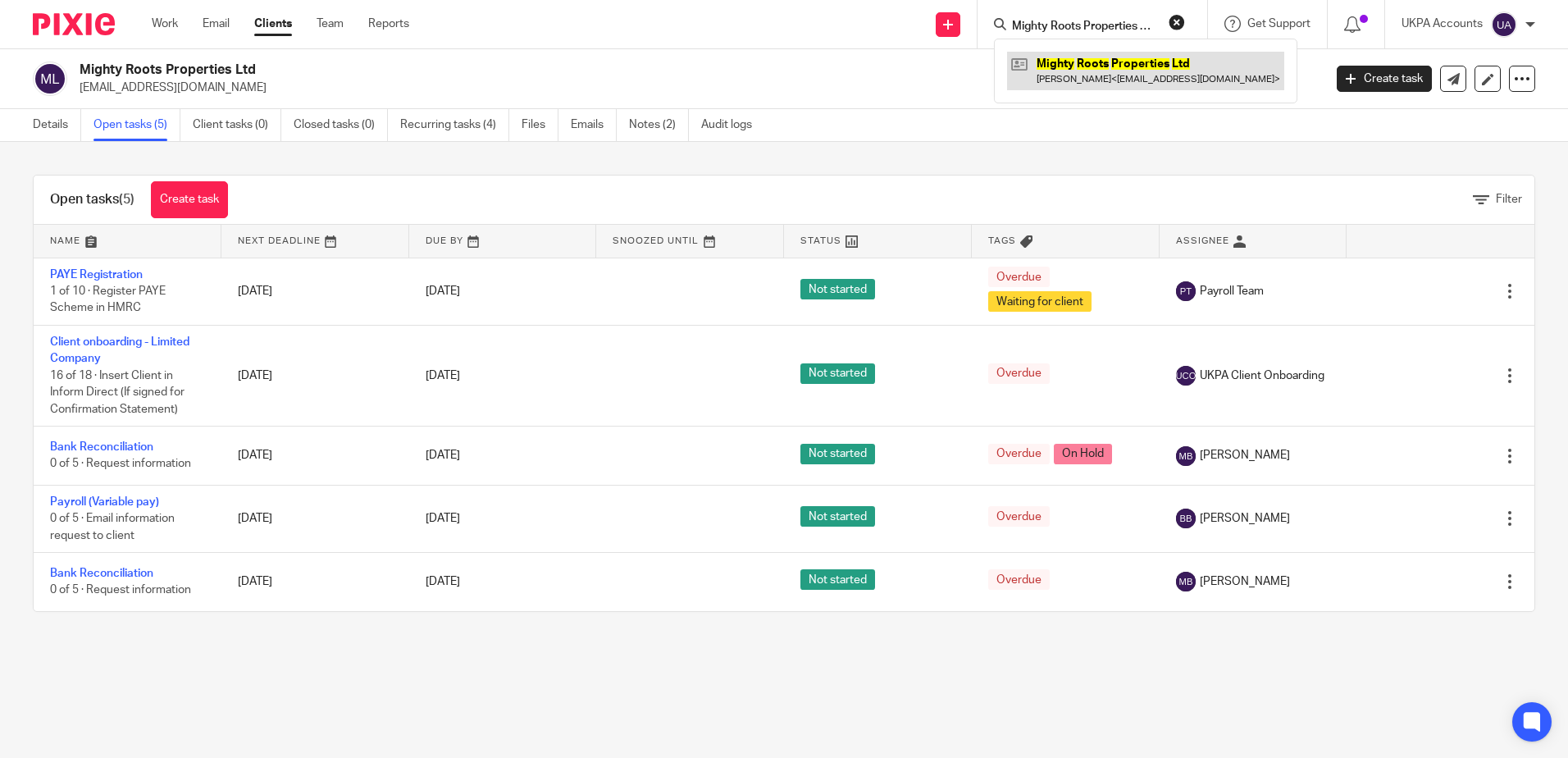
click at [1092, 53] on link at bounding box center [1146, 71] width 277 height 38
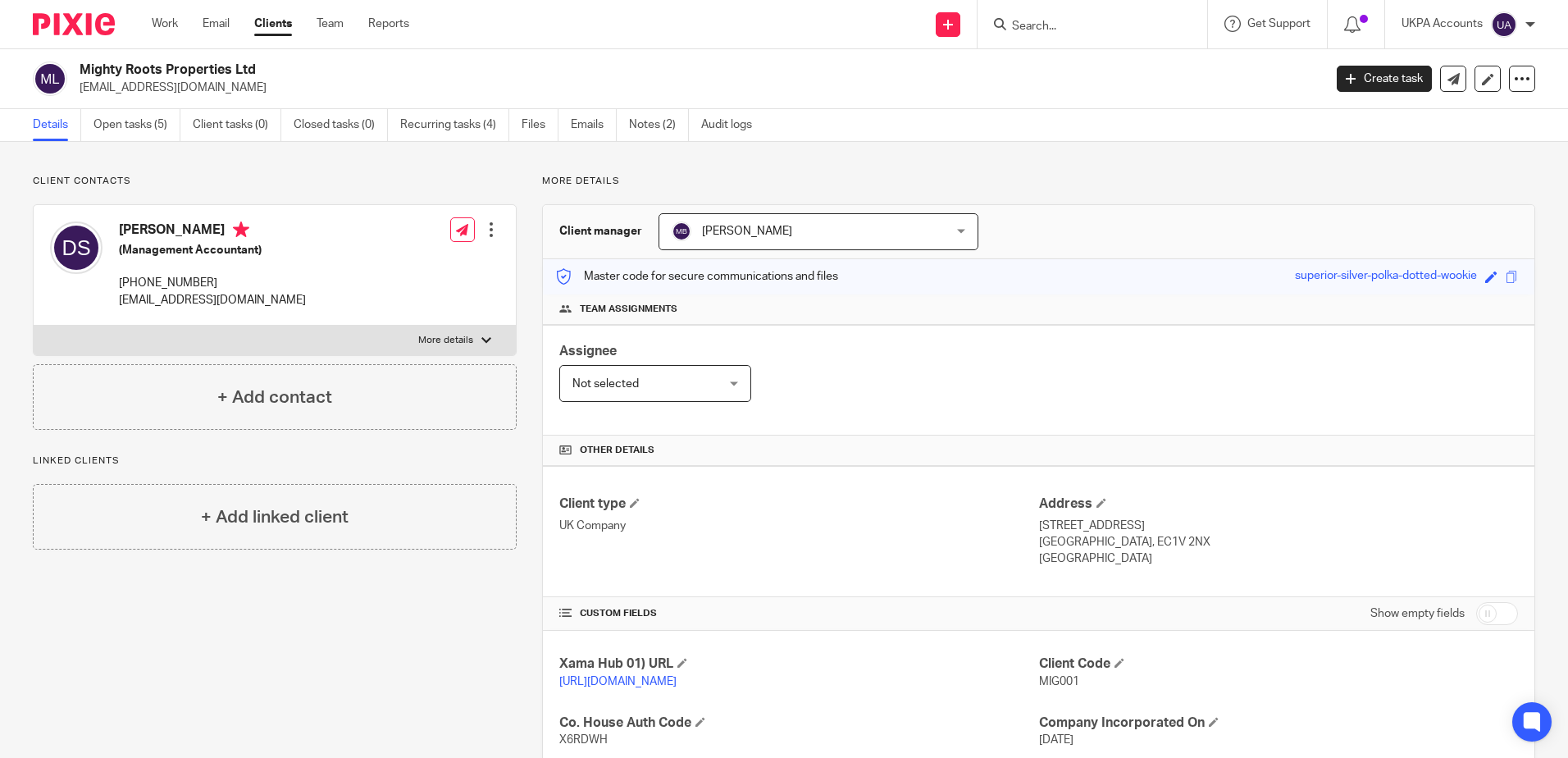
drag, startPoint x: 262, startPoint y: 70, endPoint x: 73, endPoint y: 63, distance: 189.1
click at [73, 63] on div "Mighty Roots Properties Ltd [EMAIL_ADDRESS][DOMAIN_NAME]" at bounding box center [672, 79] width 1279 height 34
copy h2 "Mighty Roots Properties Ltd"
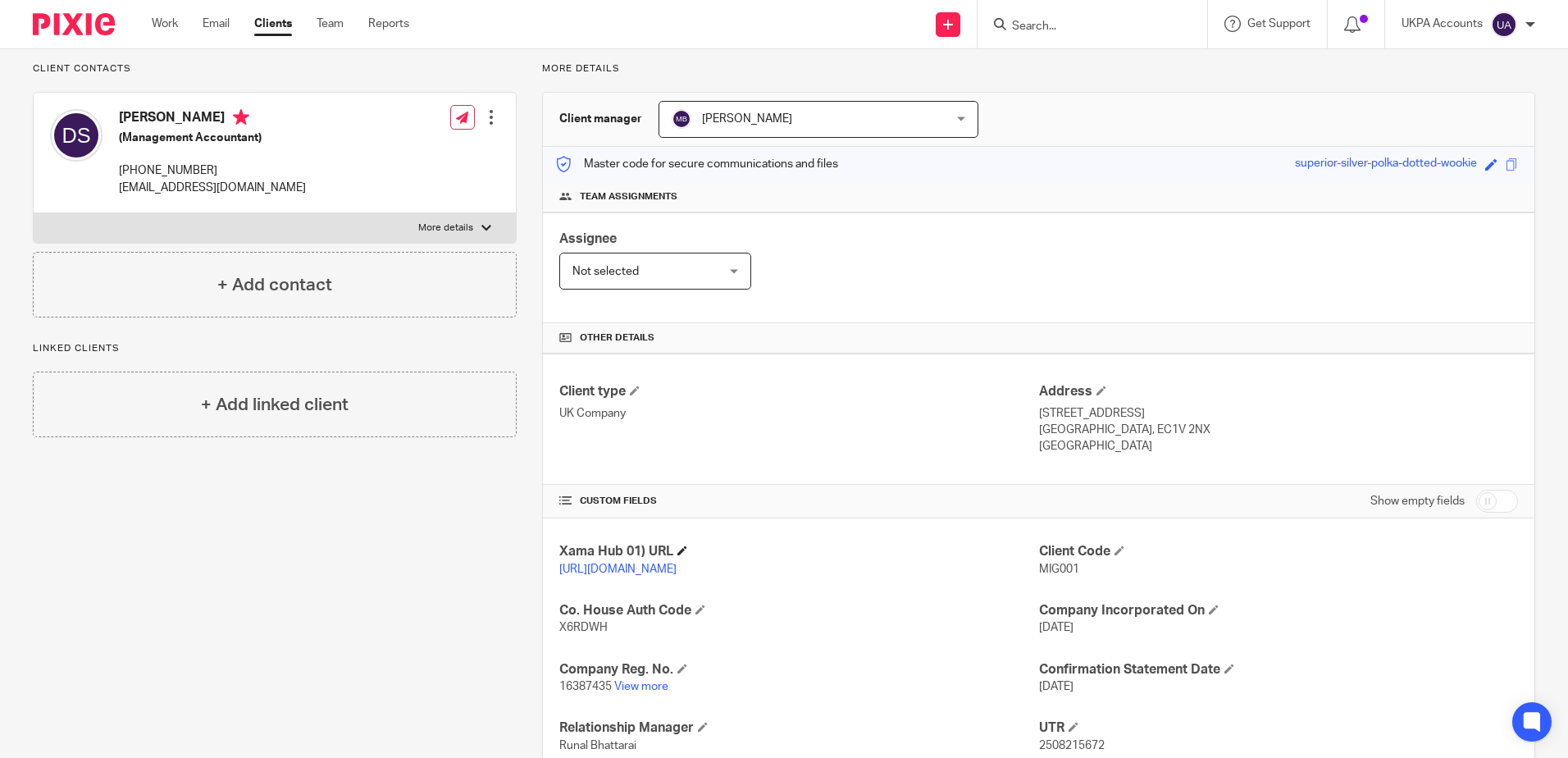
scroll to position [301, 0]
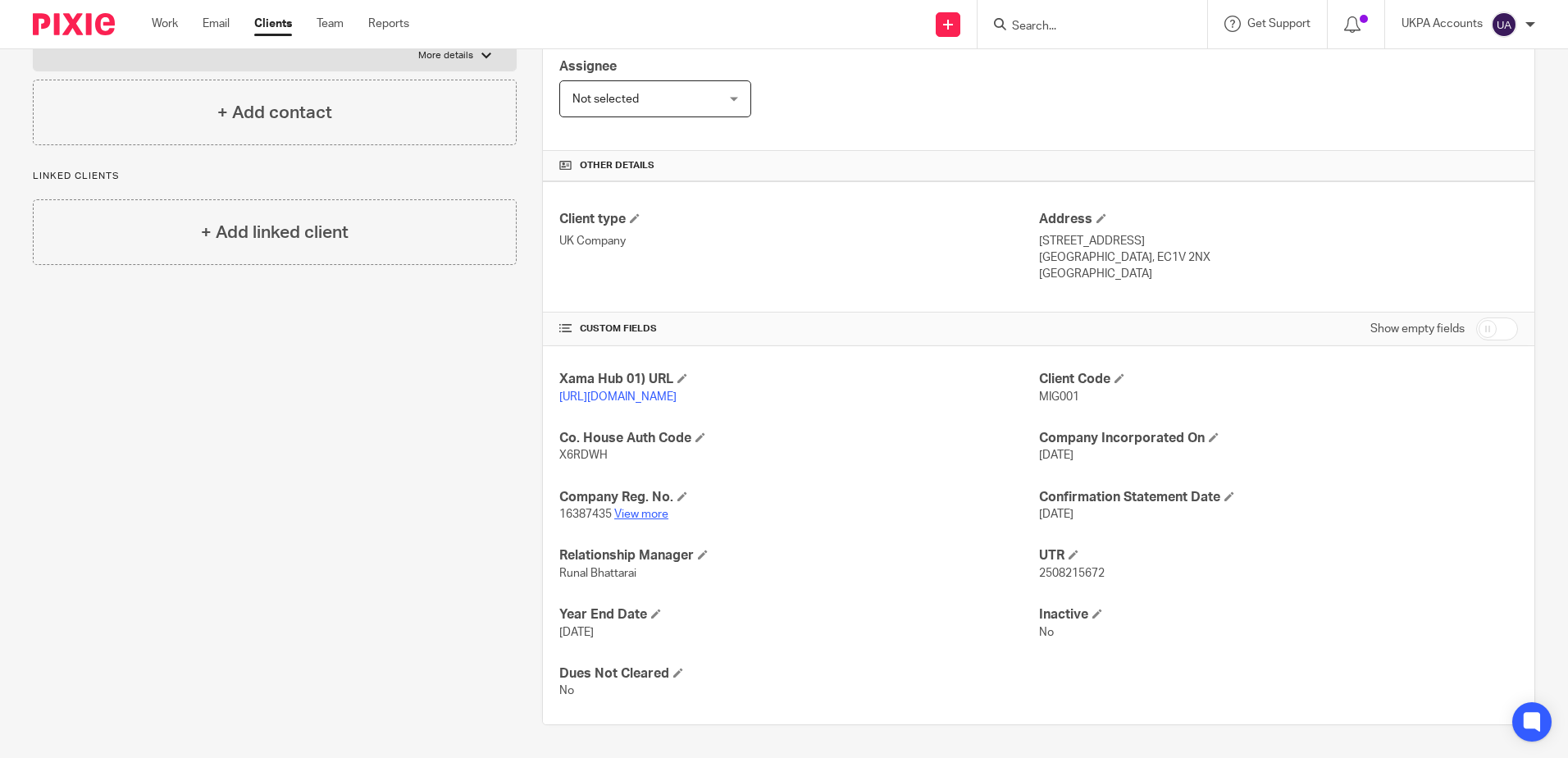
click at [642, 512] on link "View more" at bounding box center [641, 514] width 54 height 11
drag, startPoint x: 608, startPoint y: 517, endPoint x: 556, endPoint y: 519, distance: 52.0
click at [560, 519] on span "16387435" at bounding box center [585, 514] width 52 height 11
copy span "16387435"
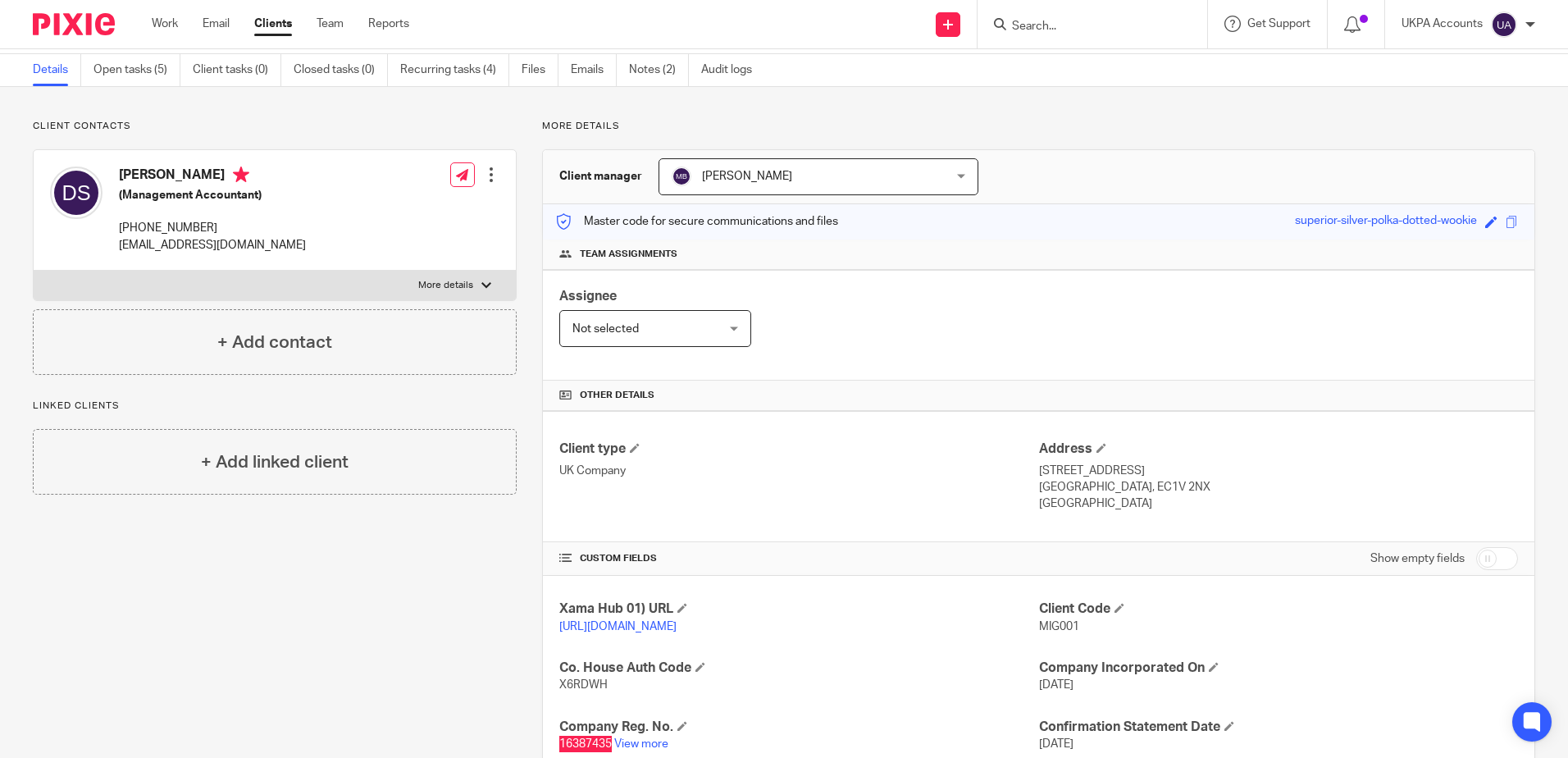
scroll to position [0, 0]
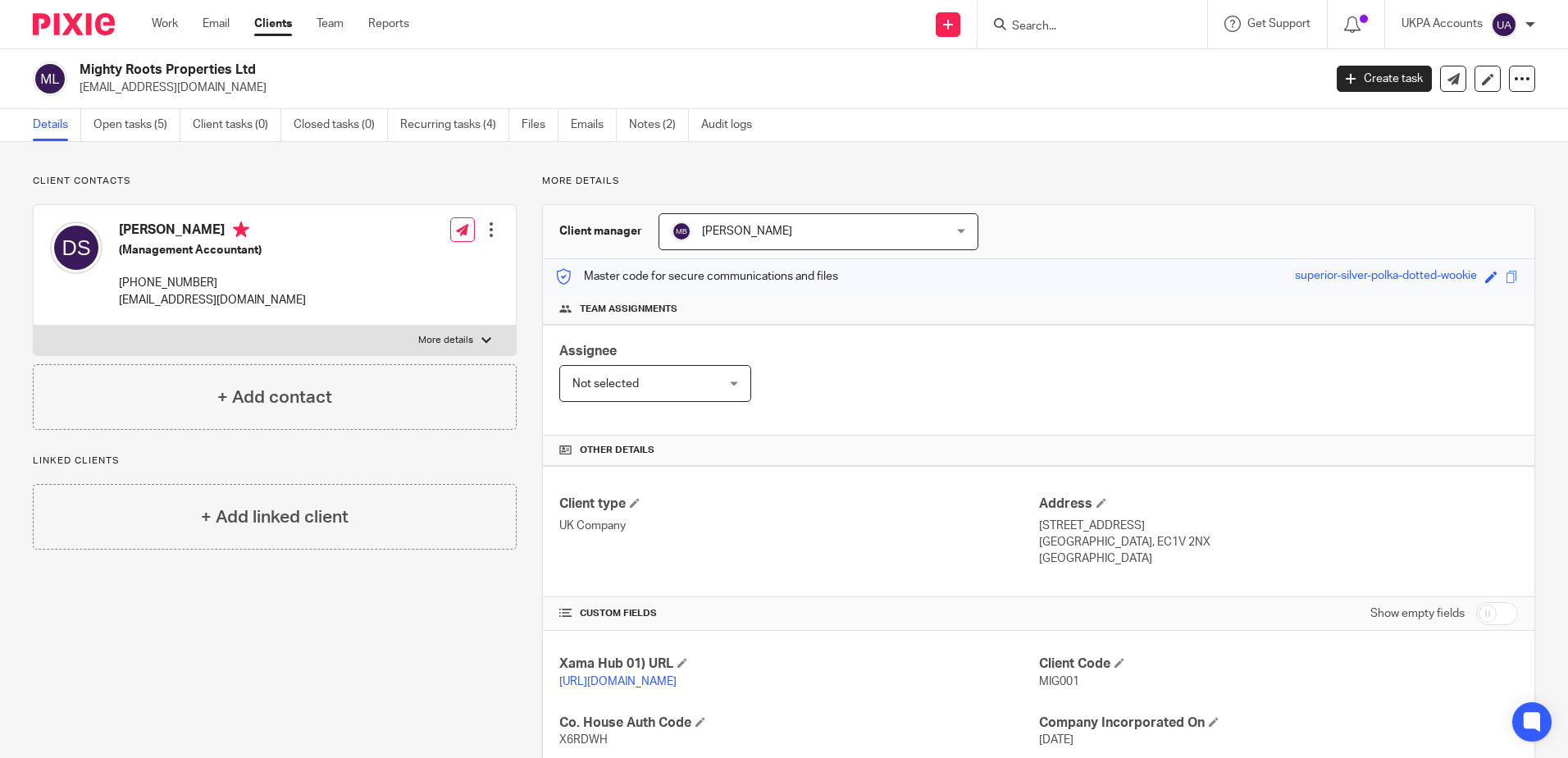
drag, startPoint x: 203, startPoint y: 227, endPoint x: 117, endPoint y: 229, distance: 86.0
click at [117, 229] on div "David Sinclair (Management Accountant) +44 7916010786 davidsinclair@mightyroots…" at bounding box center [177, 265] width 255 height 103
copy h4 "[PERSON_NAME]"
drag, startPoint x: 1128, startPoint y: 543, endPoint x: 1082, endPoint y: 541, distance: 46.0
click at [1082, 541] on p "London, EC1V 2NX" at bounding box center [1278, 542] width 479 height 16
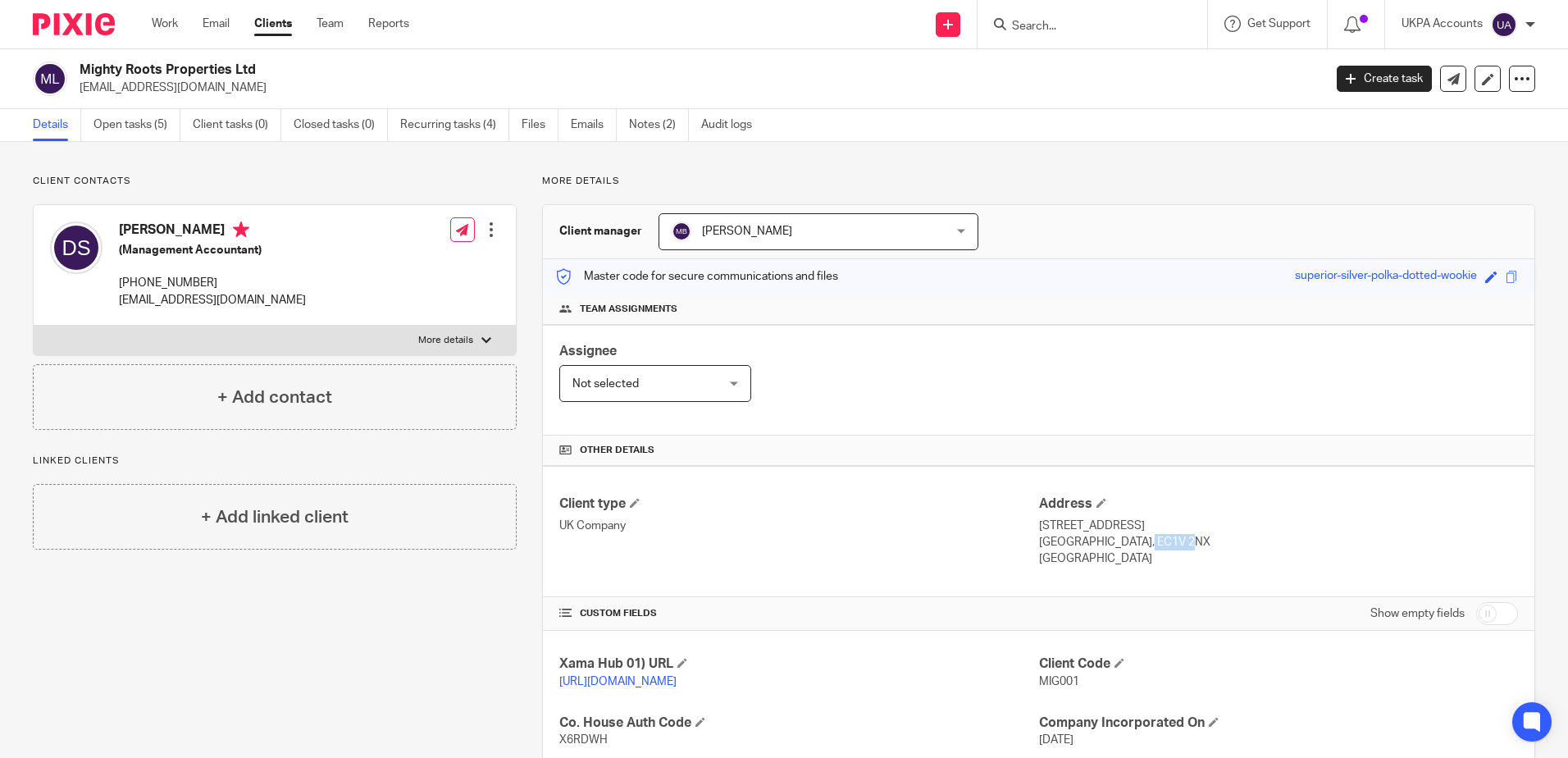
copy p "C1V 2NX"
click at [1076, 544] on p "London, EC1V 2NX" at bounding box center [1278, 542] width 479 height 16
drag, startPoint x: 1076, startPoint y: 544, endPoint x: 1131, endPoint y: 544, distance: 55.0
click at [1131, 544] on p "London, EC1V 2NX" at bounding box center [1278, 542] width 479 height 16
copy div "EC1V 2NX"
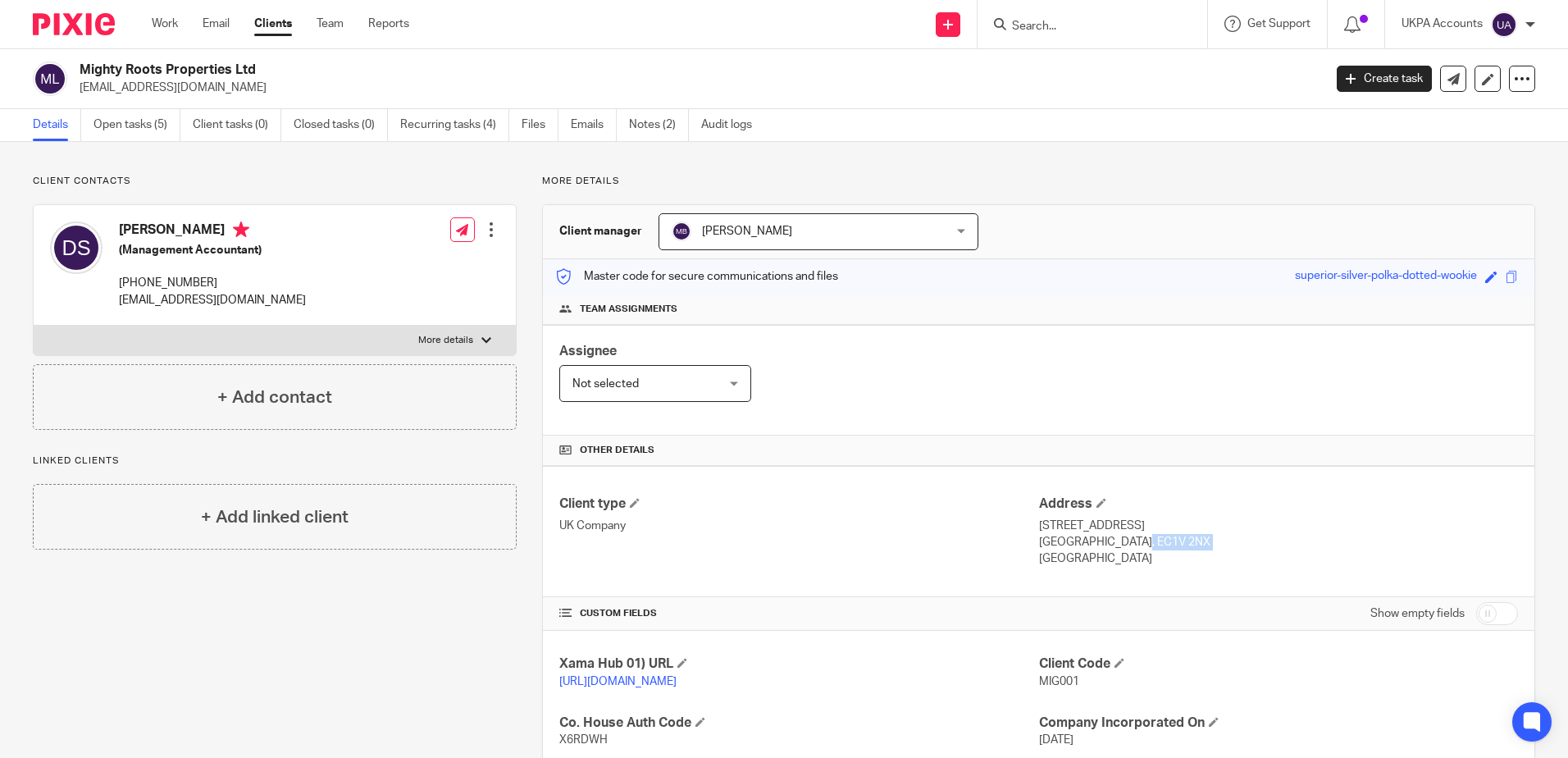
click at [1403, 534] on p "London, EC1V 2NX" at bounding box center [1278, 542] width 479 height 16
drag, startPoint x: 153, startPoint y: 233, endPoint x: 120, endPoint y: 235, distance: 33.1
click at [120, 235] on h4 "[PERSON_NAME]" at bounding box center [213, 232] width 187 height 21
copy h4 "David"
drag, startPoint x: 210, startPoint y: 233, endPoint x: 158, endPoint y: 236, distance: 52.1
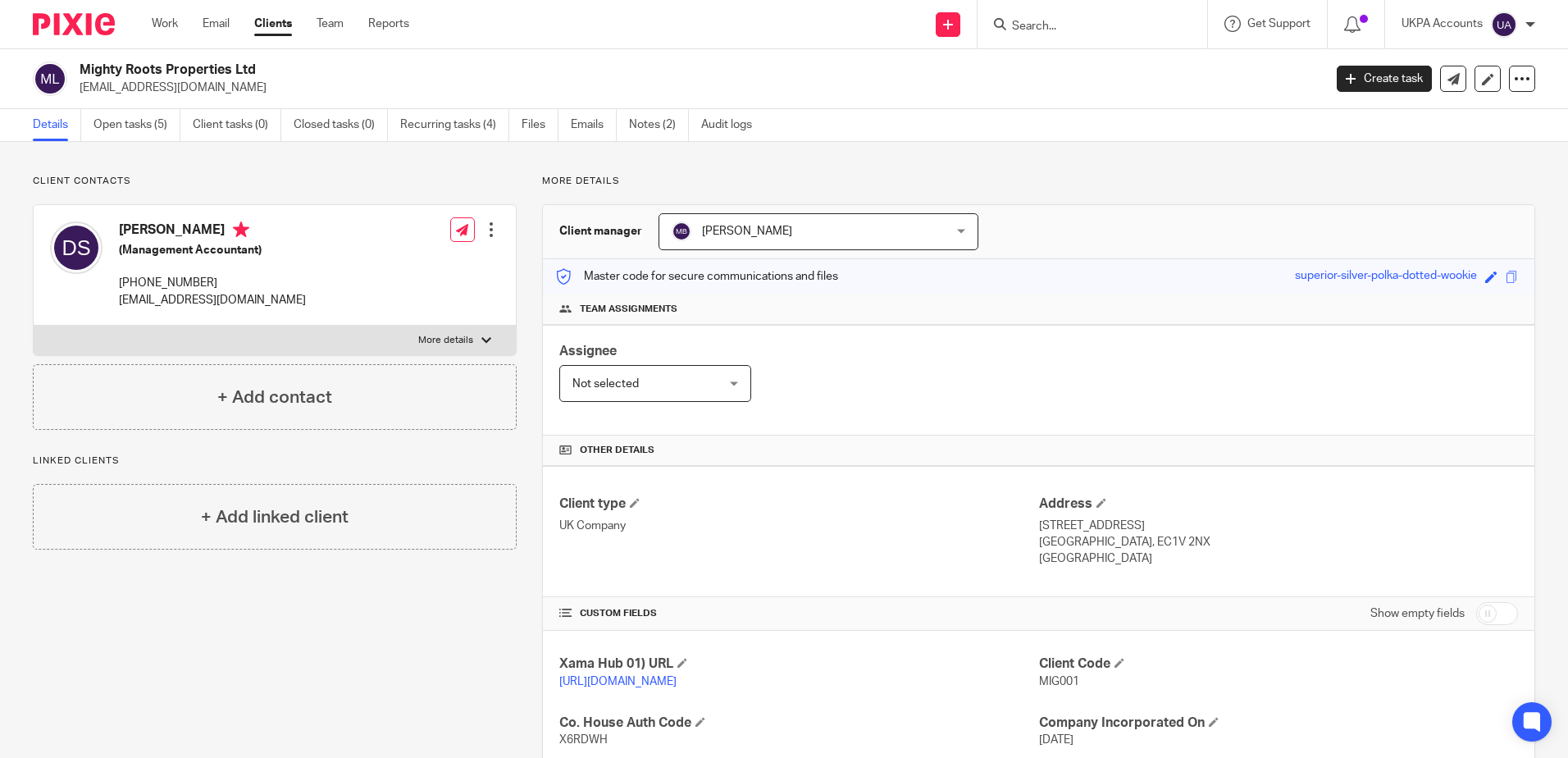
click at [158, 236] on h4 "[PERSON_NAME]" at bounding box center [213, 232] width 187 height 21
copy h4 "Sinclair"
drag, startPoint x: 331, startPoint y: 244, endPoint x: 197, endPoint y: 226, distance: 135.2
click at [306, 244] on h5 "(Management Accountant)" at bounding box center [213, 250] width 187 height 16
drag, startPoint x: 202, startPoint y: 230, endPoint x: 159, endPoint y: 232, distance: 43.0
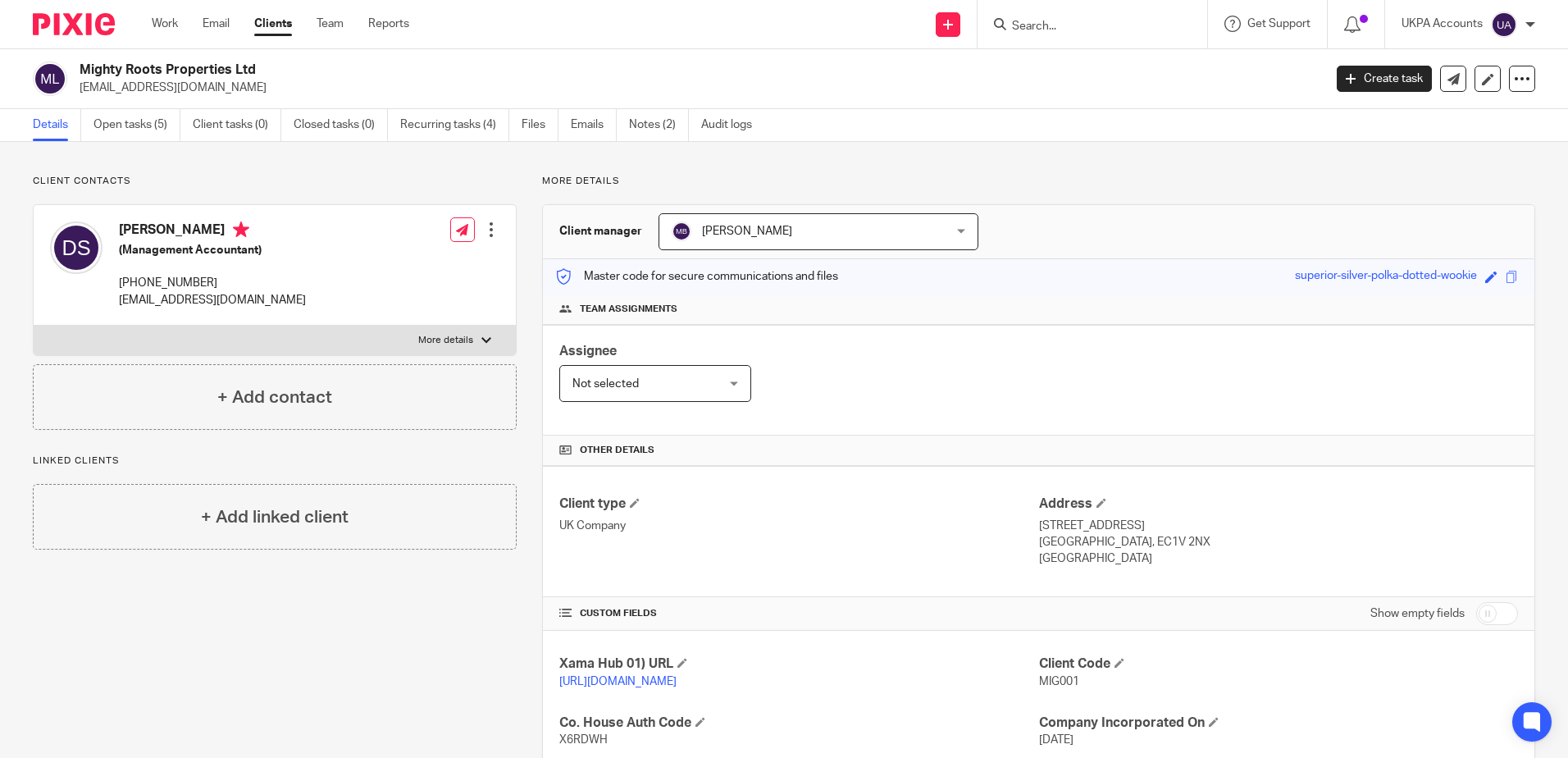
click at [159, 232] on h4 "[PERSON_NAME]" at bounding box center [213, 232] width 187 height 21
copy h4 "Sinclai"
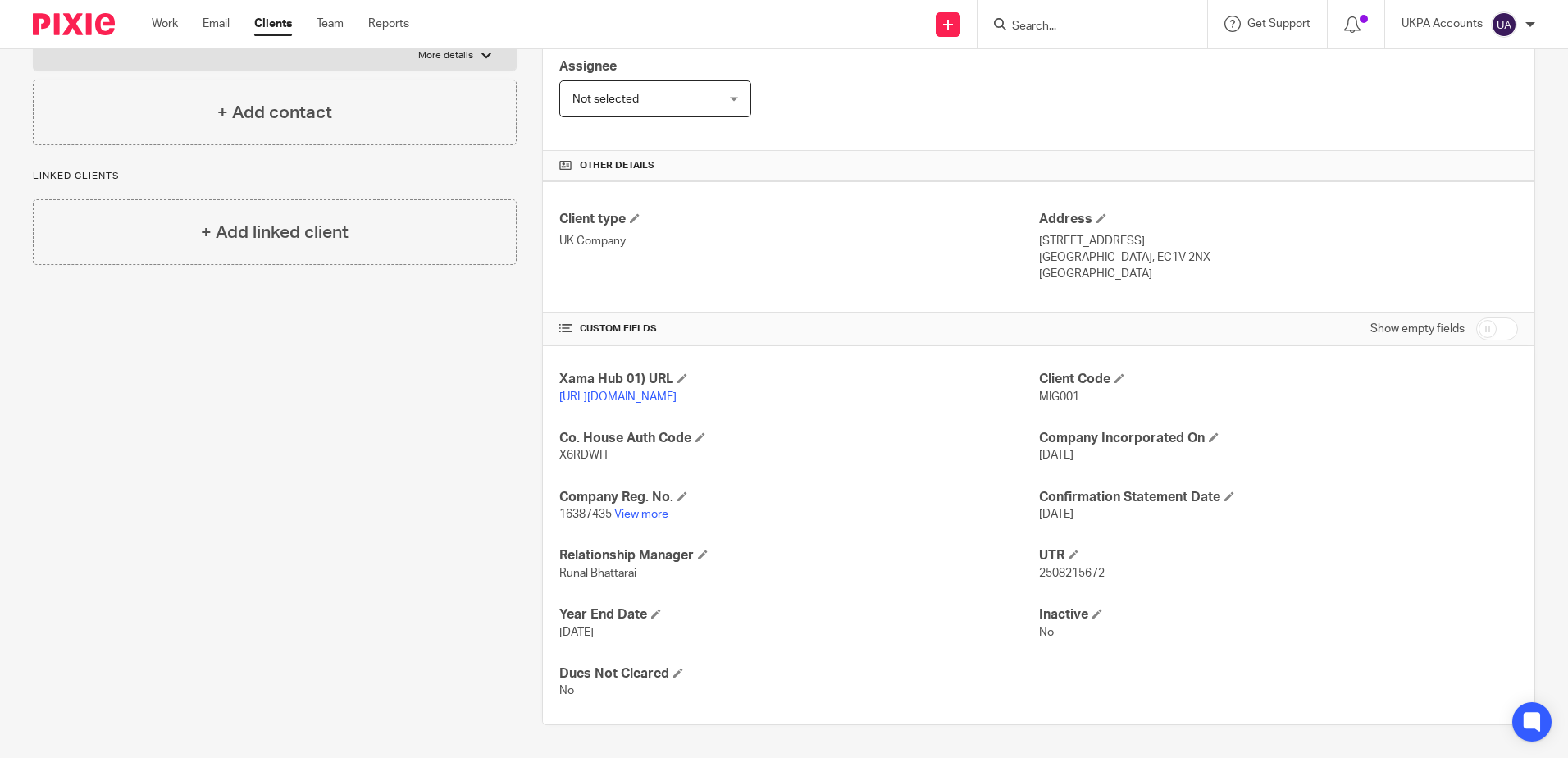
scroll to position [301, 0]
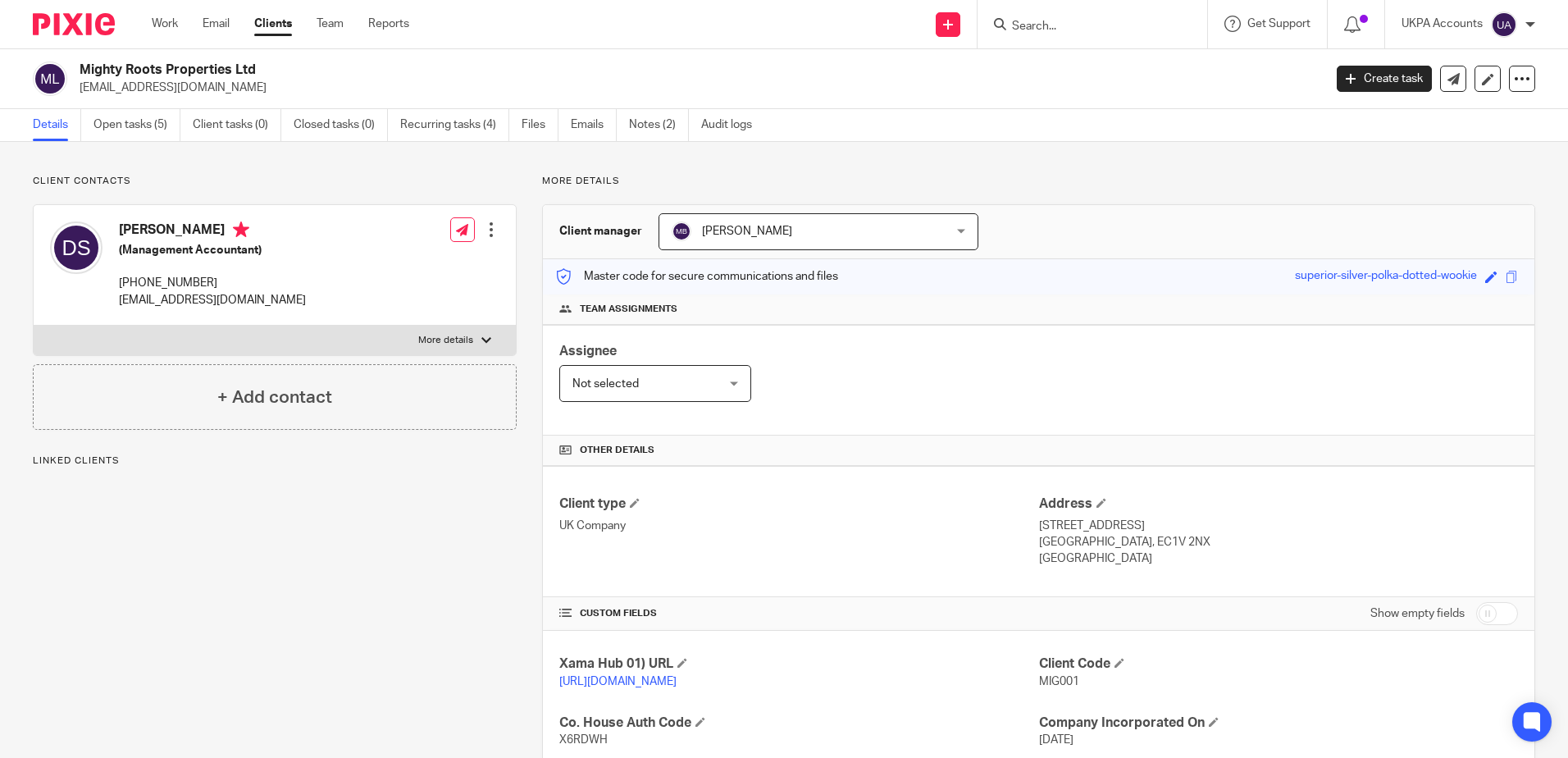
scroll to position [301, 0]
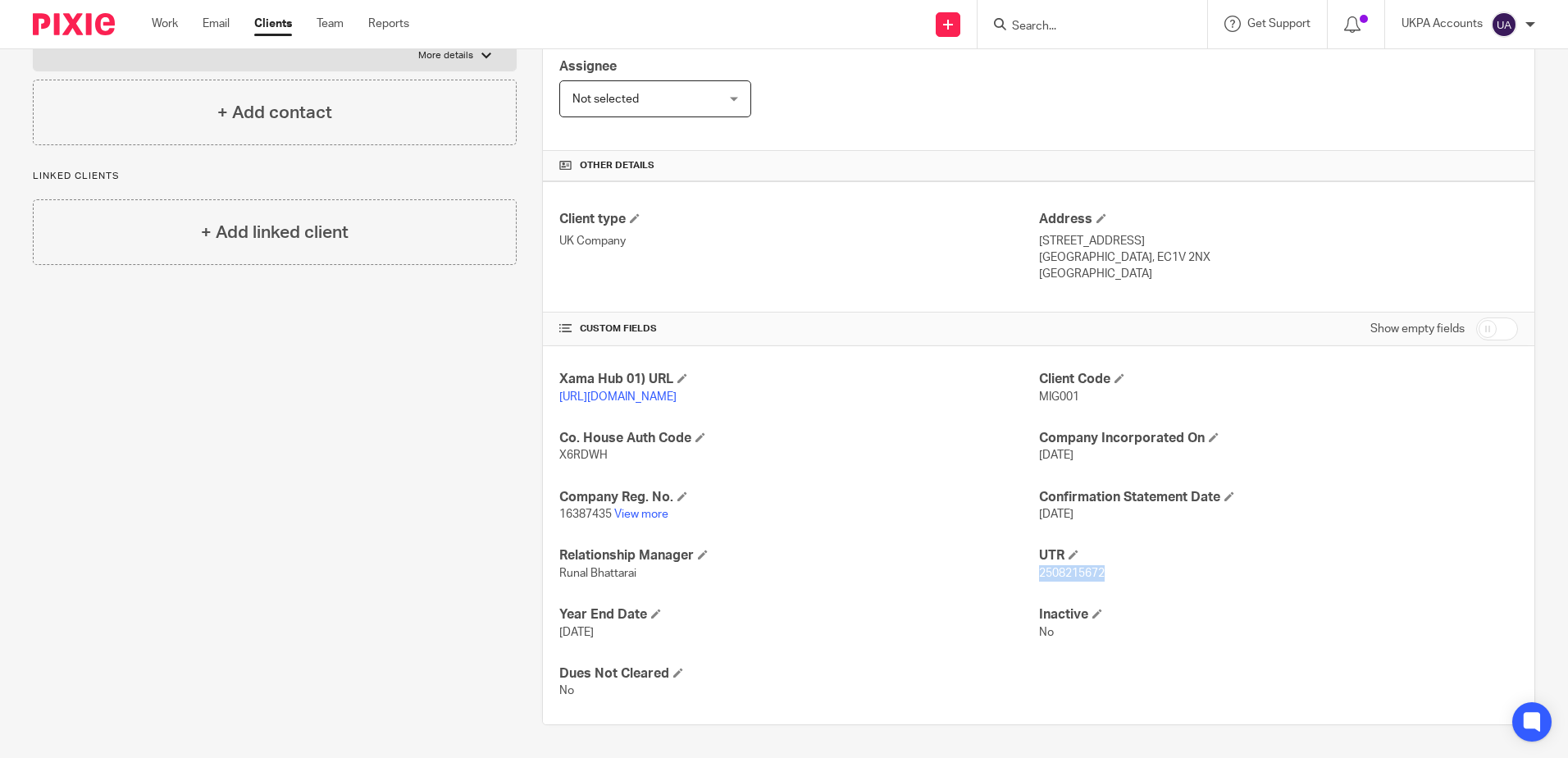
drag, startPoint x: 1103, startPoint y: 573, endPoint x: 1392, endPoint y: 523, distance: 293.3
click at [1039, 572] on p "2508215672" at bounding box center [1278, 573] width 479 height 16
copy span "2508215672"
